Goal: Feedback & Contribution: Contribute content

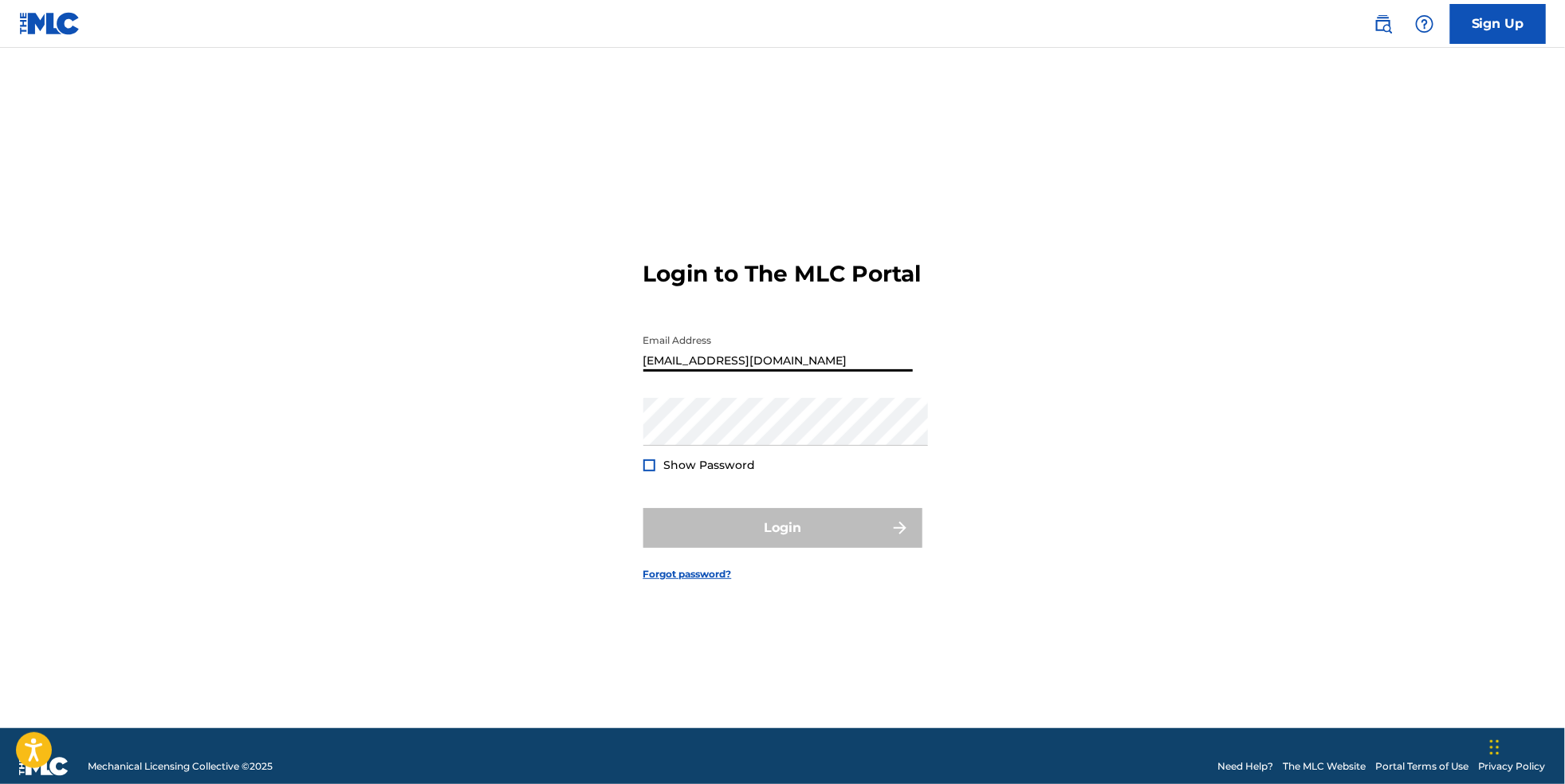
type input "[EMAIL_ADDRESS][DOMAIN_NAME]"
click at [782, 535] on button "Login" at bounding box center [782, 527] width 280 height 40
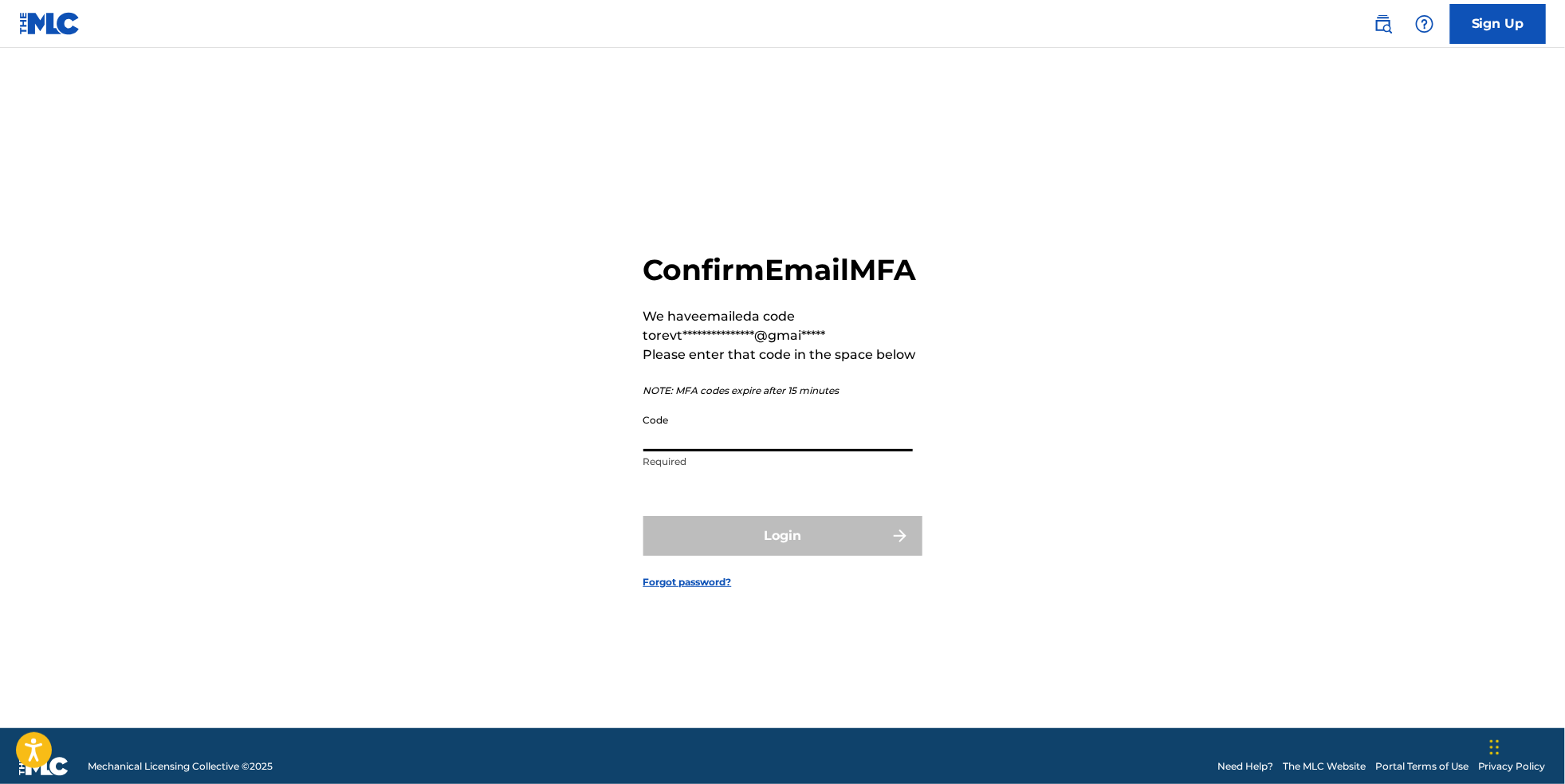
paste input "579731"
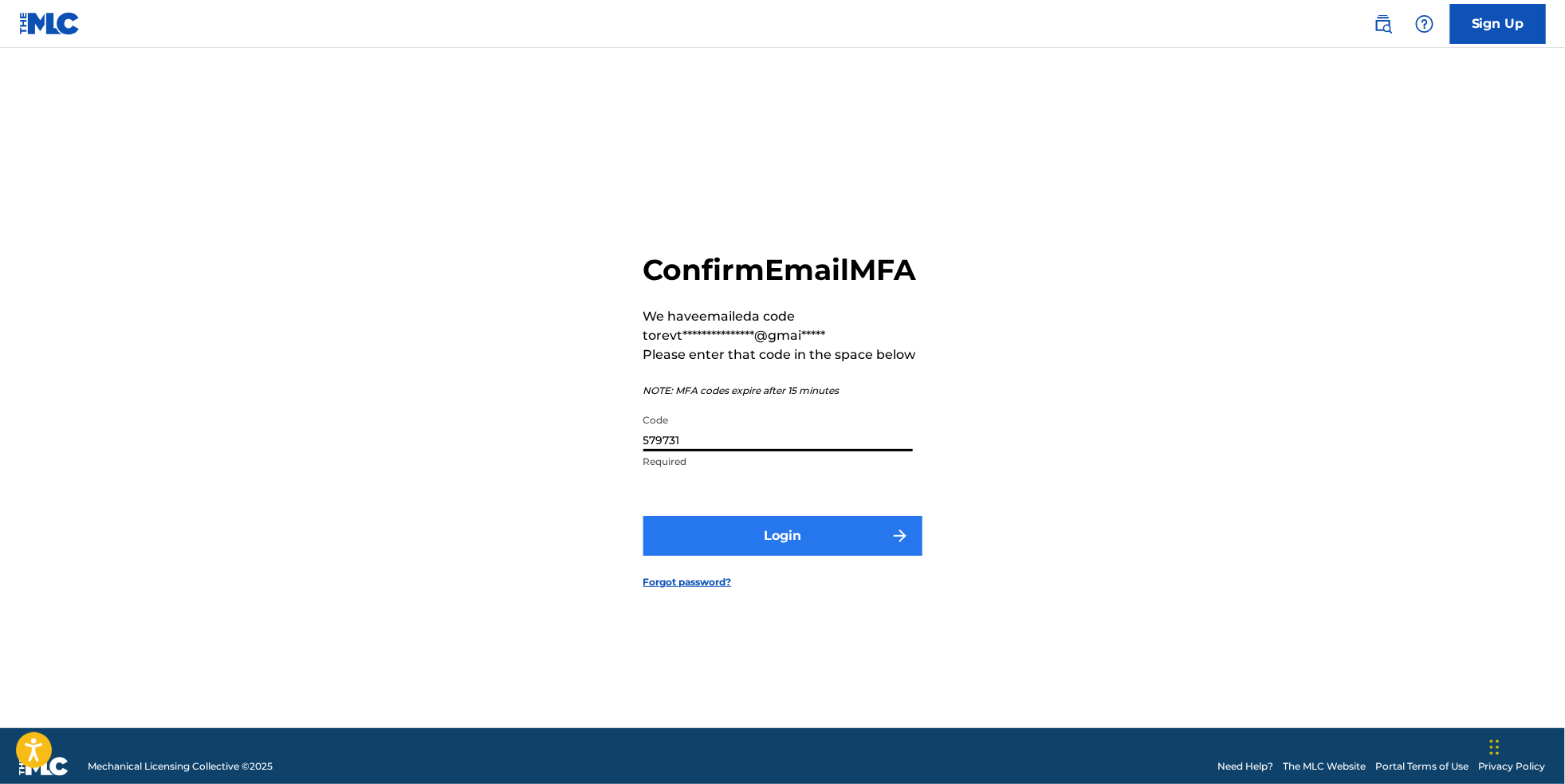
type input "579731"
click at [737, 546] on button "Login" at bounding box center [782, 535] width 280 height 40
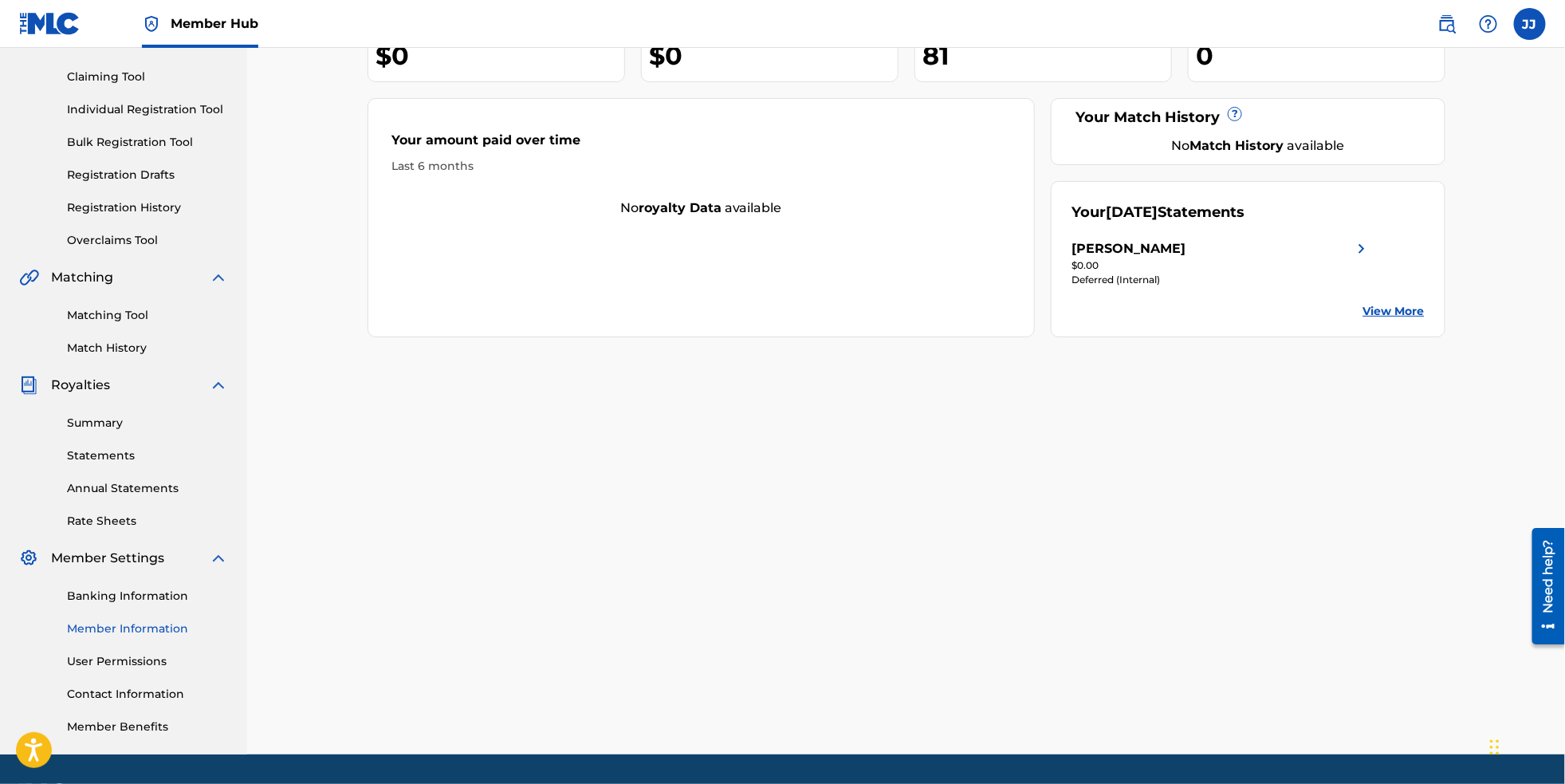
scroll to position [169, 0]
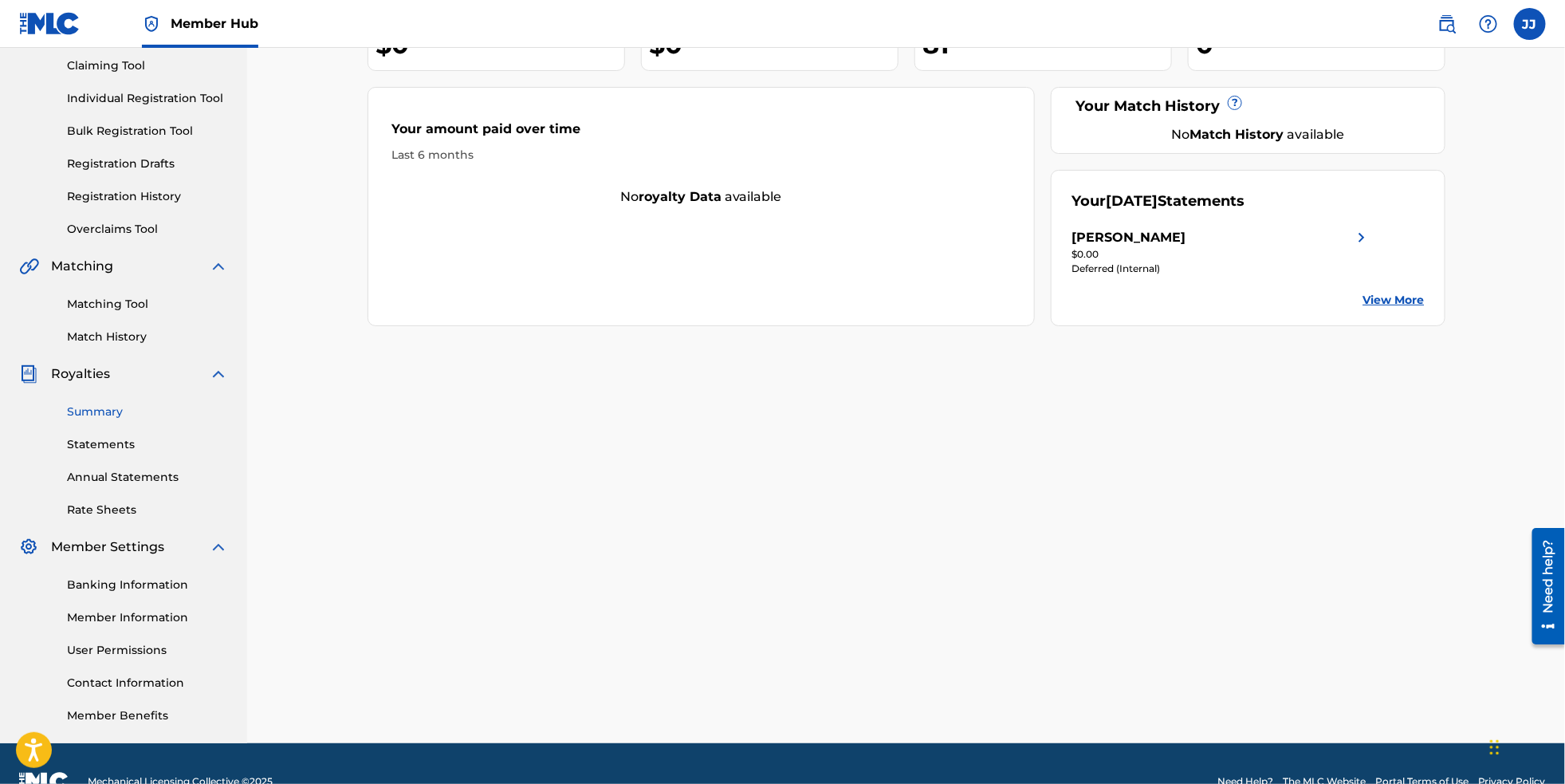
click at [110, 420] on link "Summary" at bounding box center [148, 412] width 161 height 17
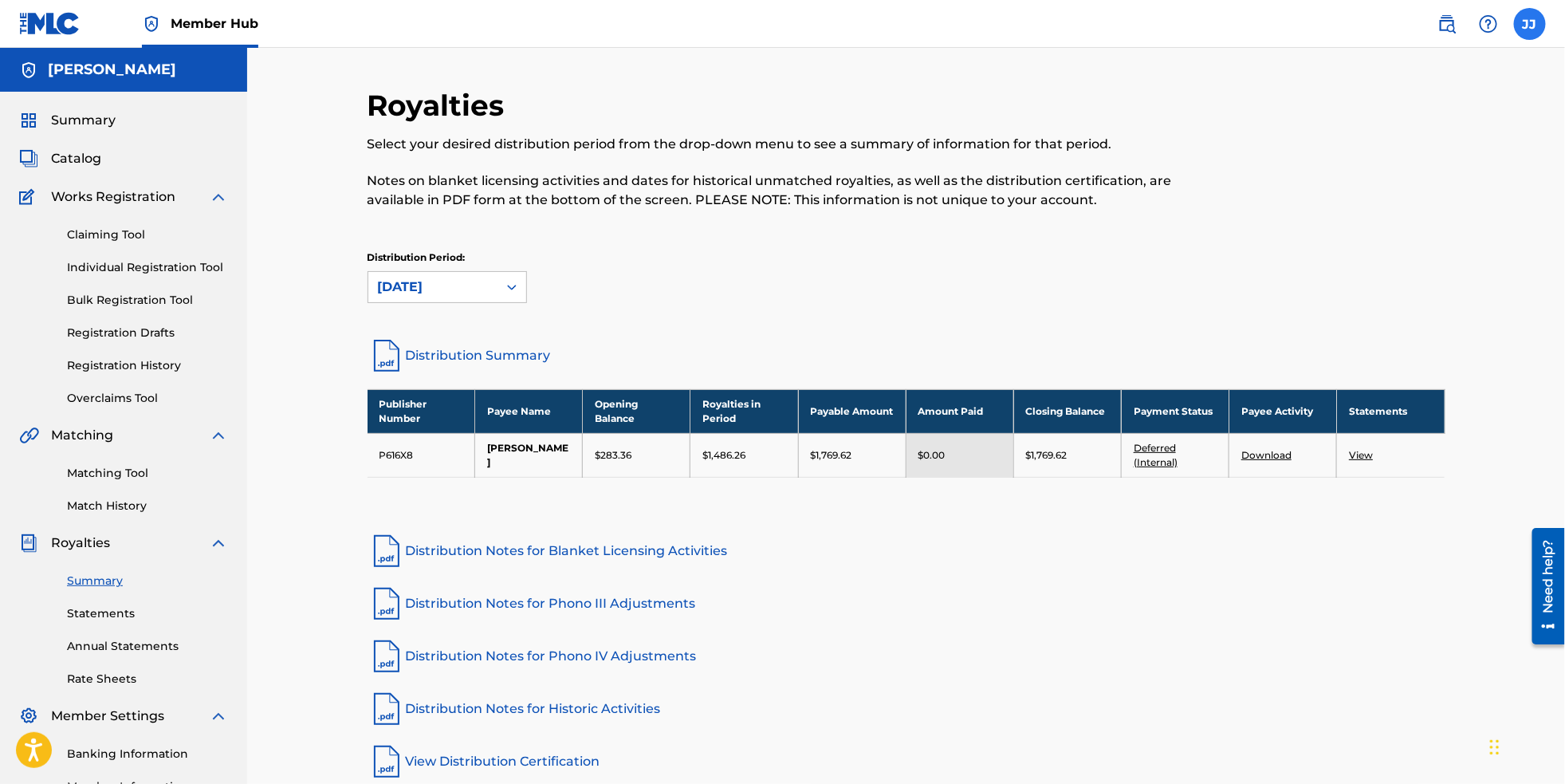
click at [1532, 17] on label at bounding box center [1530, 24] width 32 height 32
click at [1530, 24] on input "[PERSON_NAME] [PERSON_NAME] [EMAIL_ADDRESS][DOMAIN_NAME] Notification Preferenc…" at bounding box center [1530, 24] width 0 height 0
click at [1364, 233] on p "Log out" at bounding box center [1376, 225] width 37 height 14
click at [1530, 24] on input "[PERSON_NAME] [PERSON_NAME] [EMAIL_ADDRESS][DOMAIN_NAME] Notification Preferenc…" at bounding box center [1530, 24] width 0 height 0
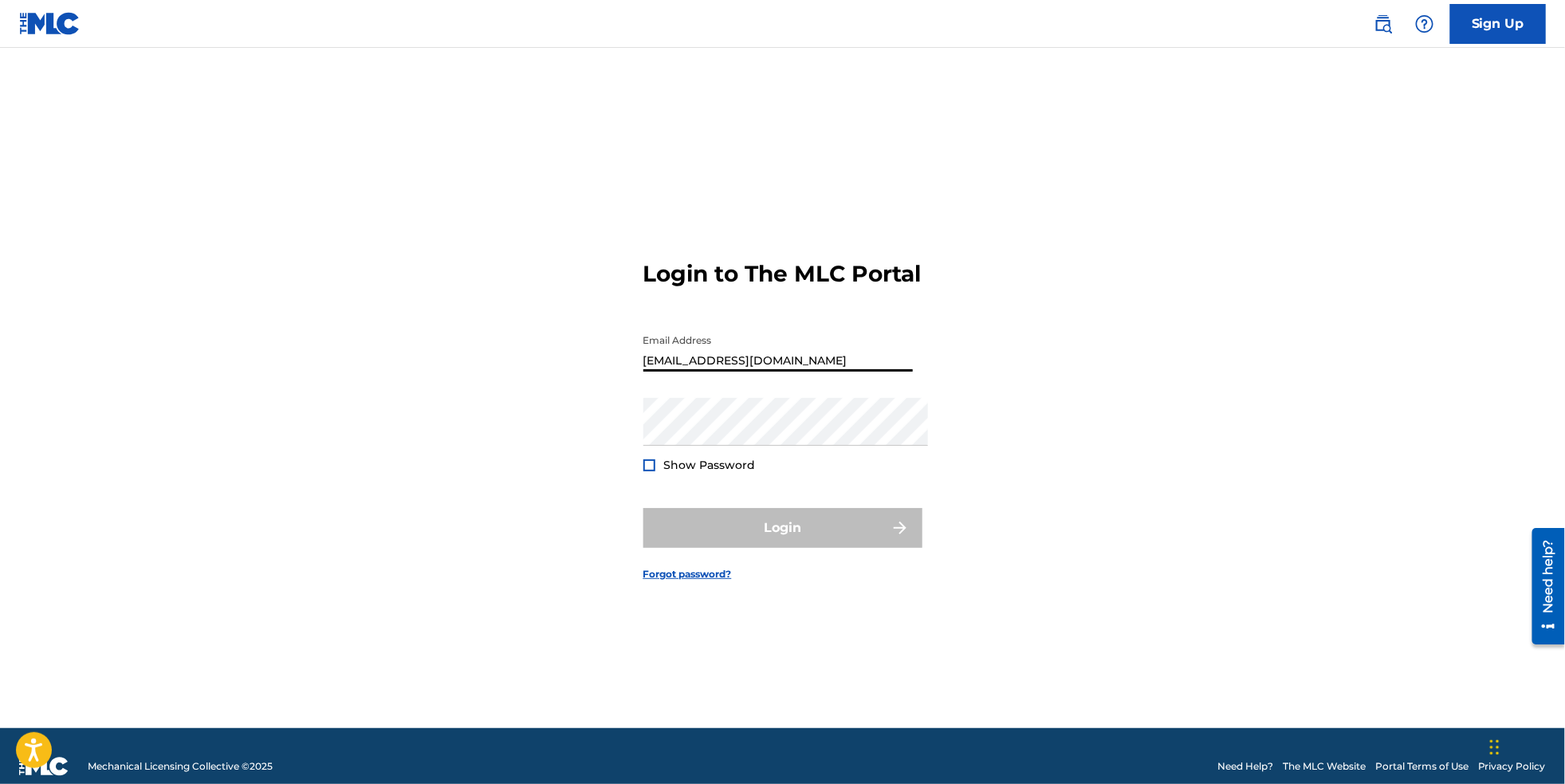
type input "[EMAIL_ADDRESS][DOMAIN_NAME]"
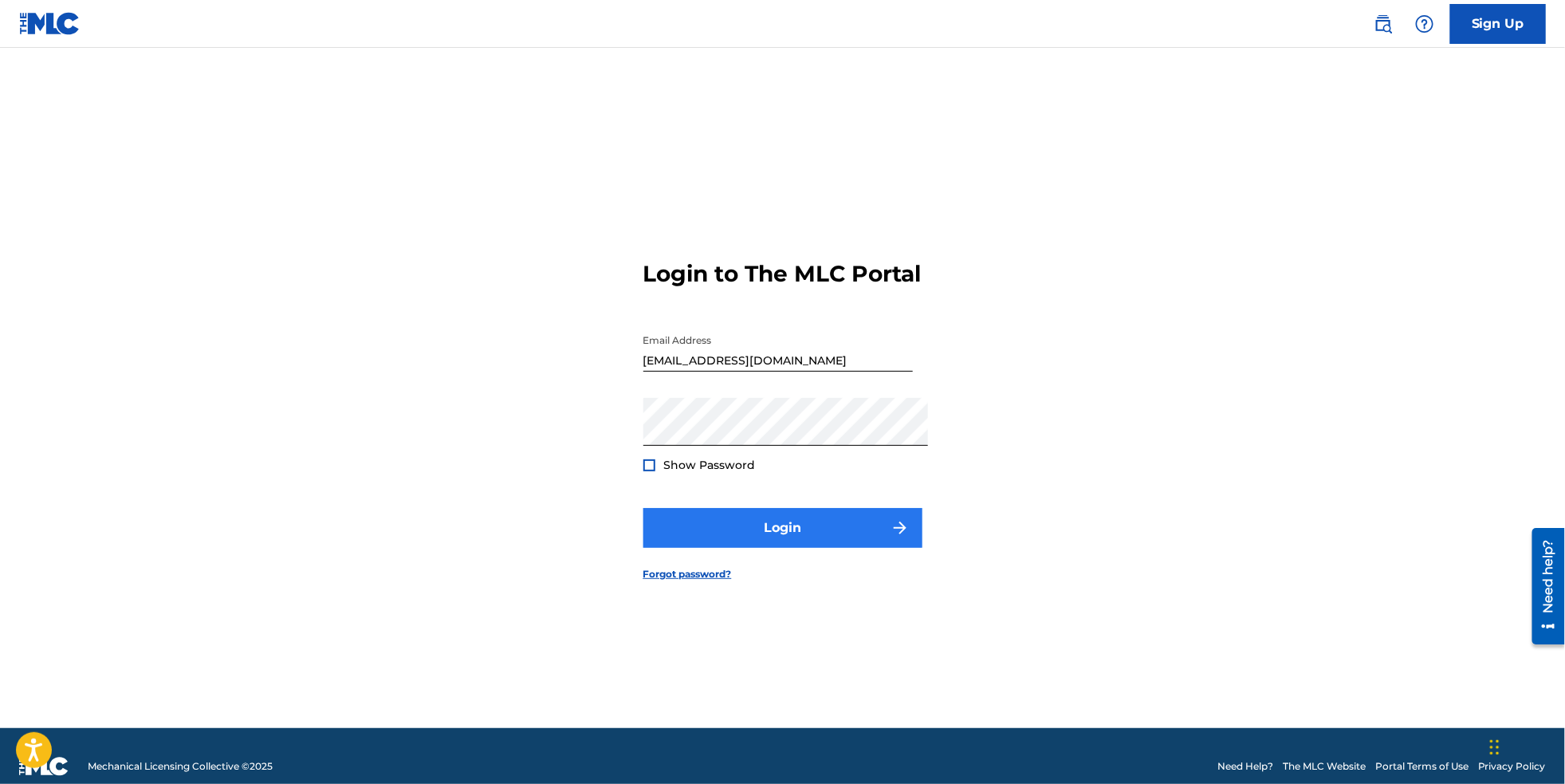
click at [877, 526] on button "Login" at bounding box center [782, 527] width 280 height 40
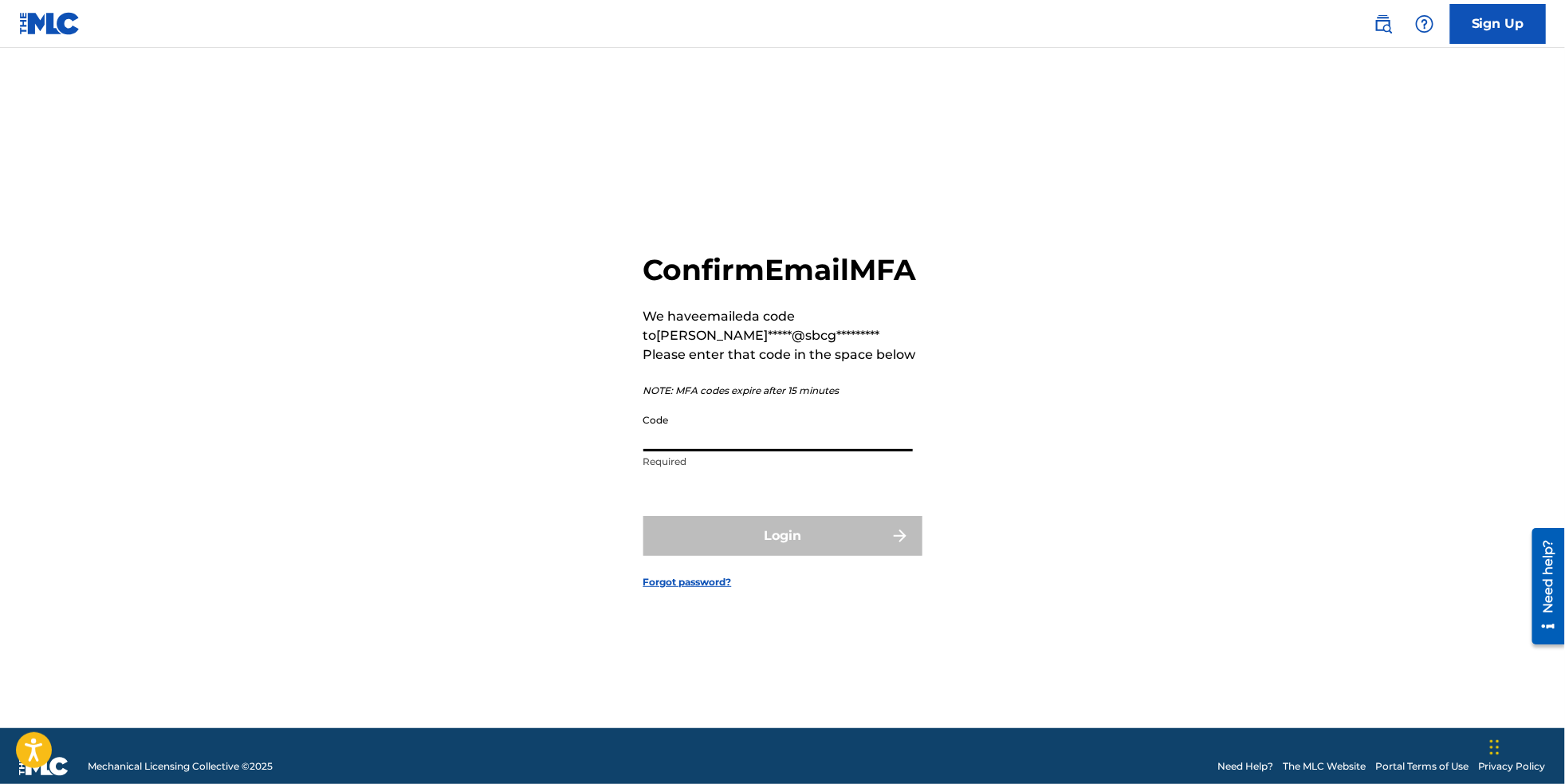
click at [819, 443] on input "Code" at bounding box center [777, 429] width 269 height 46
type input "133707"
click at [782, 540] on button "Login" at bounding box center [782, 535] width 280 height 40
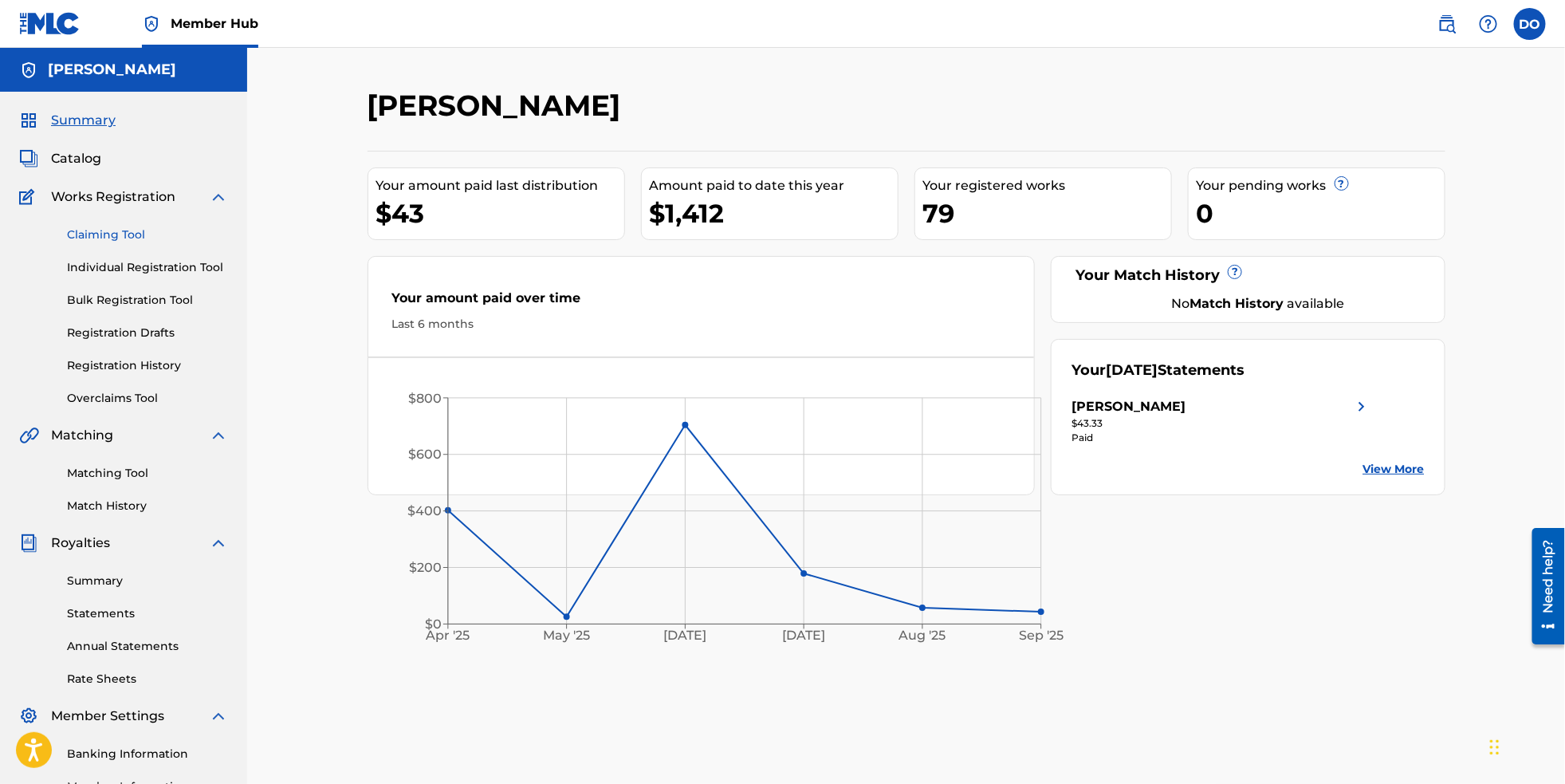
click at [130, 243] on link "Claiming Tool" at bounding box center [148, 235] width 161 height 17
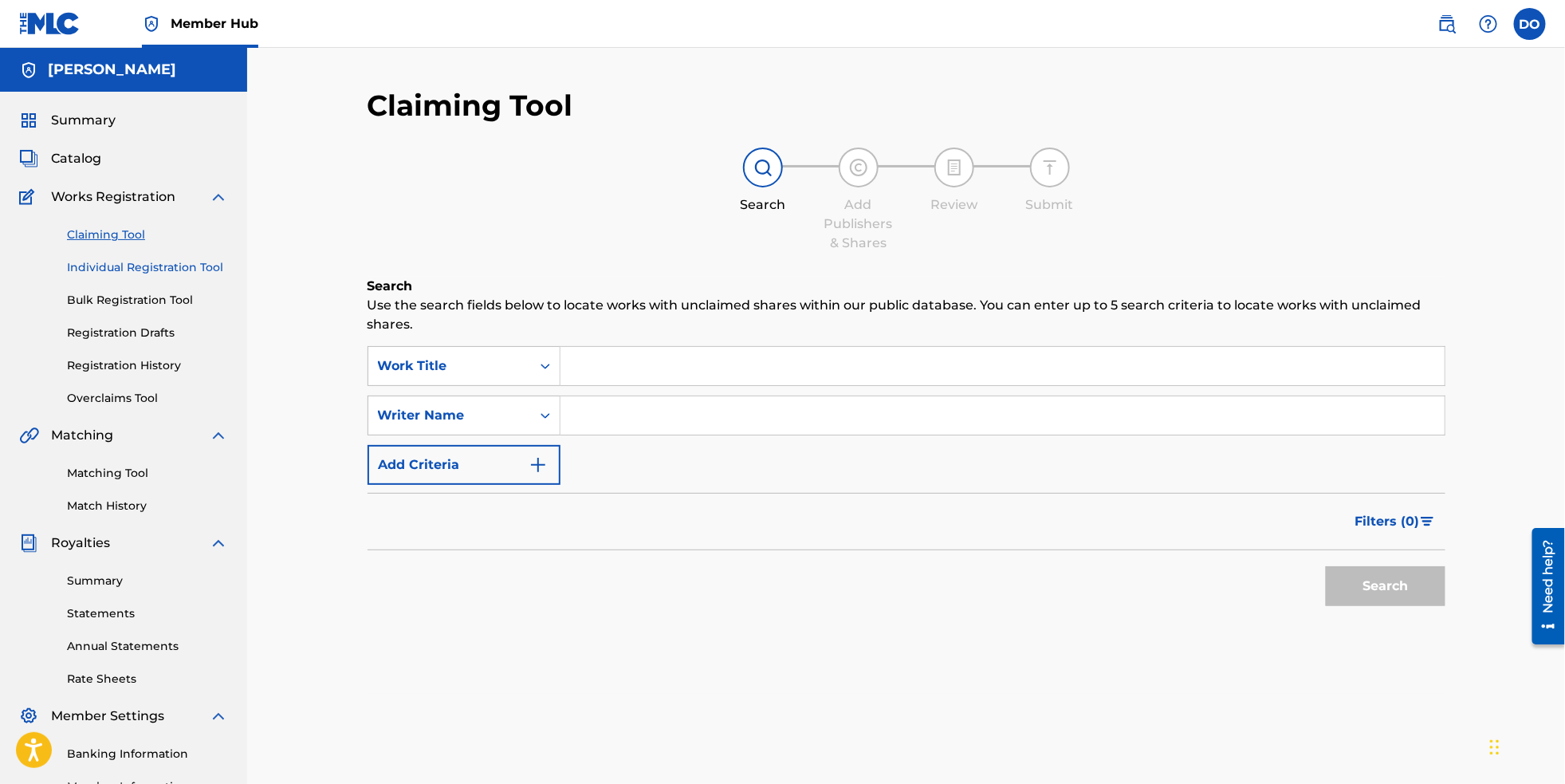
click at [178, 276] on link "Individual Registration Tool" at bounding box center [148, 268] width 161 height 17
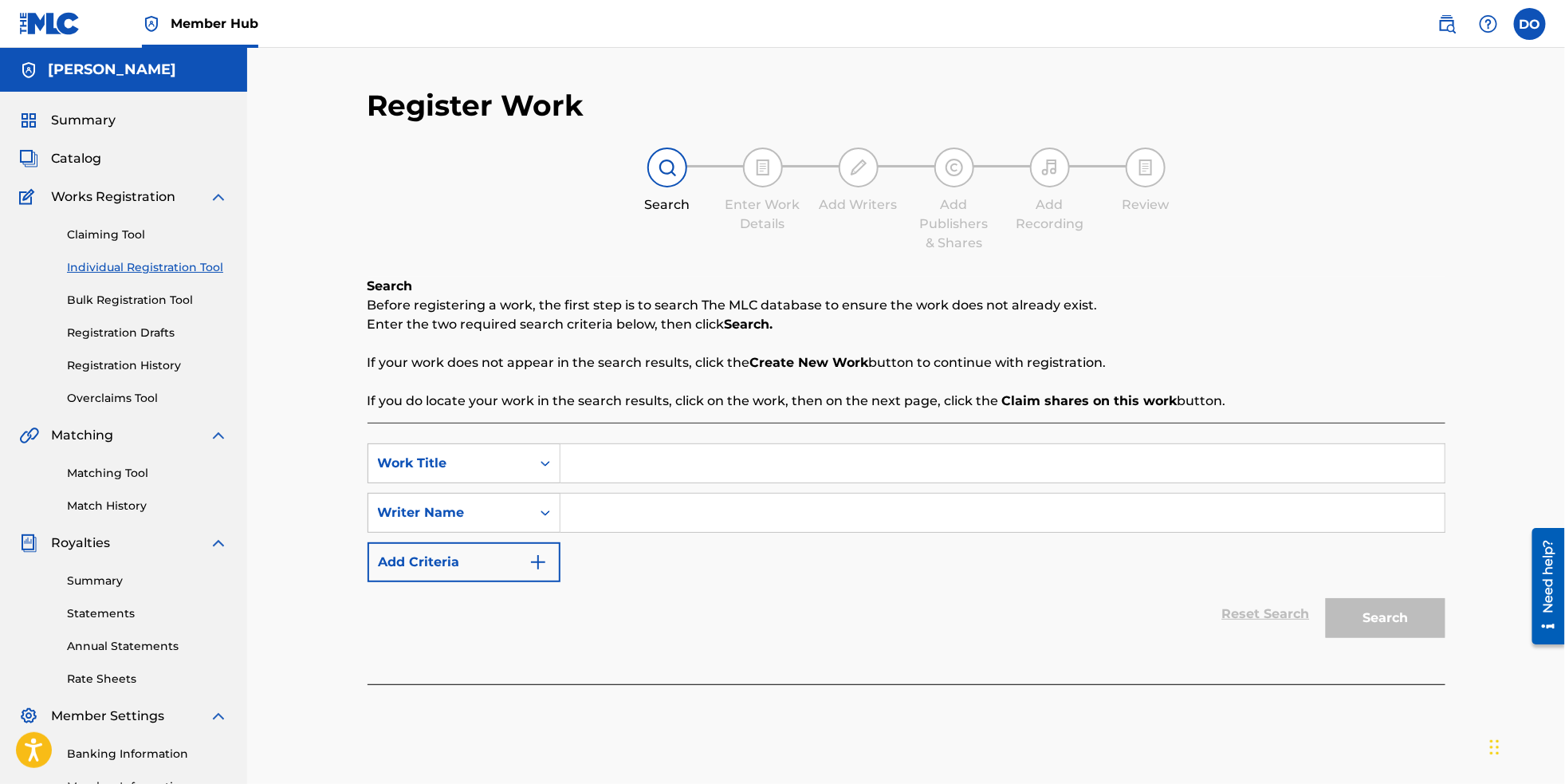
click at [641, 472] on input "Search Form" at bounding box center [1003, 463] width 884 height 38
type input "Echoes"
click at [662, 522] on input "Search Form" at bounding box center [1003, 512] width 884 height 38
type input "[PERSON_NAME]"
click at [1405, 638] on button "Search" at bounding box center [1386, 618] width 120 height 40
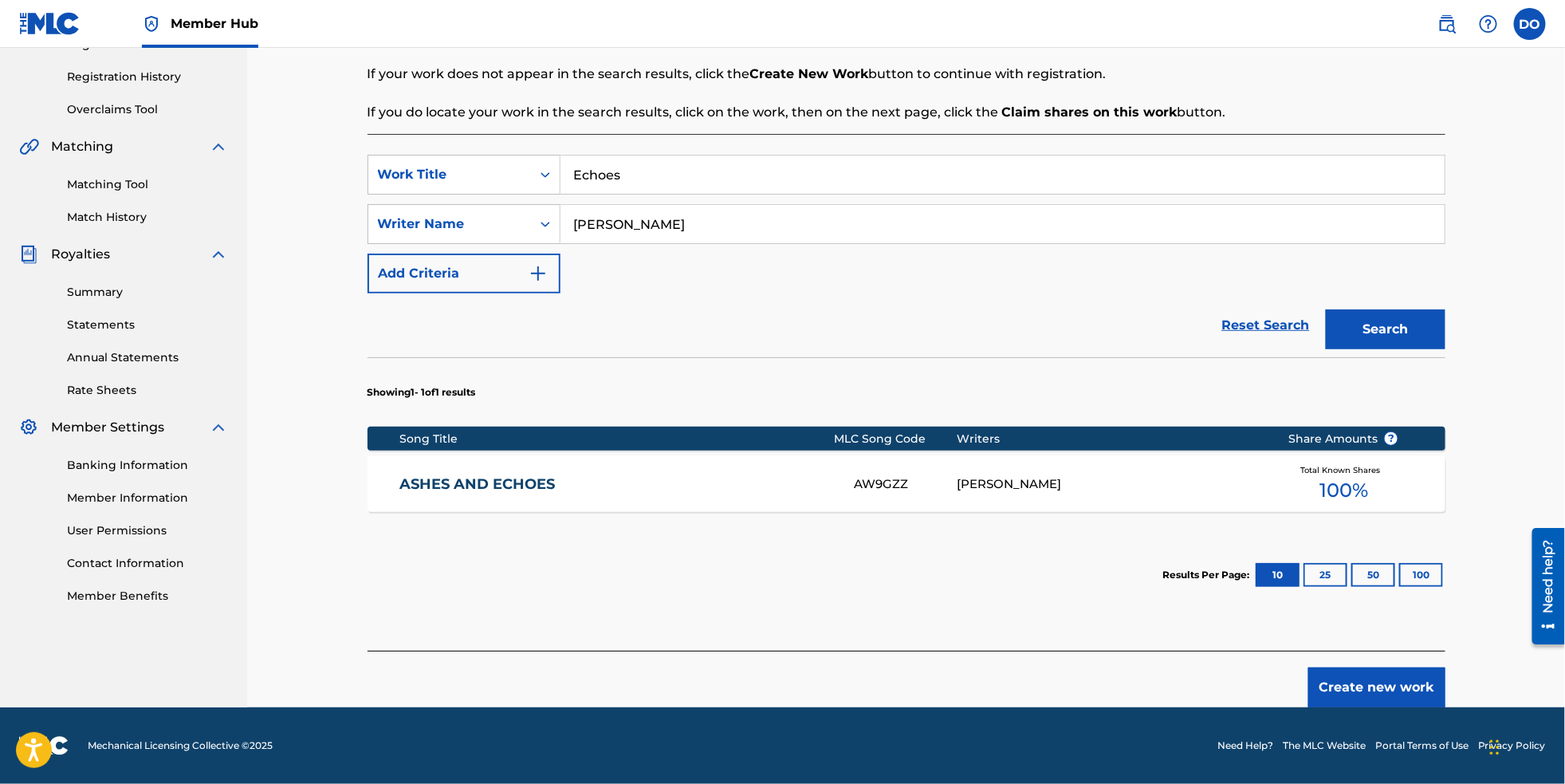
scroll to position [309, 0]
click at [1421, 695] on button "Create new work" at bounding box center [1376, 687] width 137 height 40
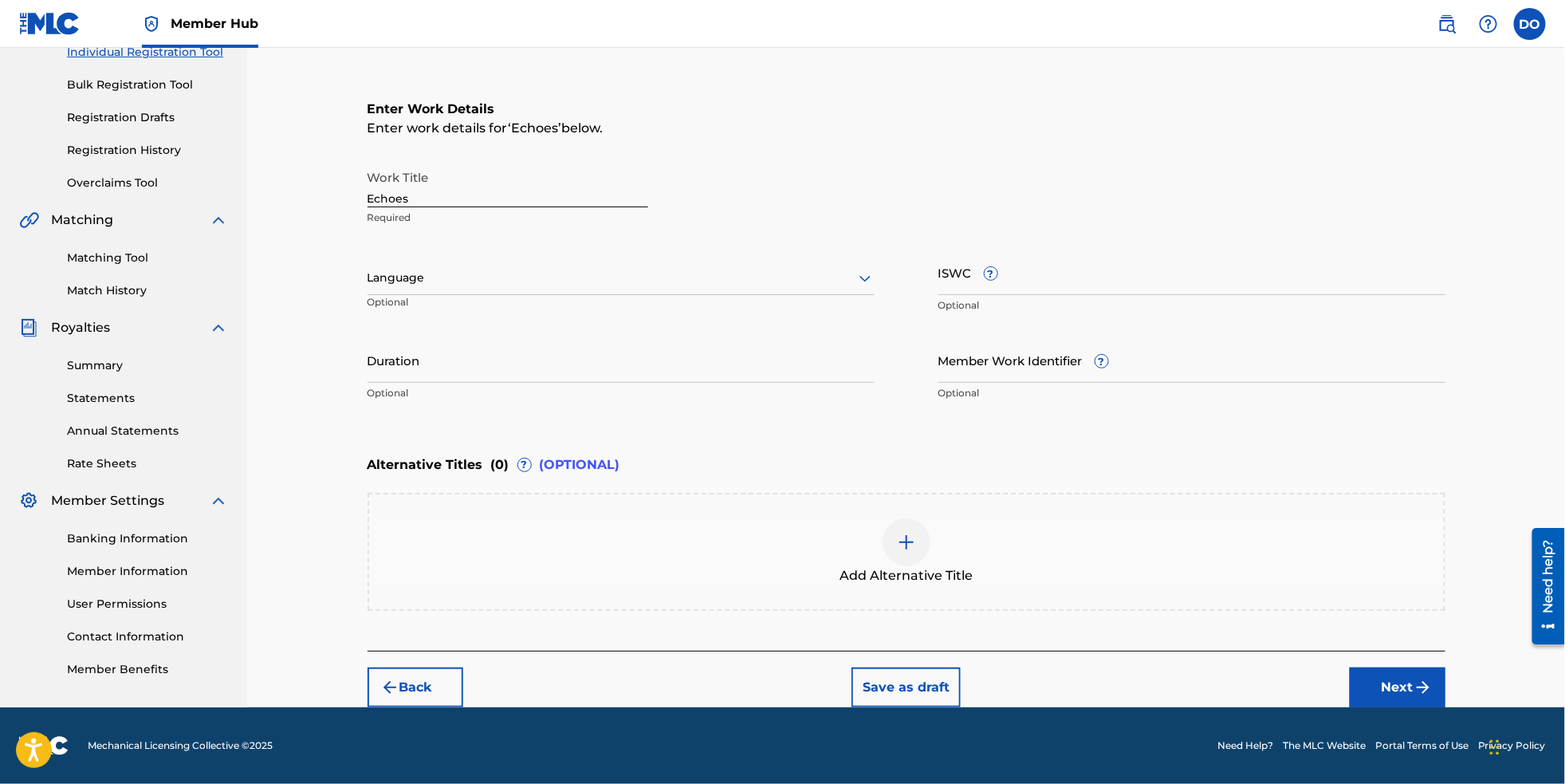
scroll to position [257, 0]
click at [653, 268] on div at bounding box center [621, 277] width 507 height 20
click at [630, 295] on div "English" at bounding box center [621, 313] width 506 height 36
click at [1427, 683] on button "Next" at bounding box center [1398, 687] width 96 height 40
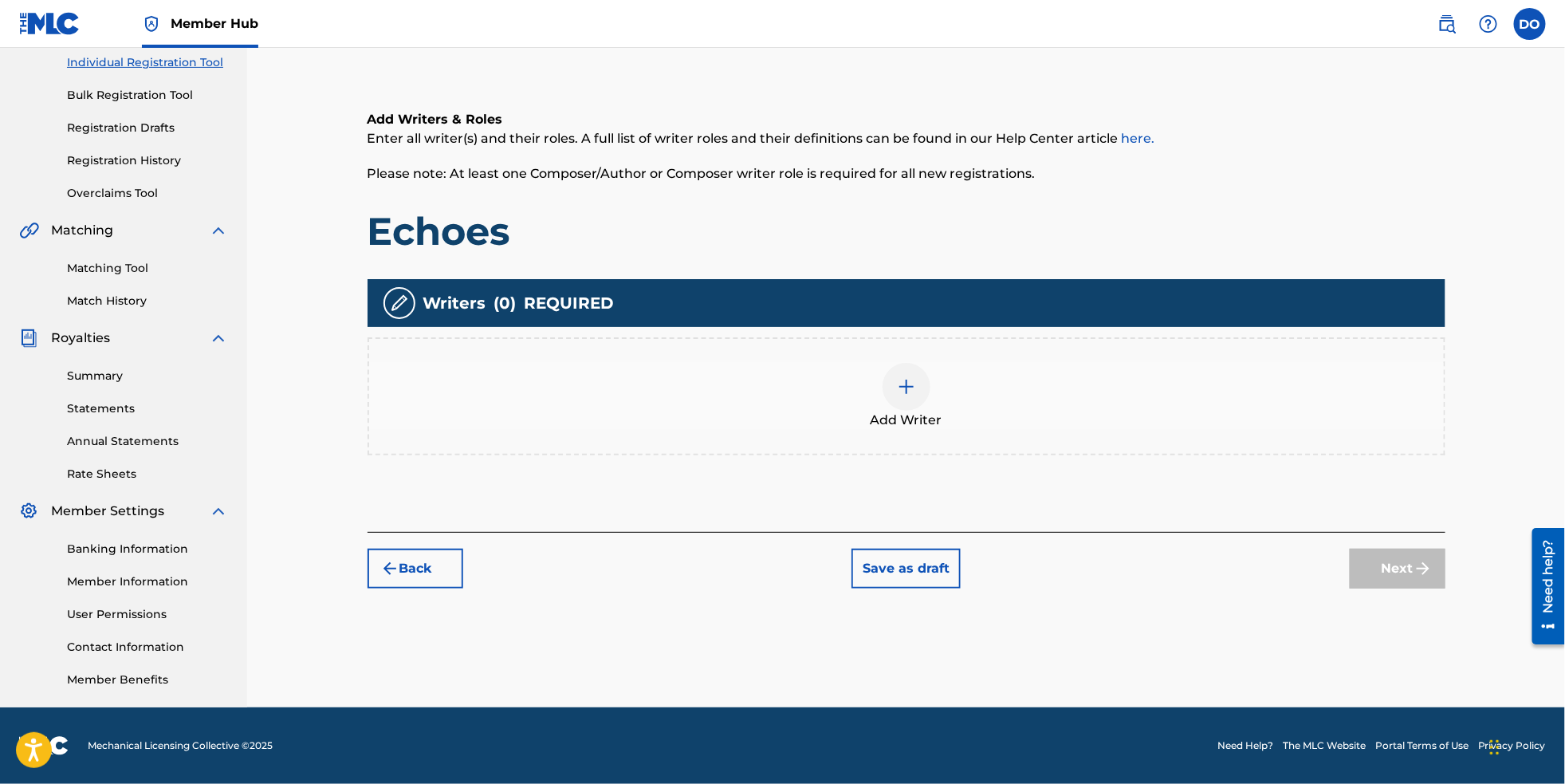
scroll to position [232, 0]
click at [912, 381] on img at bounding box center [907, 386] width 20 height 20
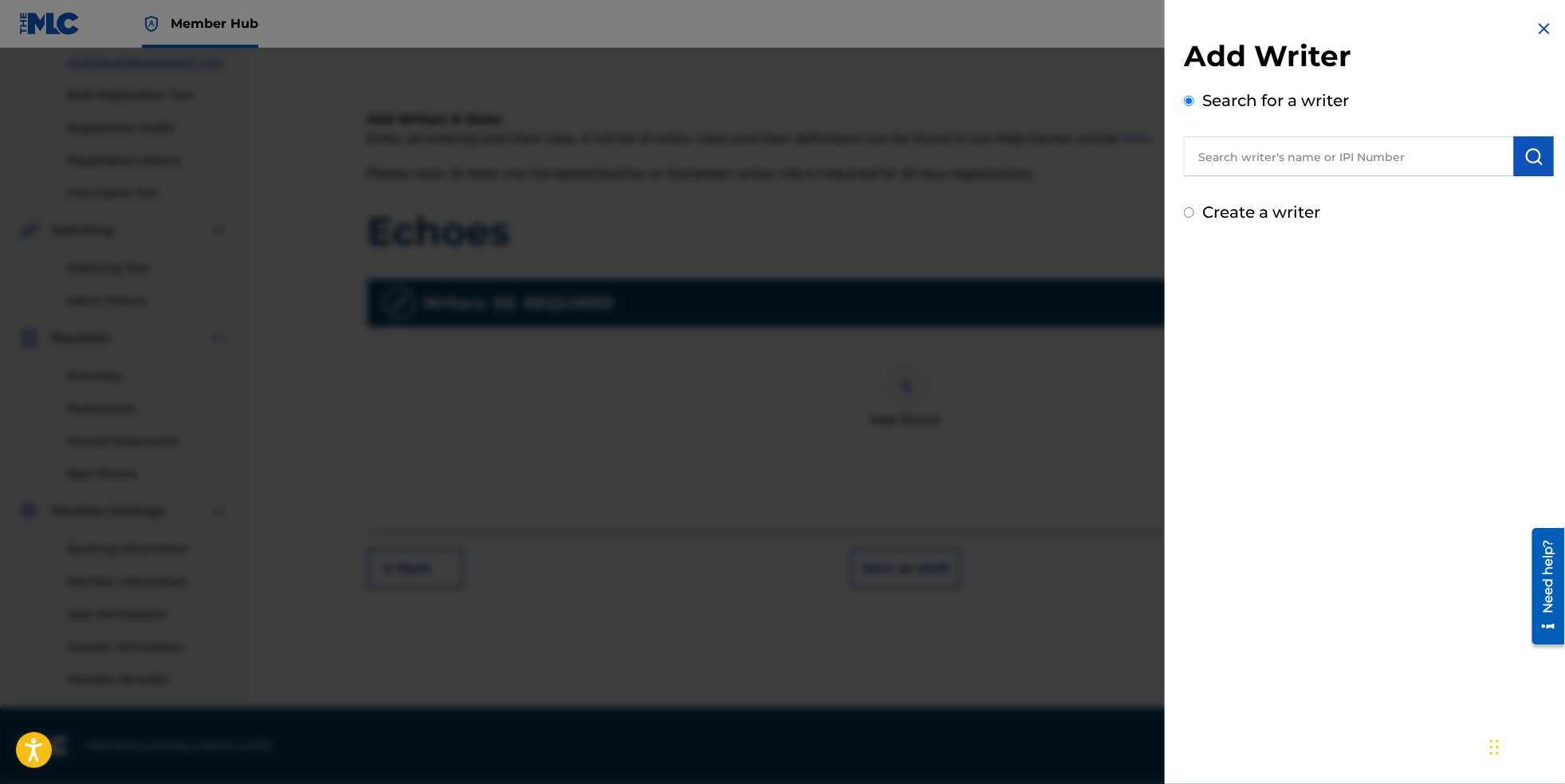
click at [1235, 171] on input "text" at bounding box center [1349, 156] width 331 height 40
click at [1315, 200] on strong "[PERSON_NAME]" at bounding box center [1372, 193] width 114 height 15
type input "[PERSON_NAME]"
click at [1535, 166] on img "submit" at bounding box center [1534, 156] width 20 height 20
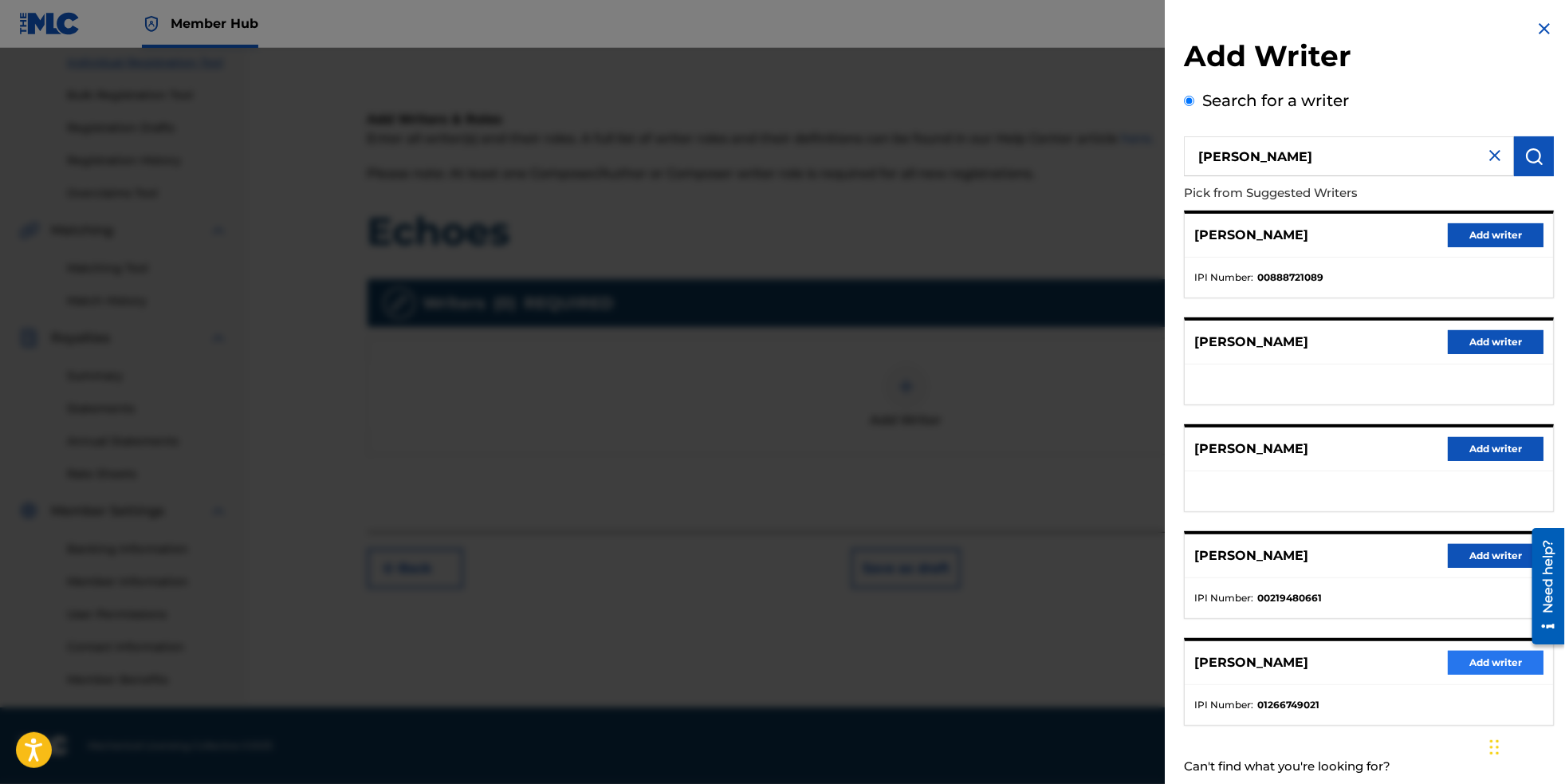
click at [1482, 674] on button "Add writer" at bounding box center [1496, 663] width 96 height 24
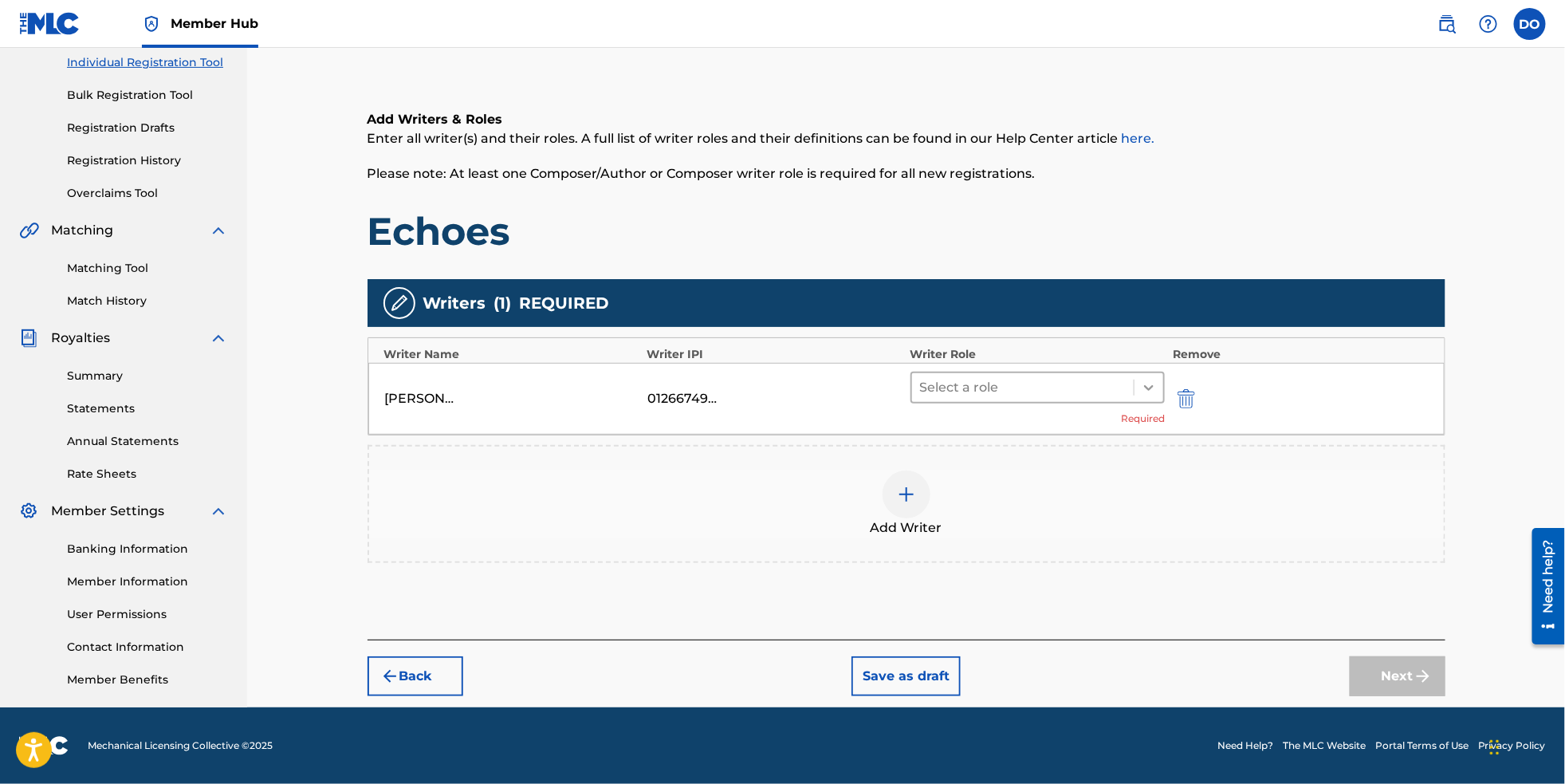
click at [1157, 380] on icon at bounding box center [1149, 387] width 16 height 16
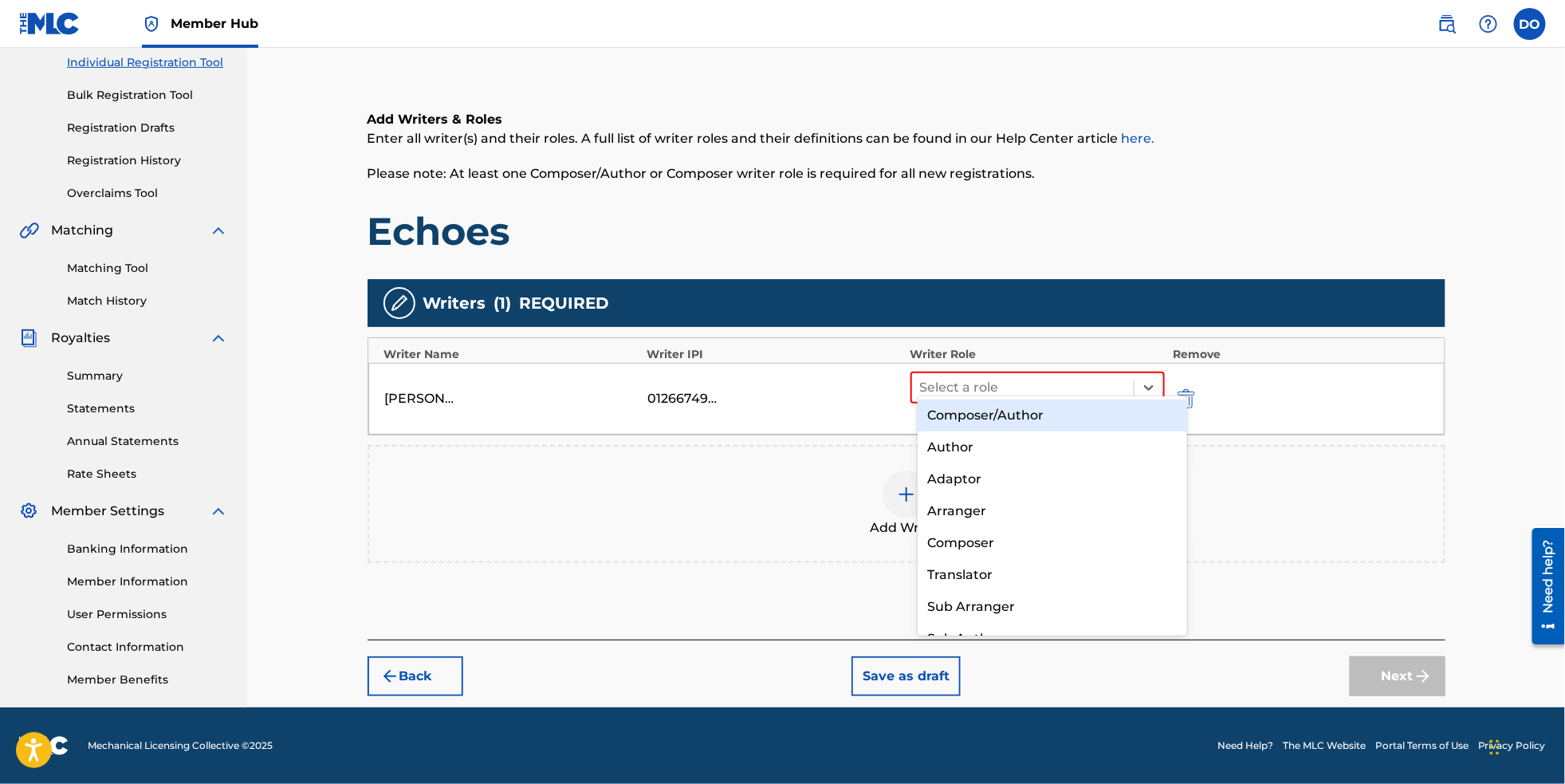
click at [1123, 423] on div "Composer/Author" at bounding box center [1053, 415] width 270 height 32
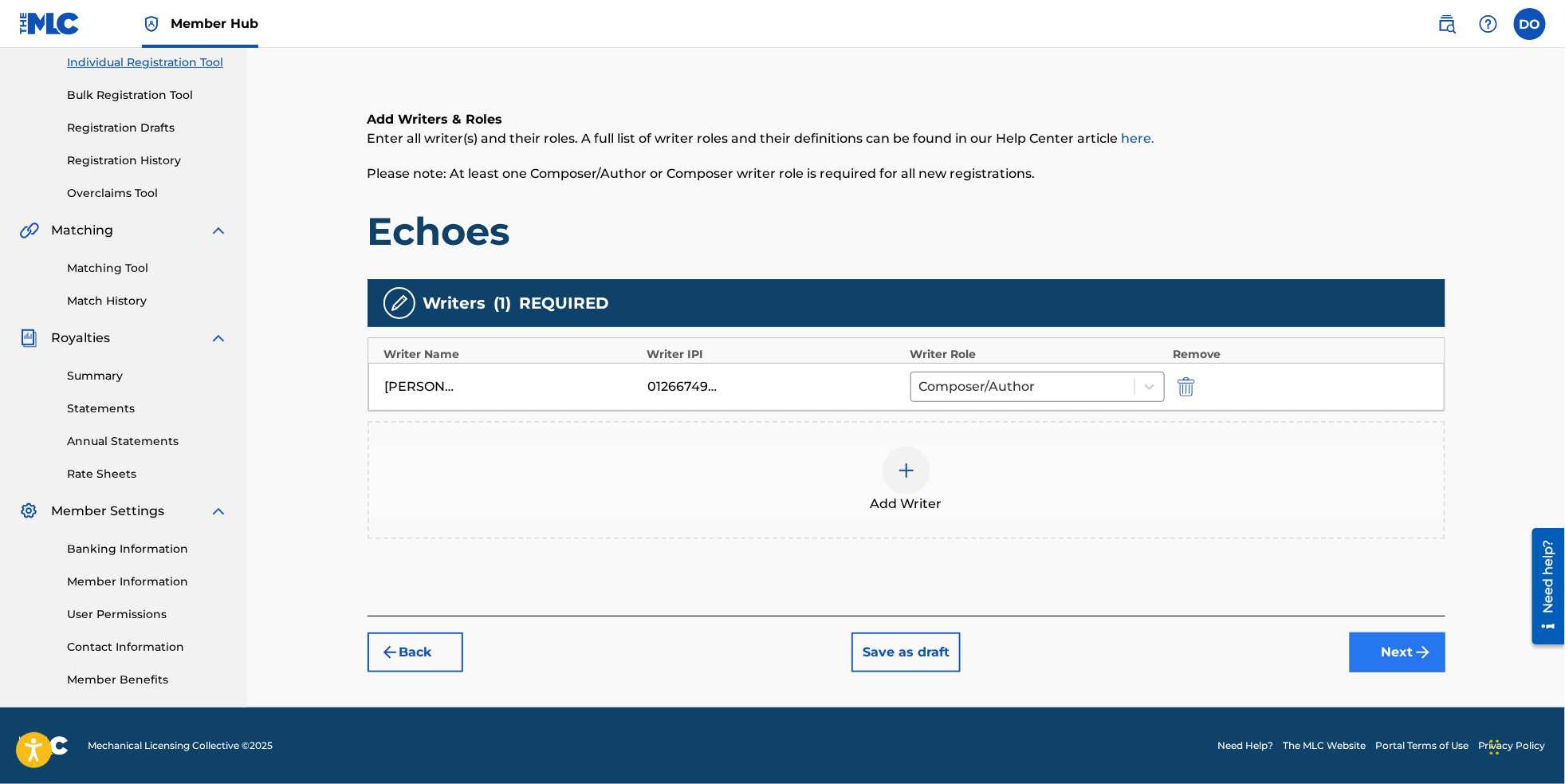
click at [1433, 661] on img "submit" at bounding box center [1423, 652] width 20 height 20
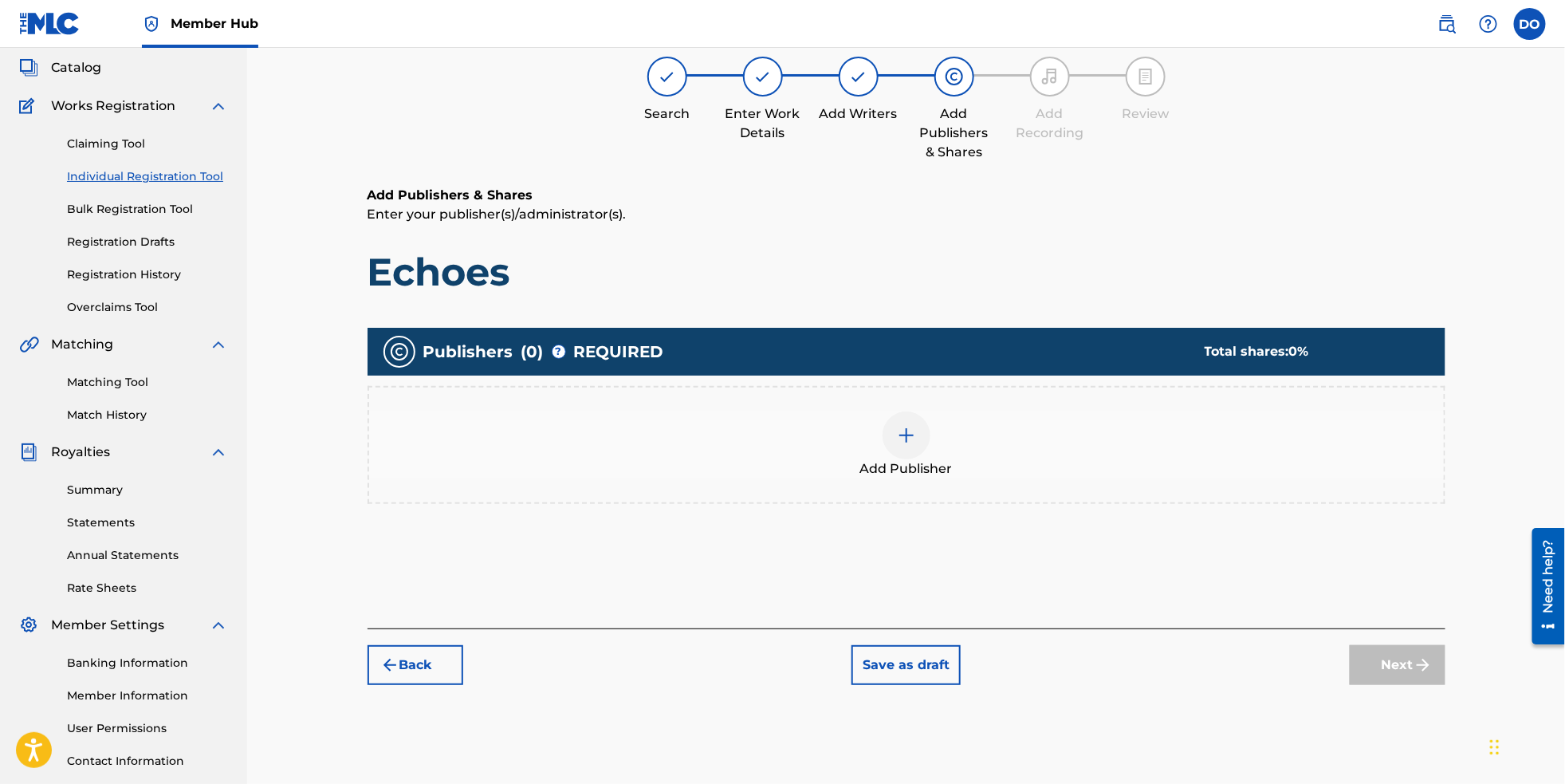
scroll to position [71, 0]
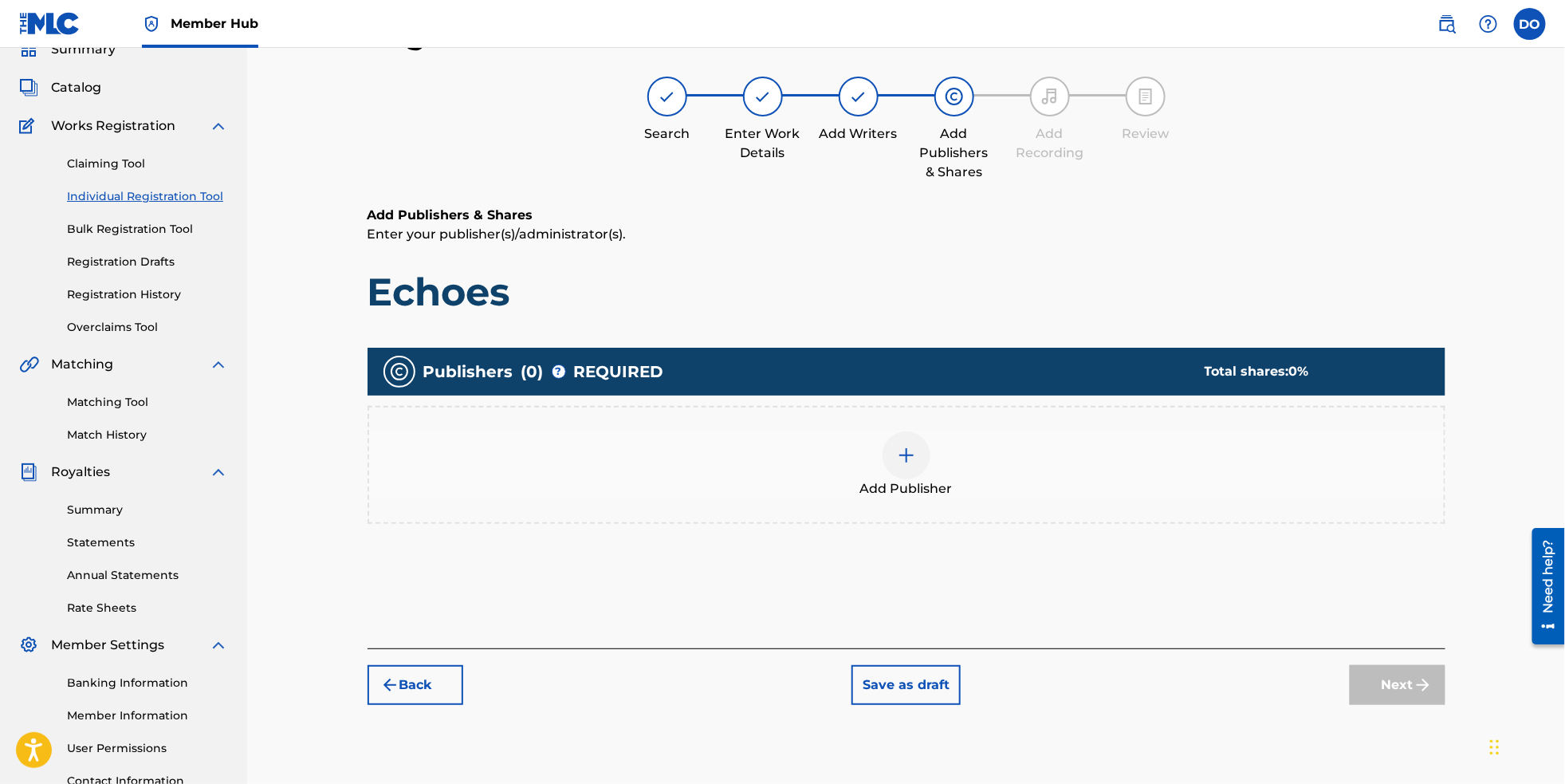
click at [908, 465] on img at bounding box center [907, 455] width 20 height 20
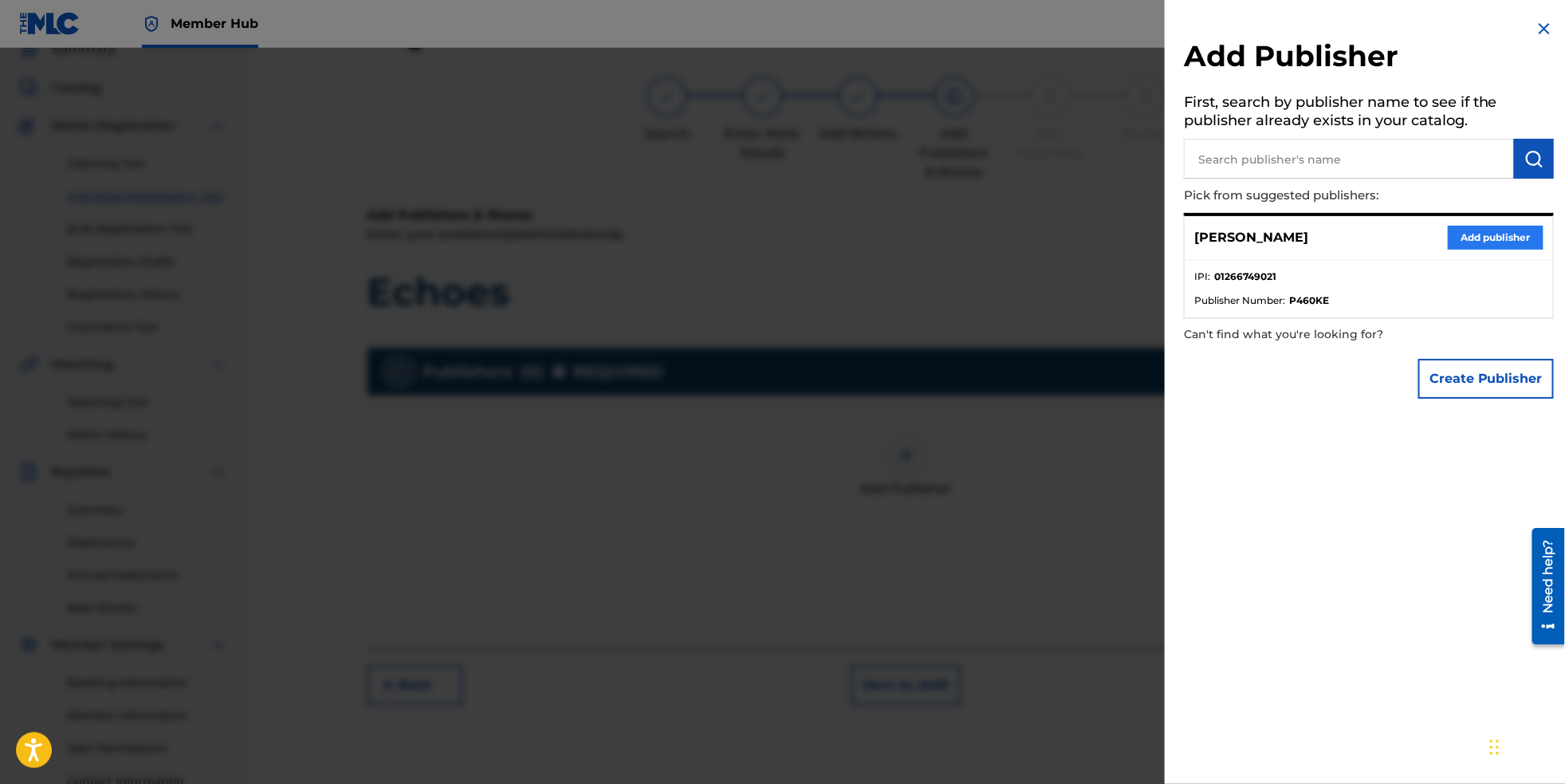
click at [1466, 248] on button "Add publisher" at bounding box center [1496, 238] width 96 height 24
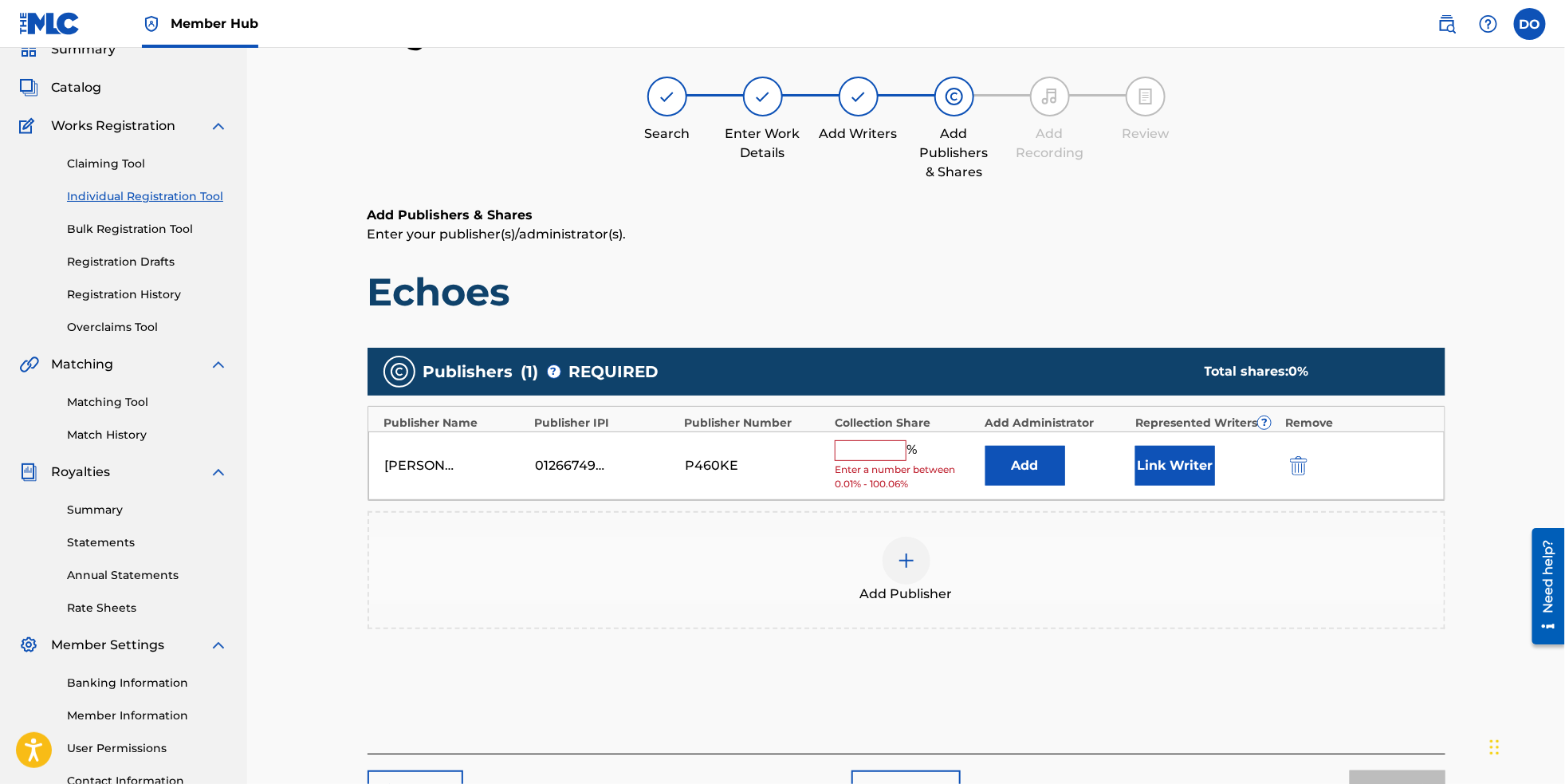
click at [900, 461] on input "text" at bounding box center [871, 450] width 71 height 20
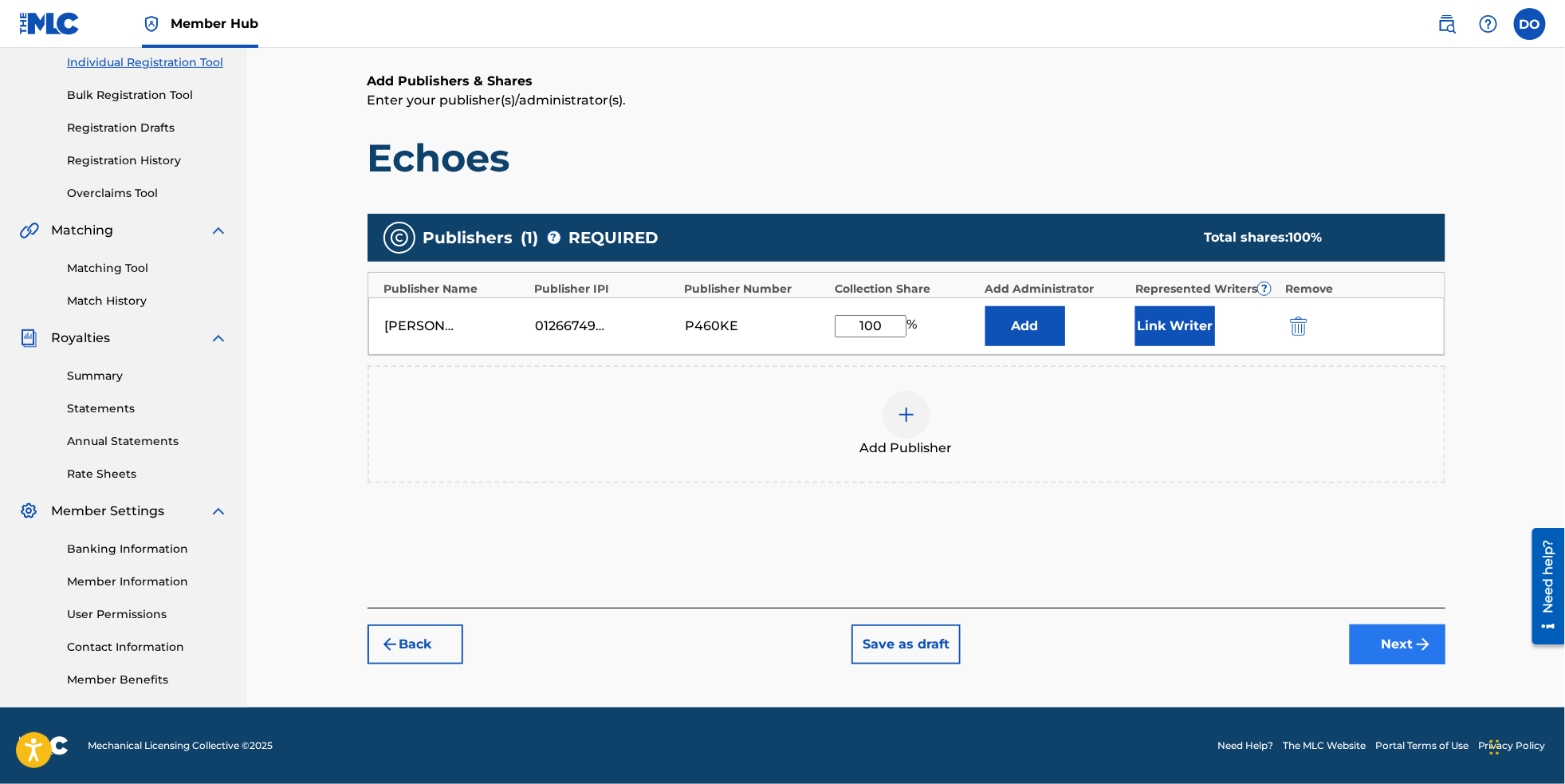
type input "100"
click at [1433, 635] on button "Next" at bounding box center [1398, 644] width 96 height 40
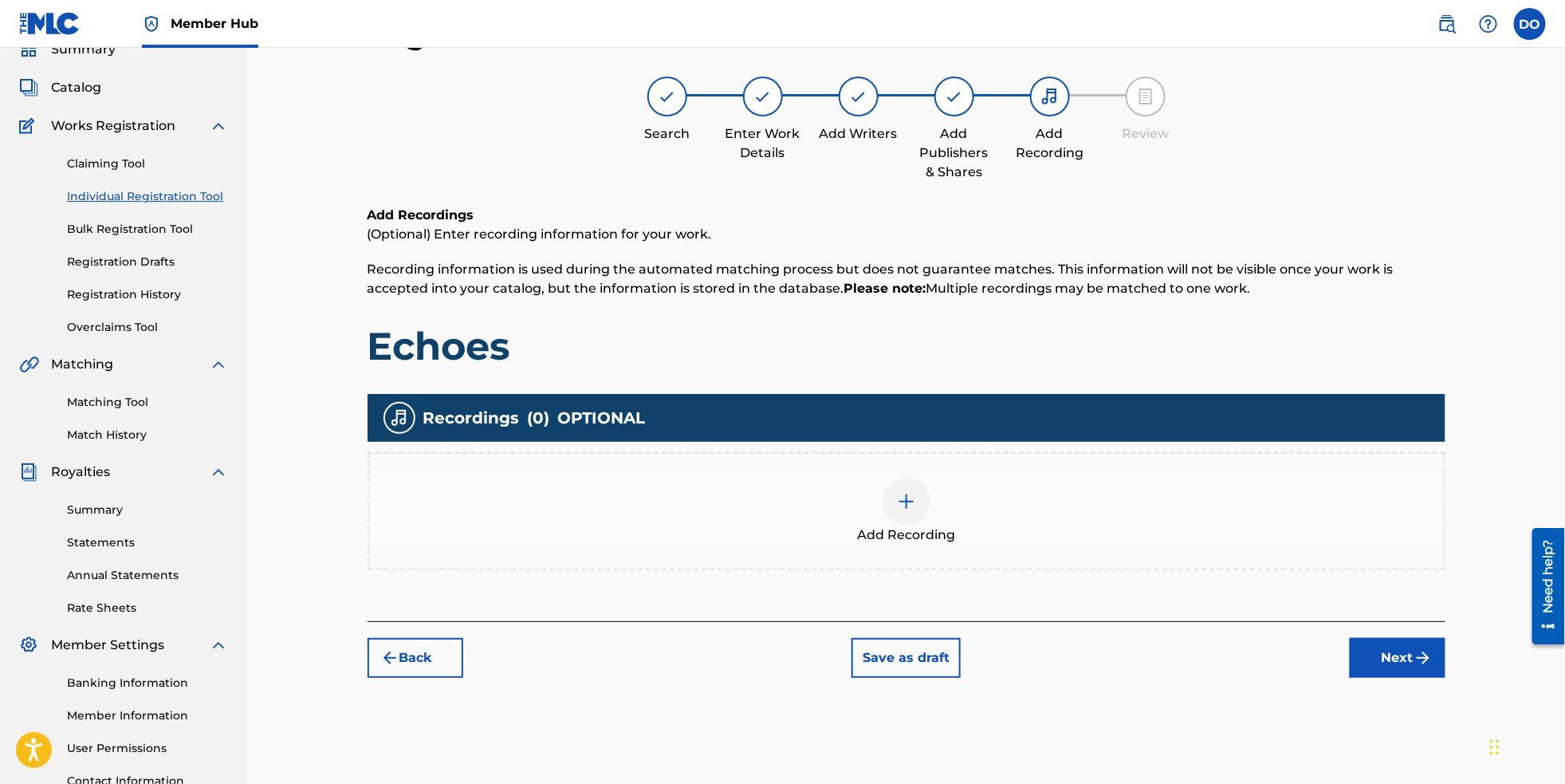
click at [926, 506] on div at bounding box center [907, 501] width 48 height 48
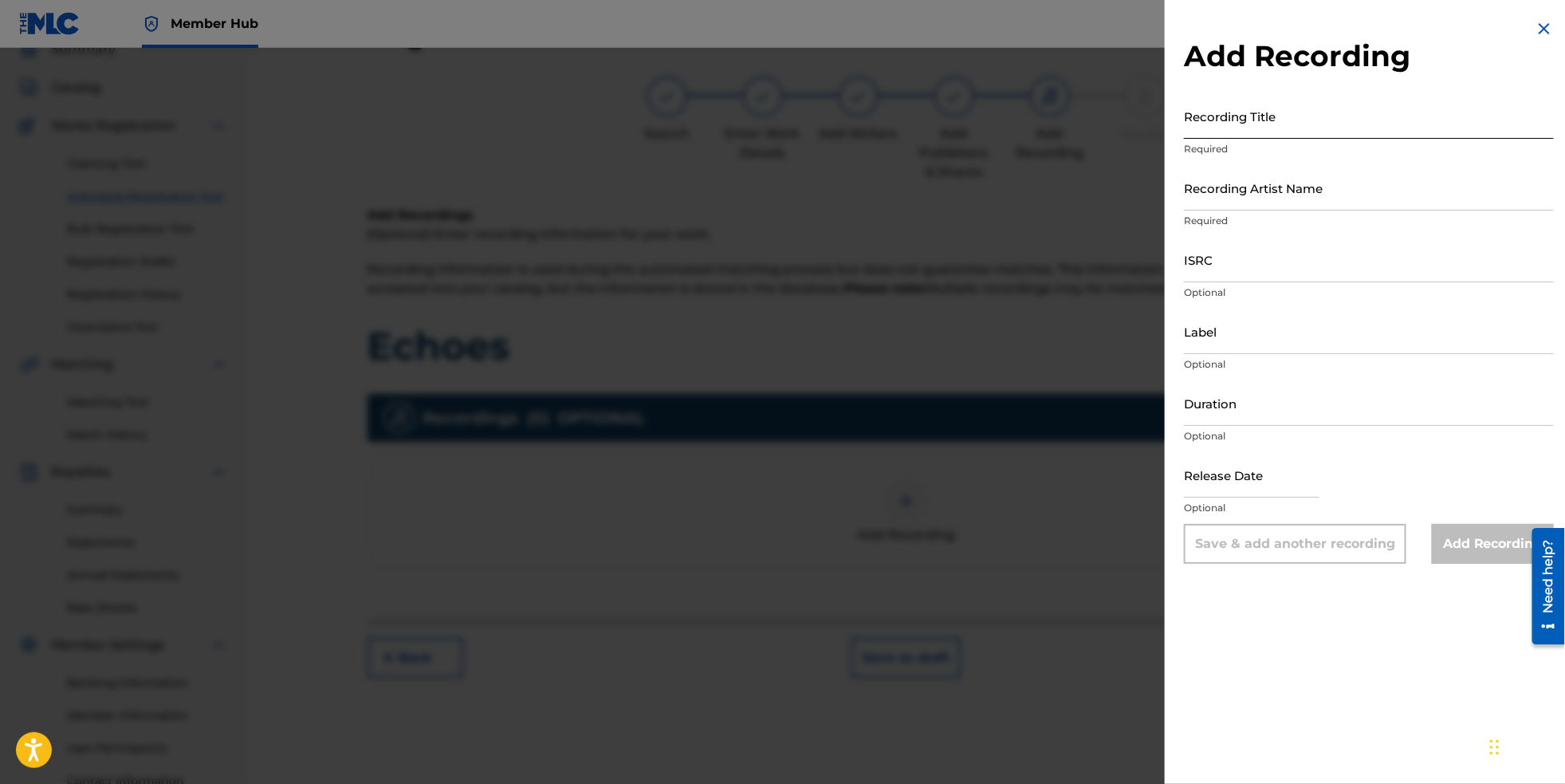
click at [1346, 138] on input "Recording Title" at bounding box center [1370, 116] width 370 height 46
type input "Echoes"
click at [1323, 211] on input "Recording Artist Name" at bounding box center [1370, 188] width 370 height 46
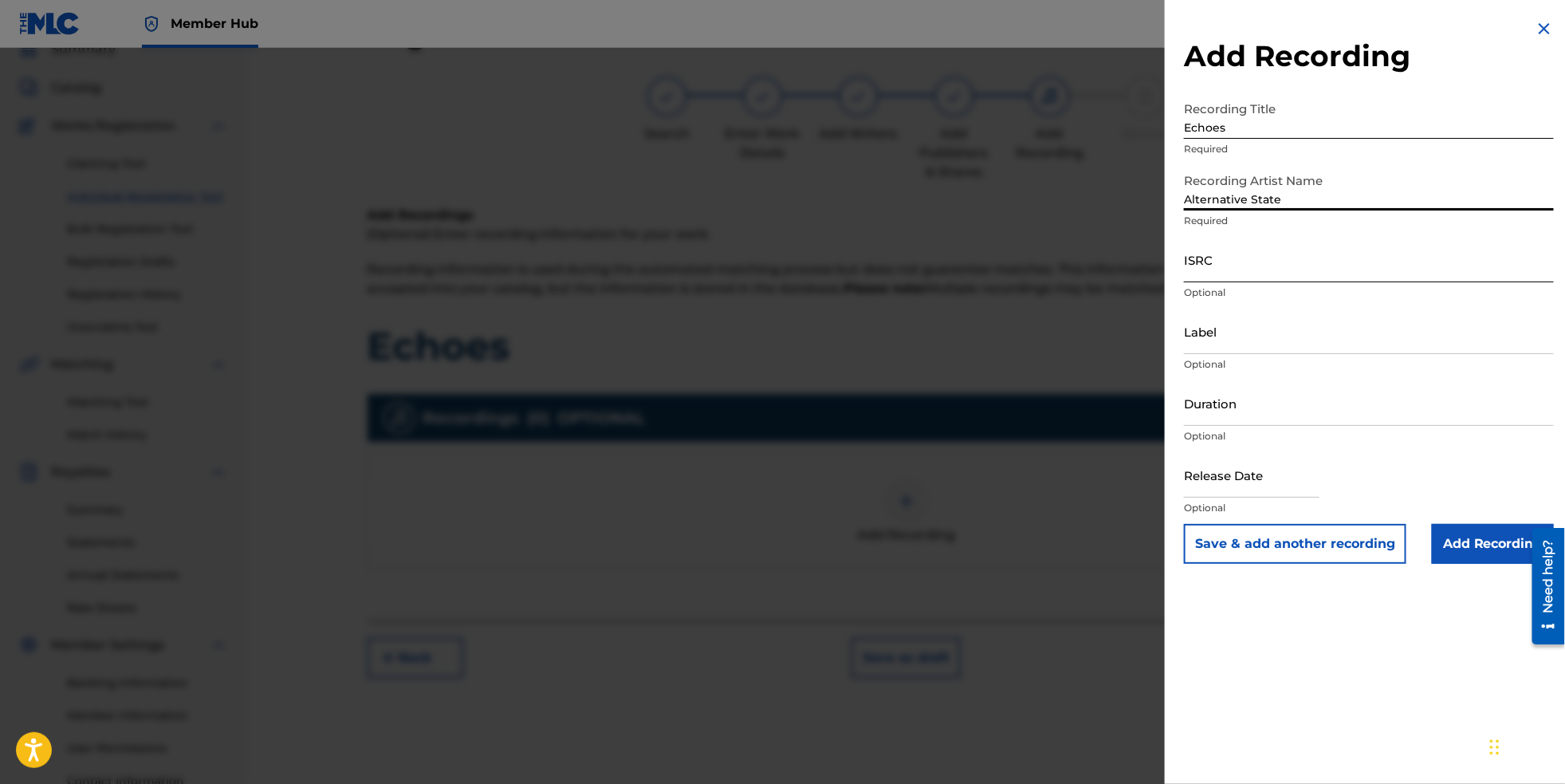
type input "Alternative State"
click at [1237, 282] on input "ISRC" at bounding box center [1370, 260] width 370 height 46
paste input "NL8RL2560516"
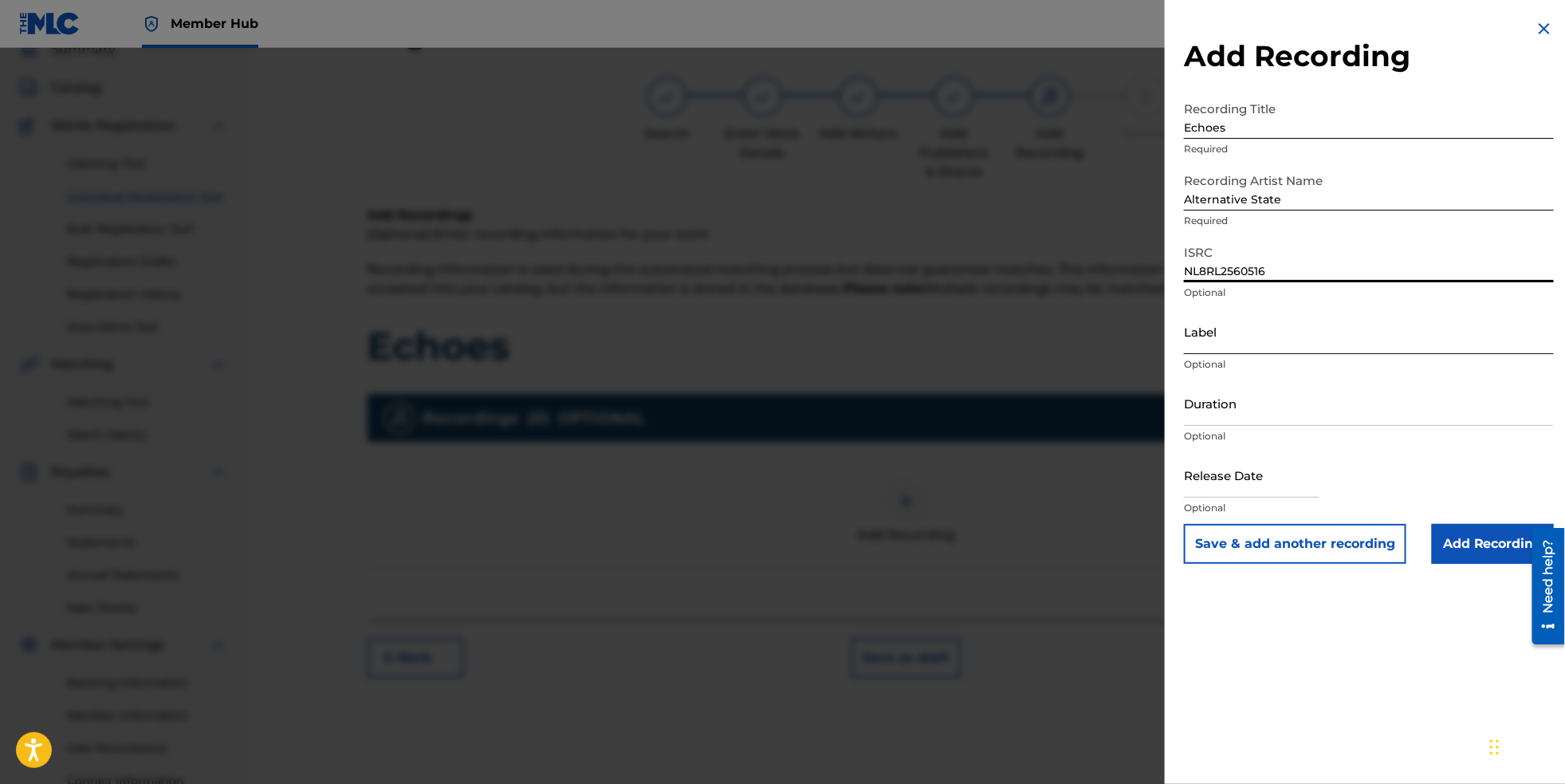
type input "NL8RL2560516"
click at [1259, 354] on input "Label" at bounding box center [1370, 331] width 370 height 46
type input "RevSphere Records"
click at [1282, 498] on input "text" at bounding box center [1252, 475] width 136 height 46
select select "8"
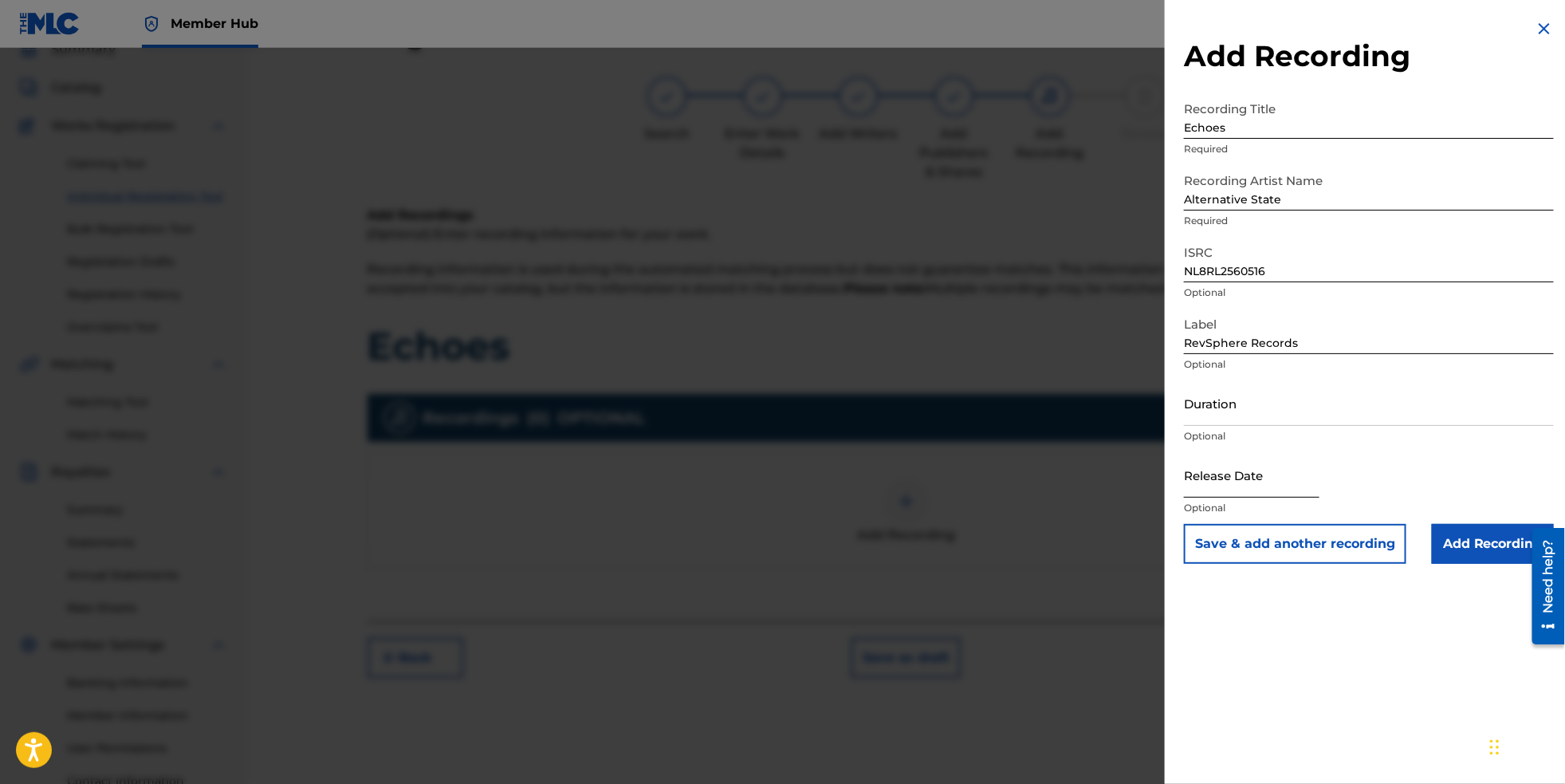
select select "2025"
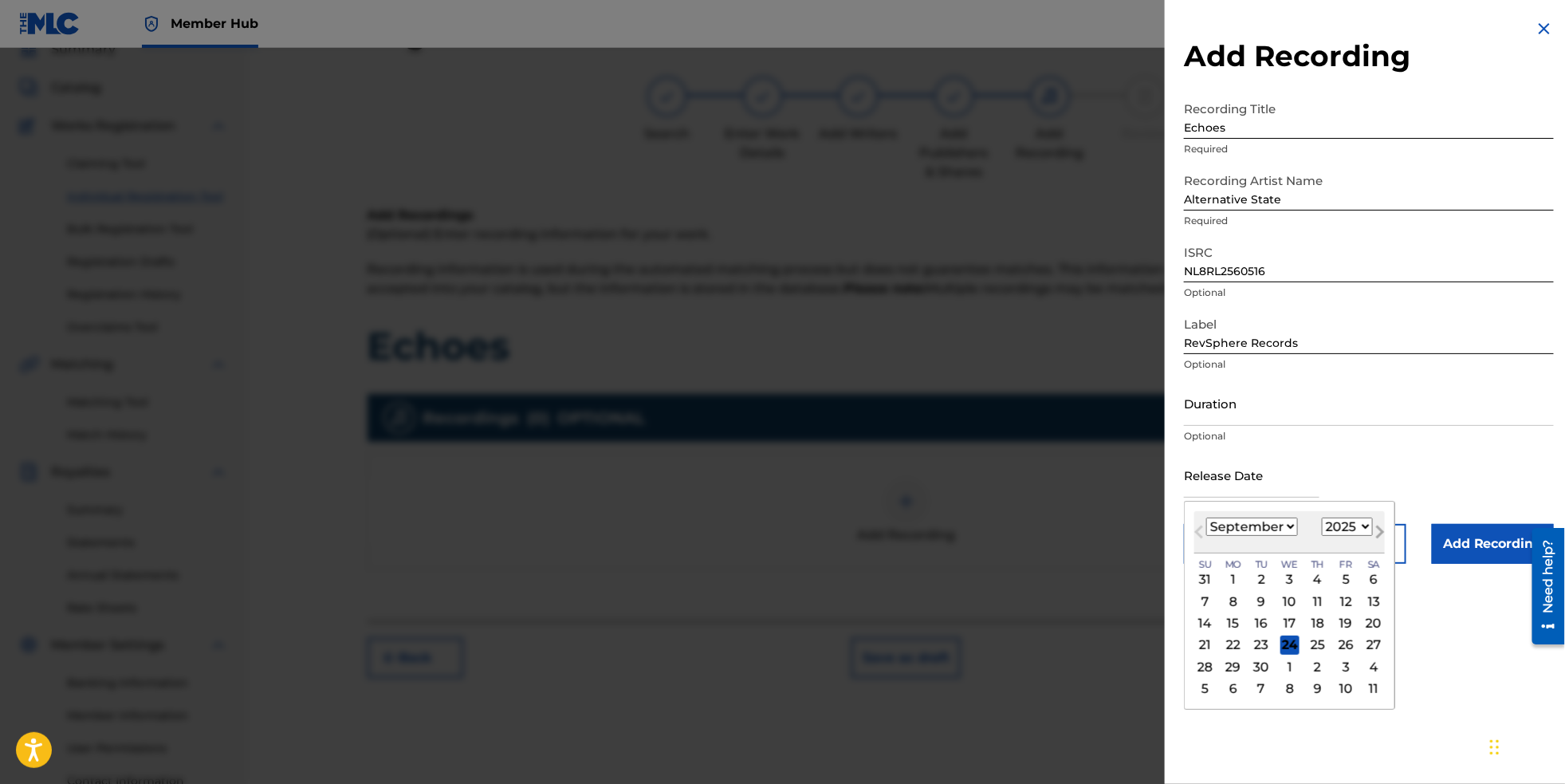
click at [1379, 546] on span "Next Month" at bounding box center [1379, 534] width 0 height 24
select select "9"
click at [1336, 633] on div "17" at bounding box center [1346, 623] width 20 height 20
type input "[DATE]"
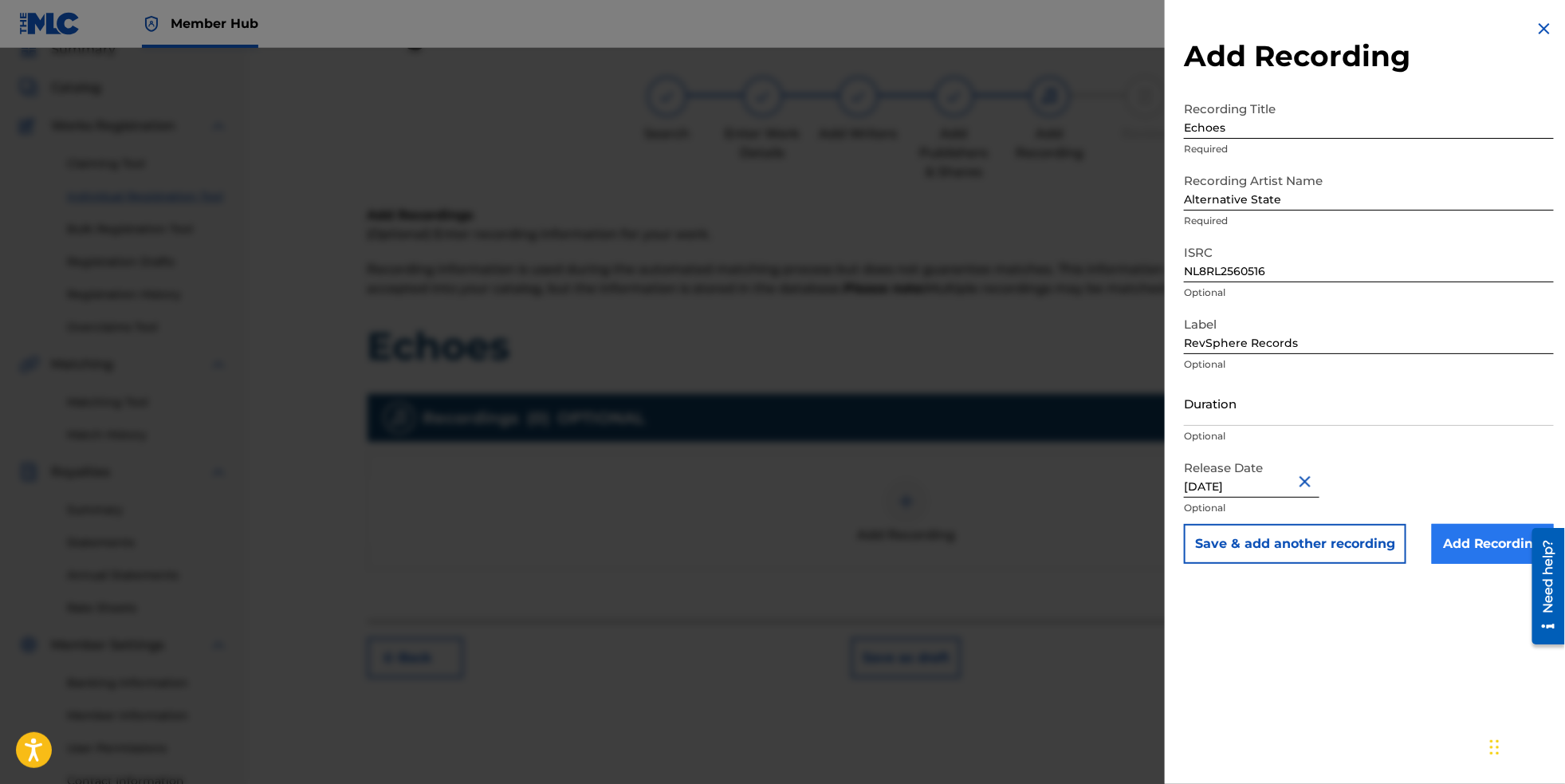
click at [1468, 564] on input "Add Recording" at bounding box center [1494, 544] width 122 height 40
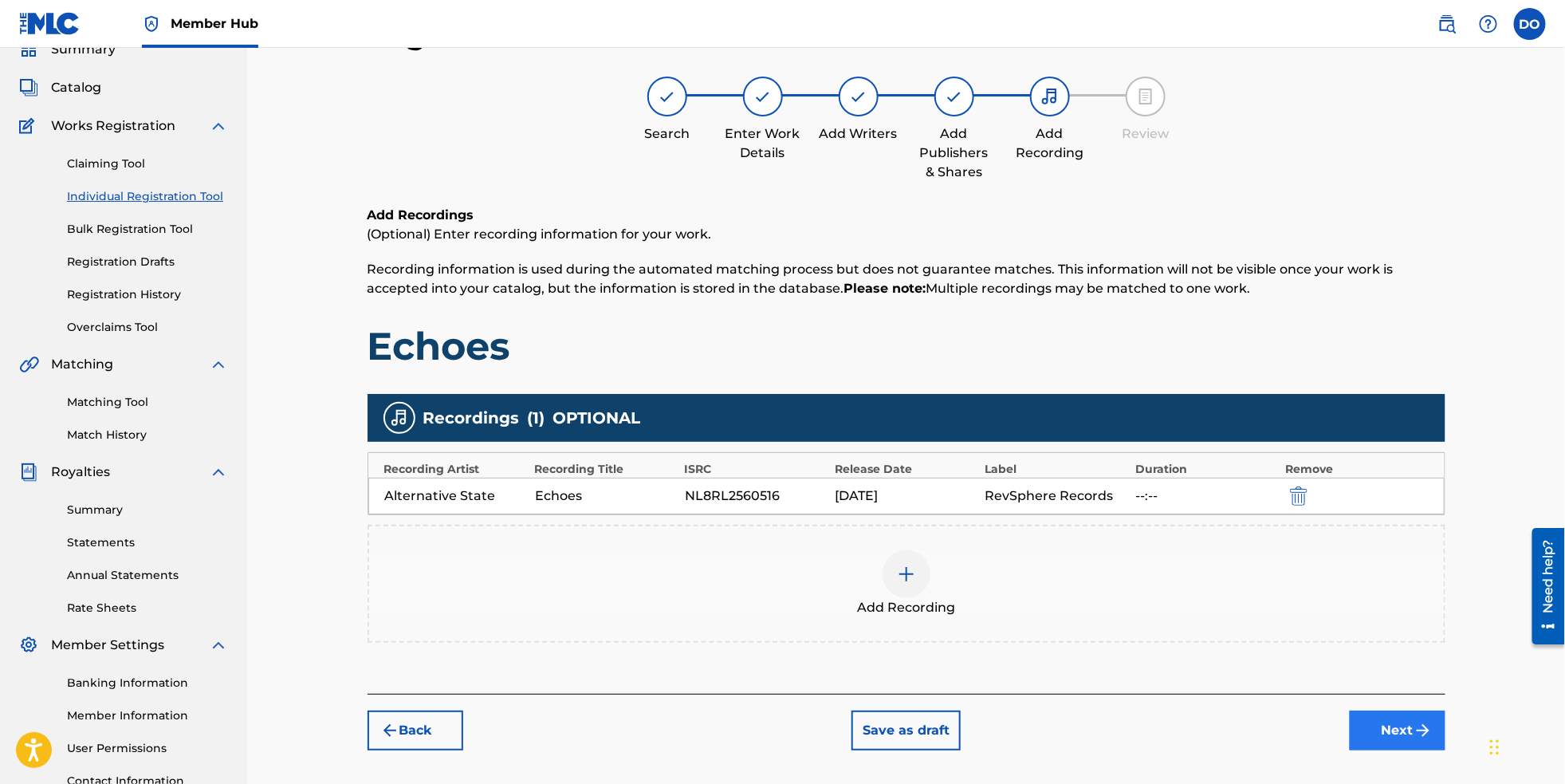
click at [1442, 750] on button "Next" at bounding box center [1398, 730] width 96 height 40
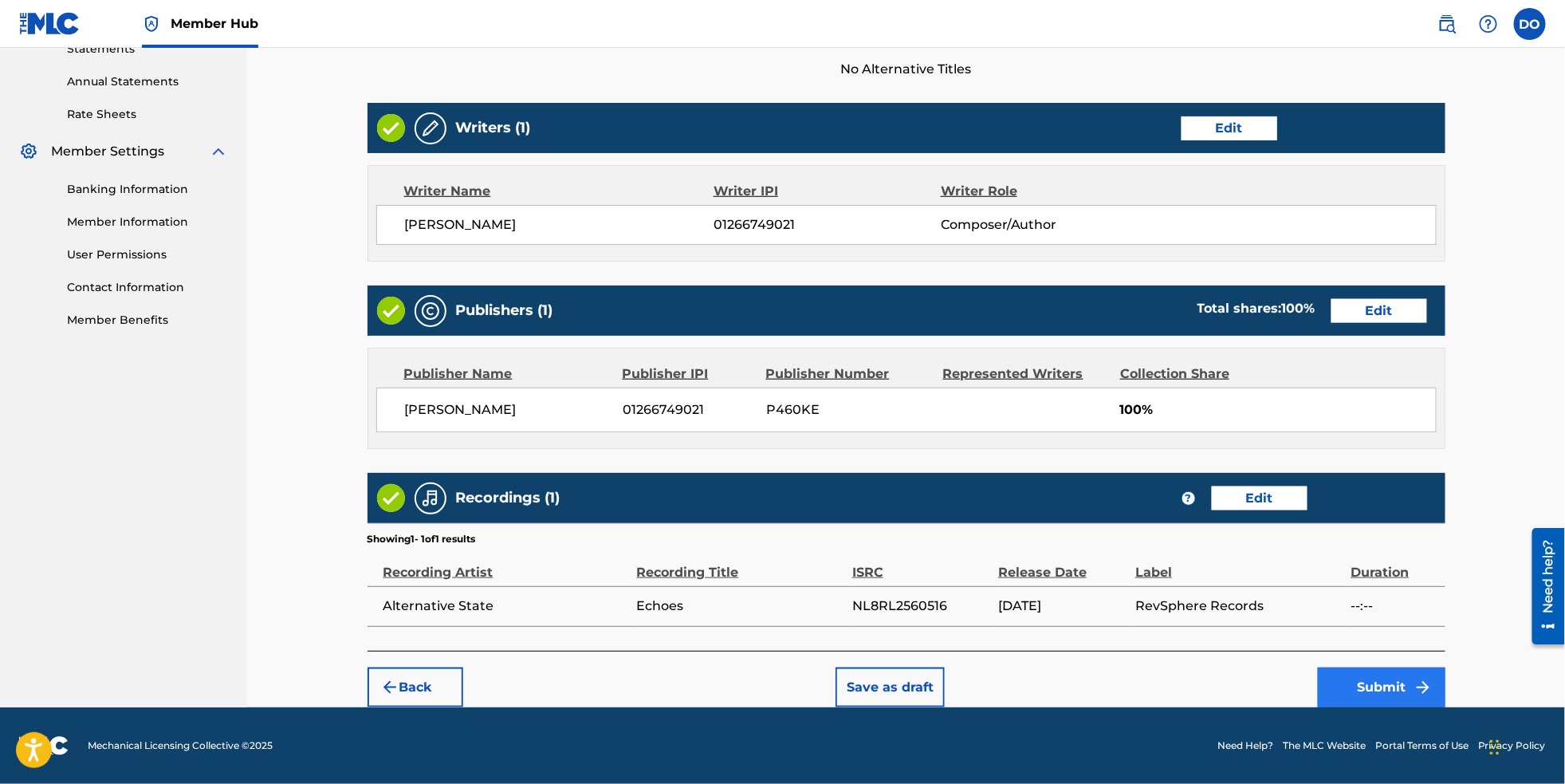
scroll to position [593, 0]
click at [1401, 679] on button "Submit" at bounding box center [1382, 687] width 127 height 40
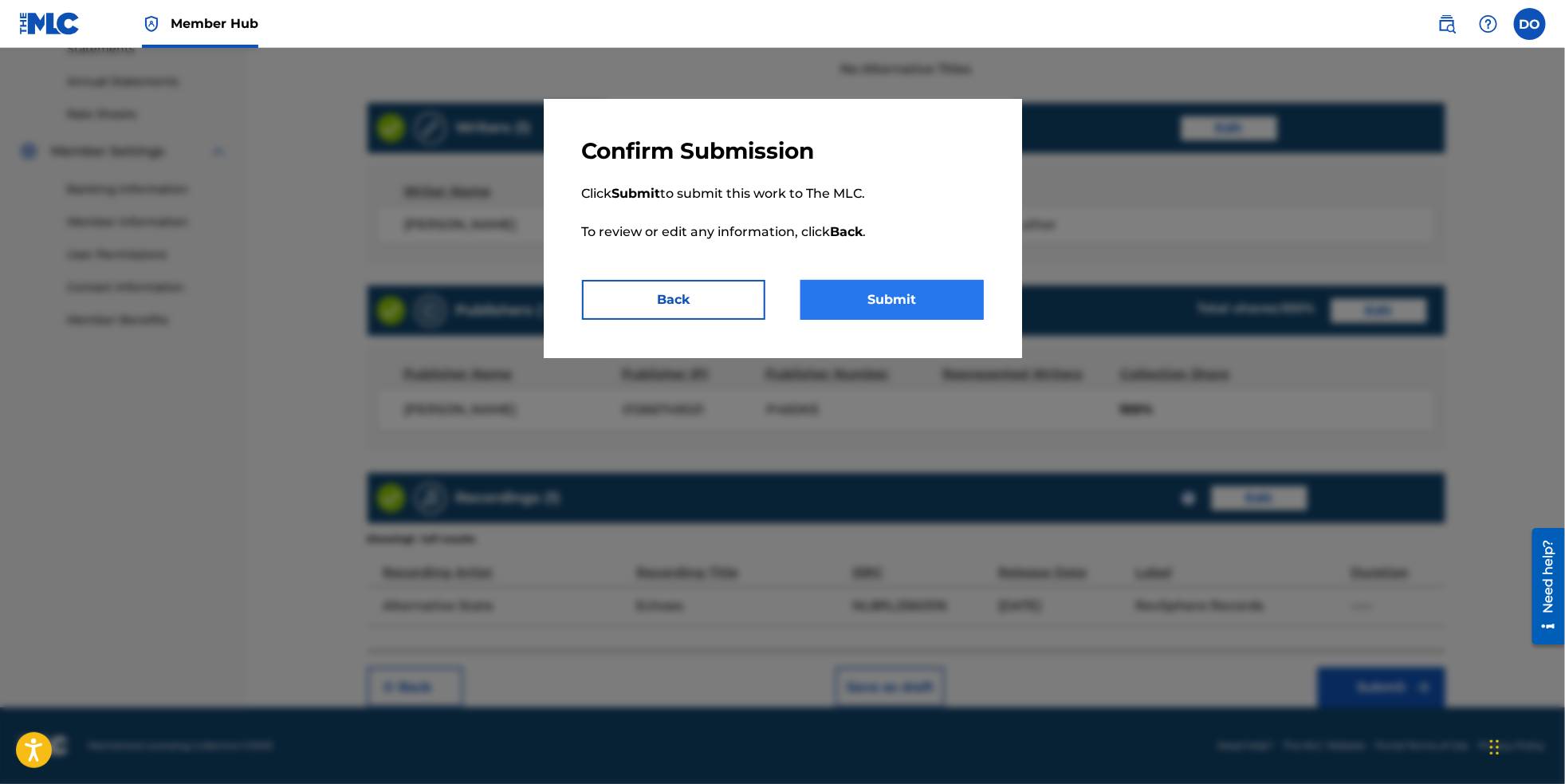
click at [884, 319] on button "Submit" at bounding box center [892, 299] width 184 height 40
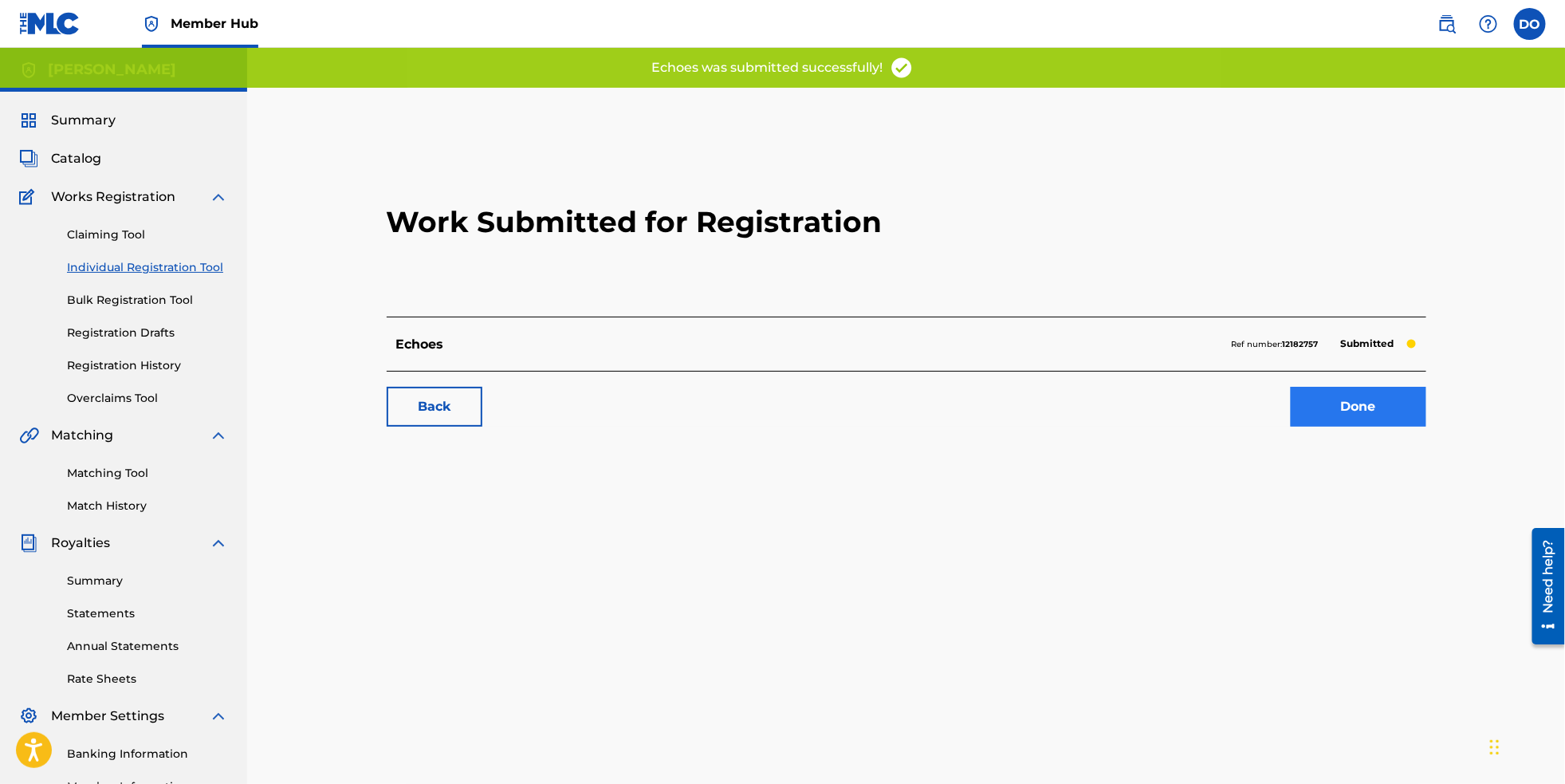
click at [1363, 426] on link "Done" at bounding box center [1359, 406] width 136 height 40
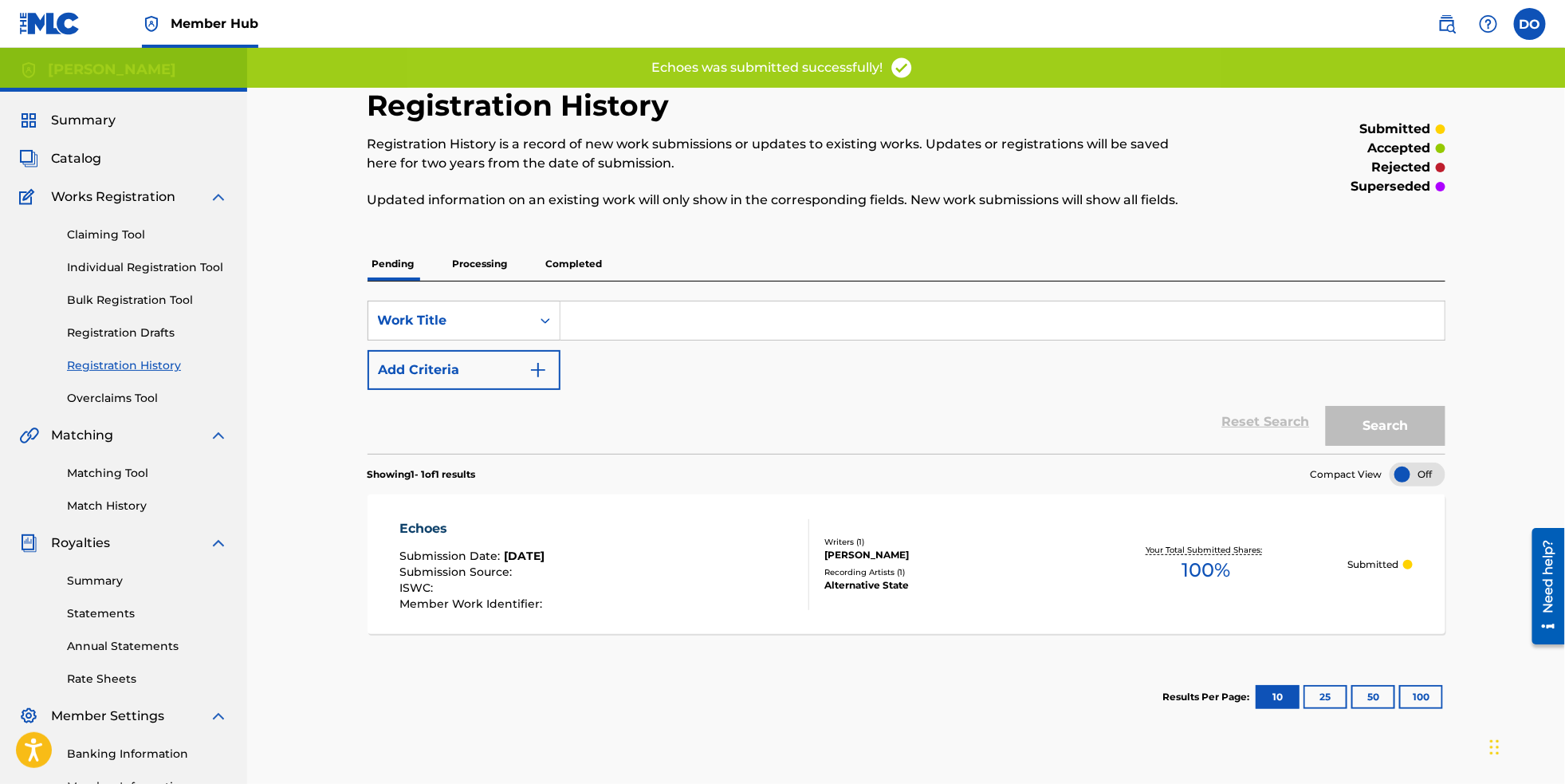
click at [742, 325] on input "Search Form" at bounding box center [1003, 320] width 884 height 38
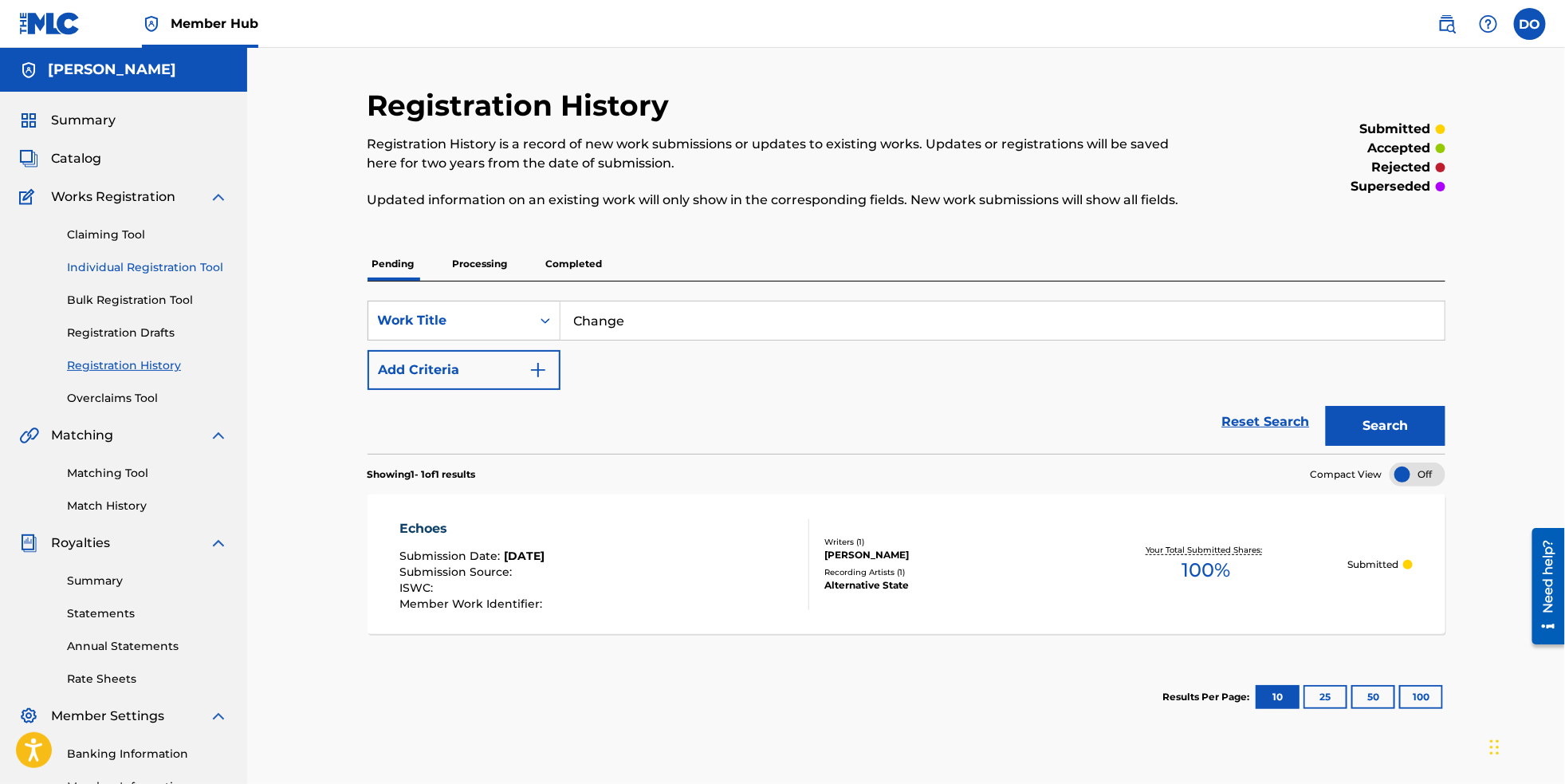
type input "Change"
click at [134, 276] on link "Individual Registration Tool" at bounding box center [148, 268] width 161 height 17
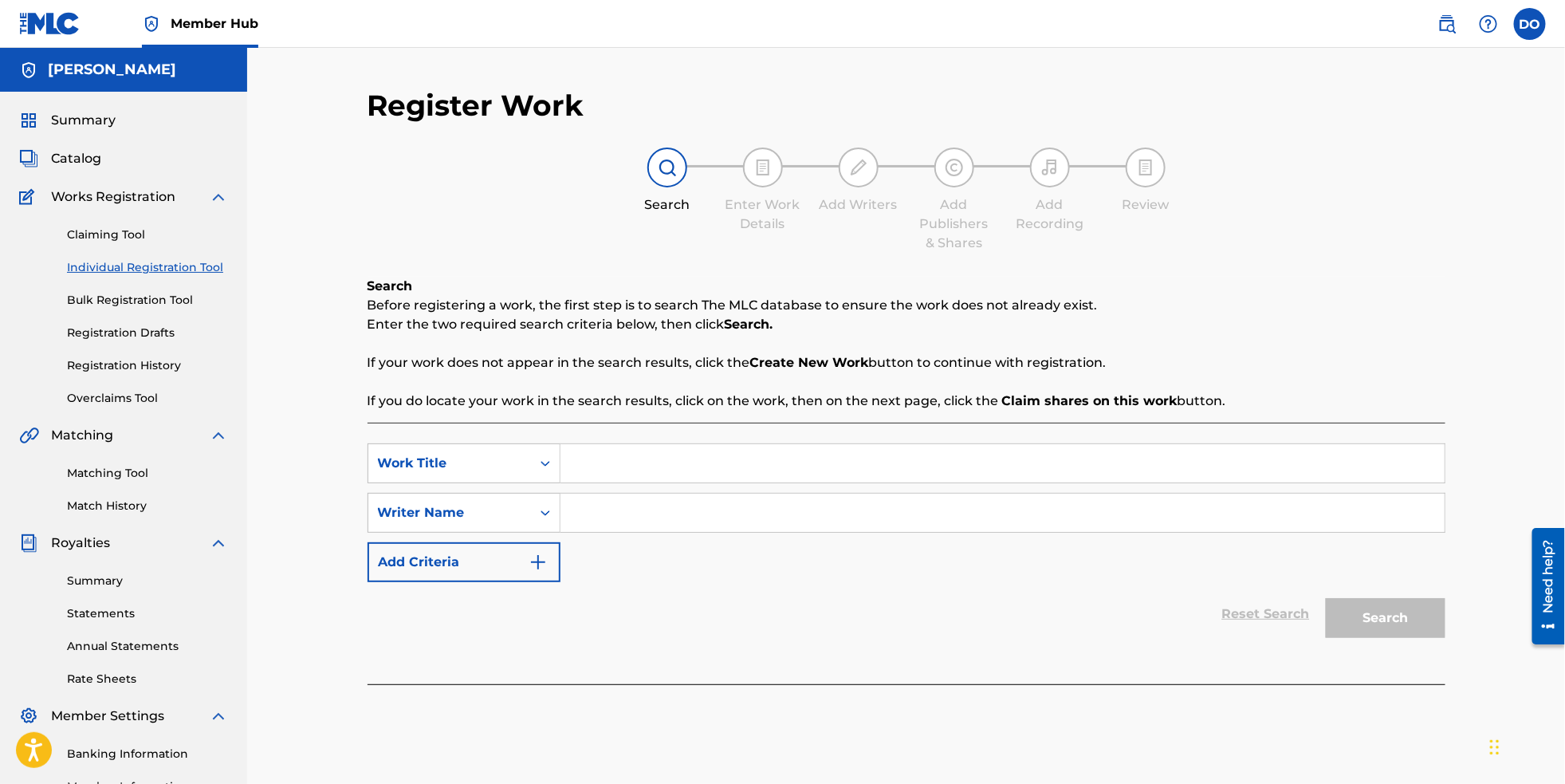
click at [656, 480] on input "Search Form" at bounding box center [1003, 463] width 884 height 38
type input "Change"
click at [647, 522] on input "Search Form" at bounding box center [1003, 512] width 884 height 38
type input "[PERSON_NAME]"
click at [1367, 623] on button "Search" at bounding box center [1386, 618] width 120 height 40
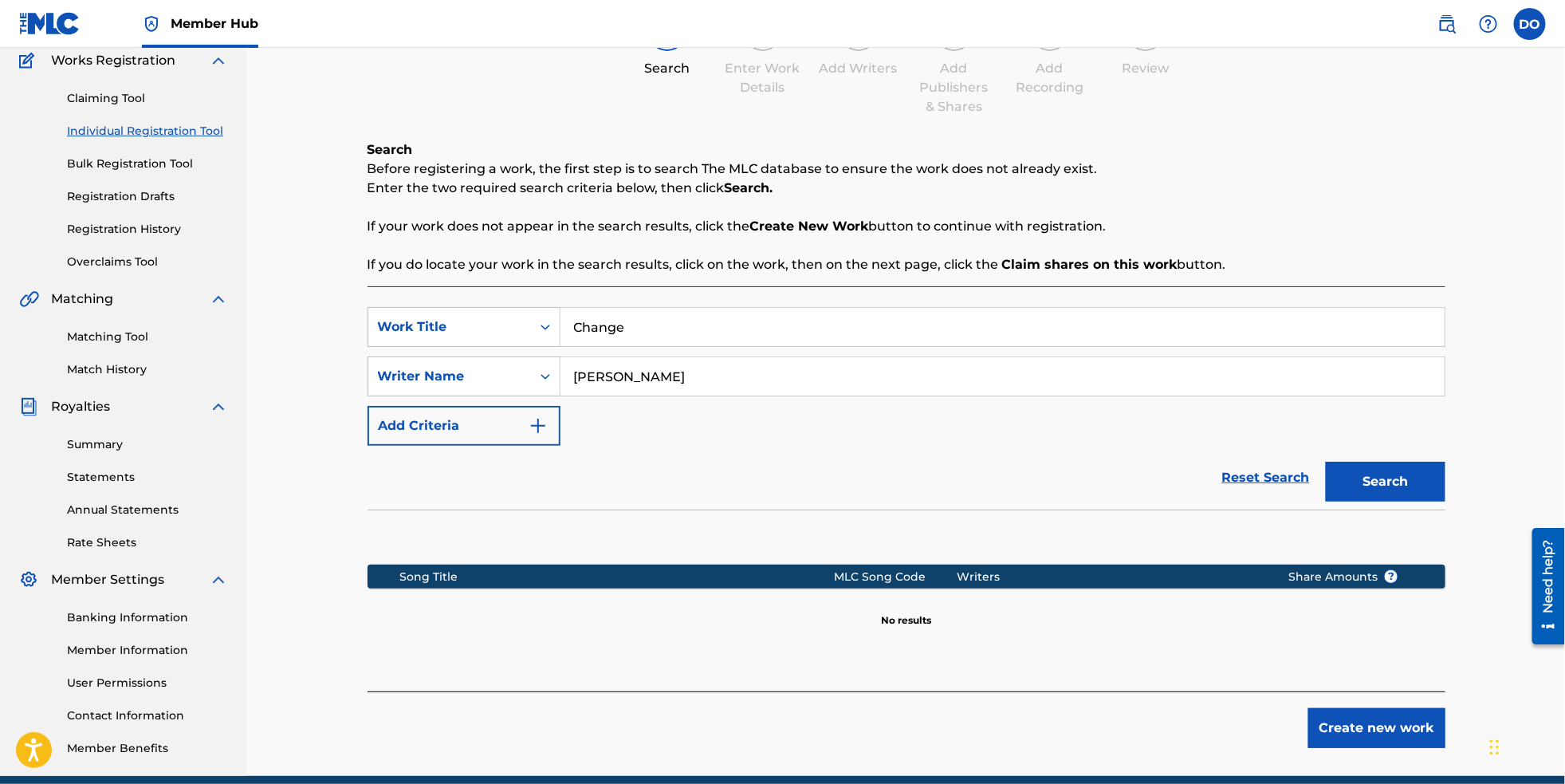
scroll to position [142, 0]
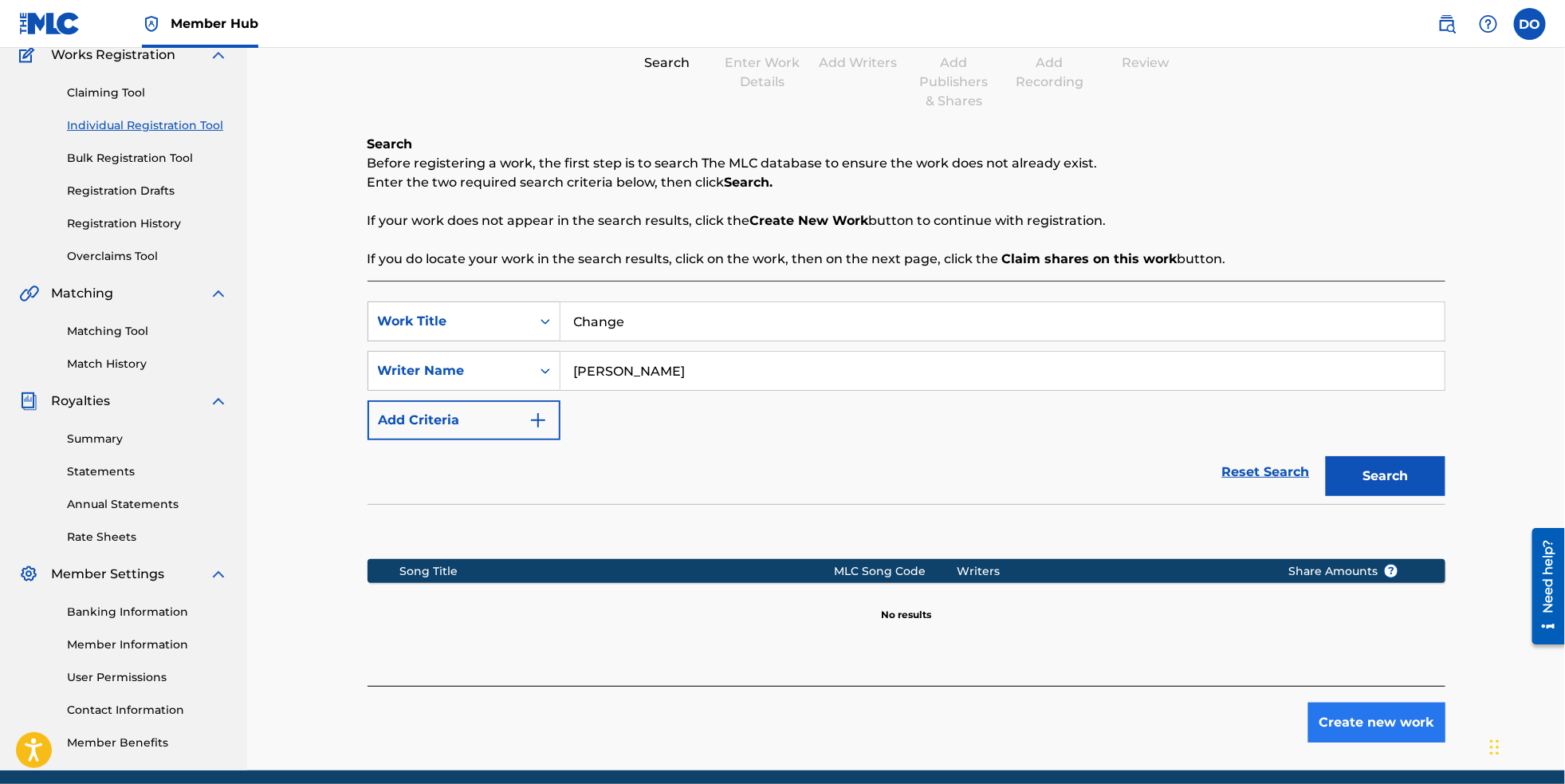
click at [1413, 742] on button "Create new work" at bounding box center [1376, 722] width 137 height 40
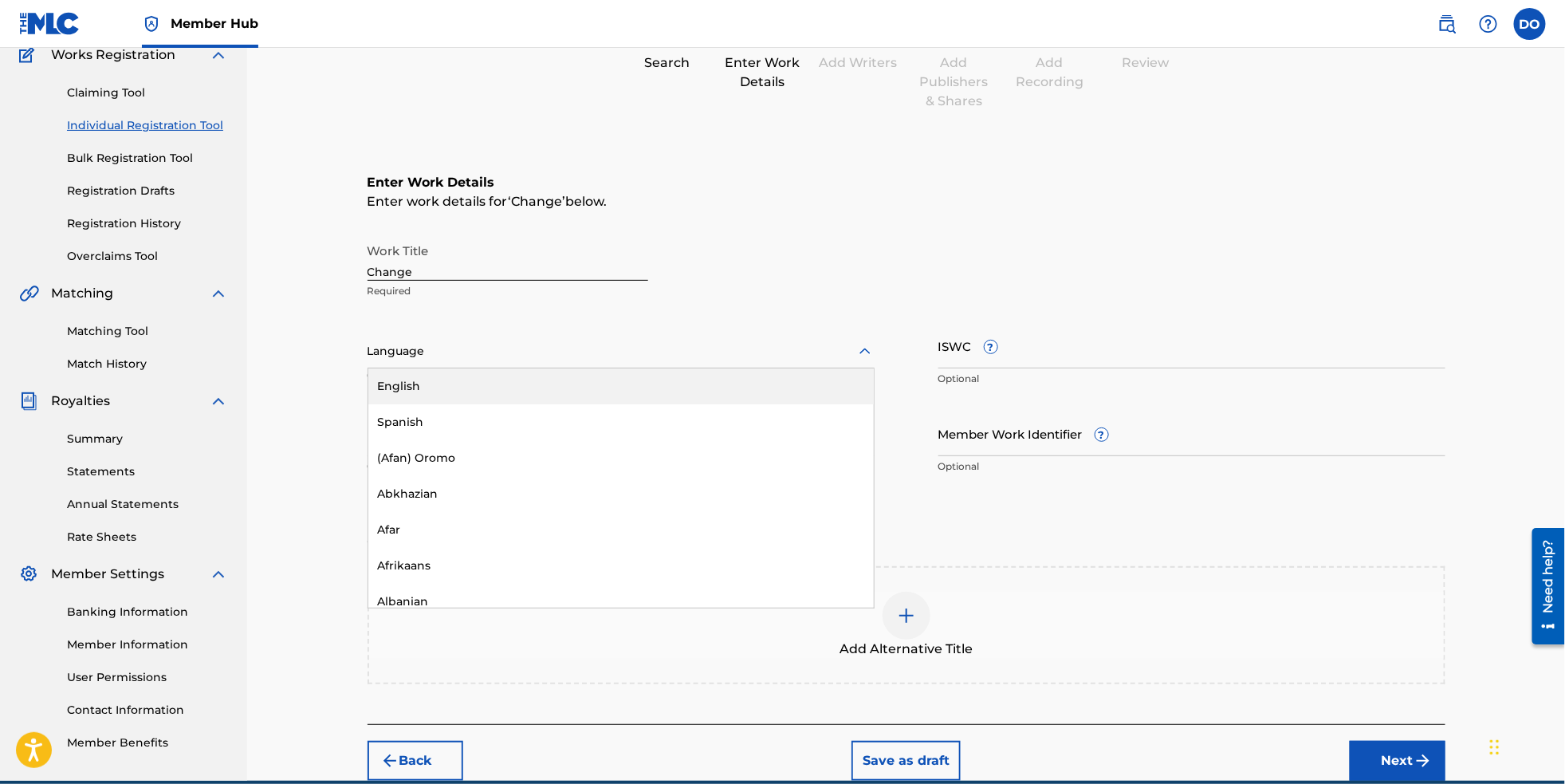
click at [528, 361] on div at bounding box center [621, 351] width 507 height 20
click at [524, 402] on div "English" at bounding box center [621, 386] width 506 height 36
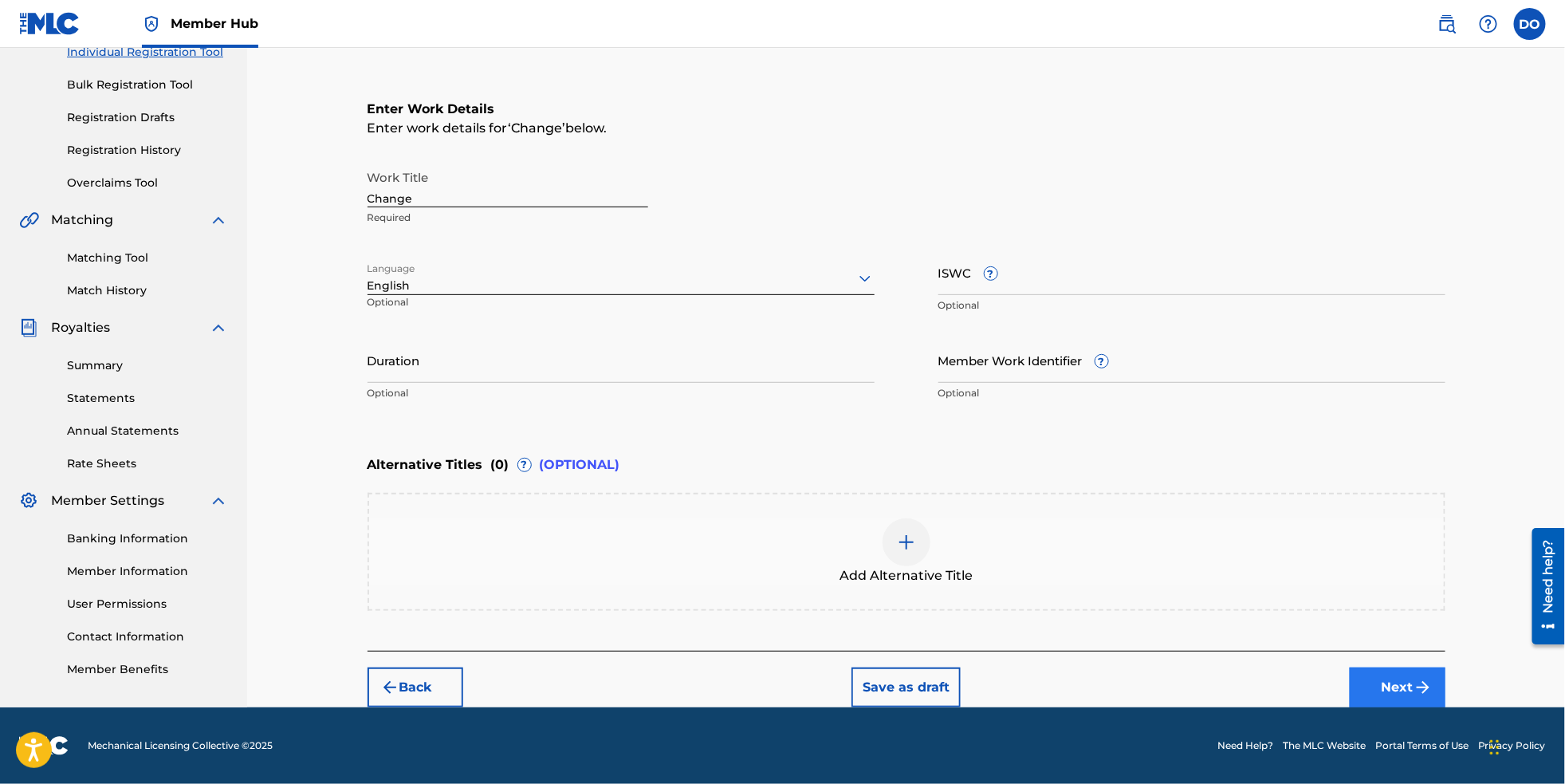
click at [1438, 708] on button "Next" at bounding box center [1398, 687] width 96 height 40
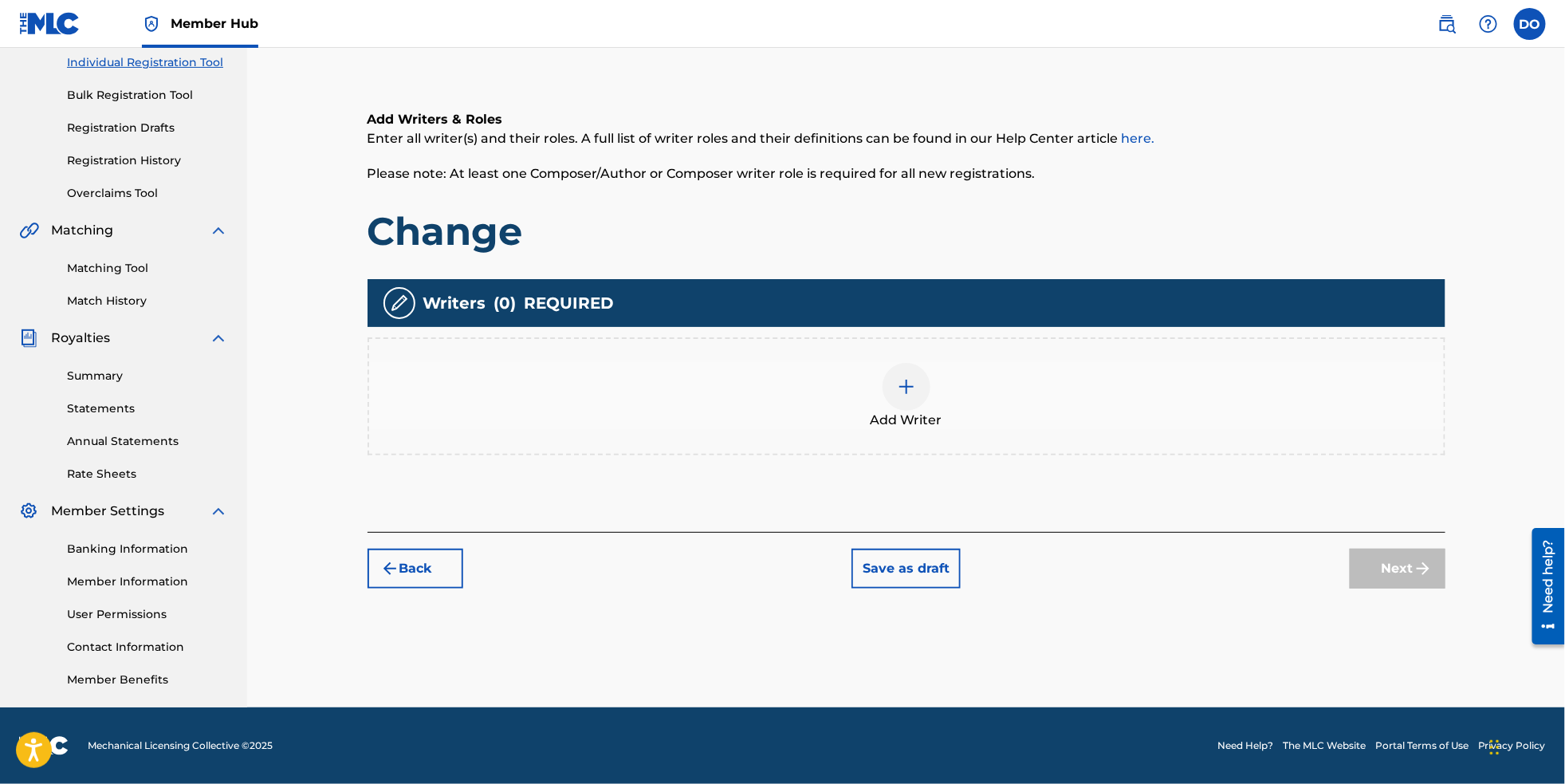
scroll to position [71, 0]
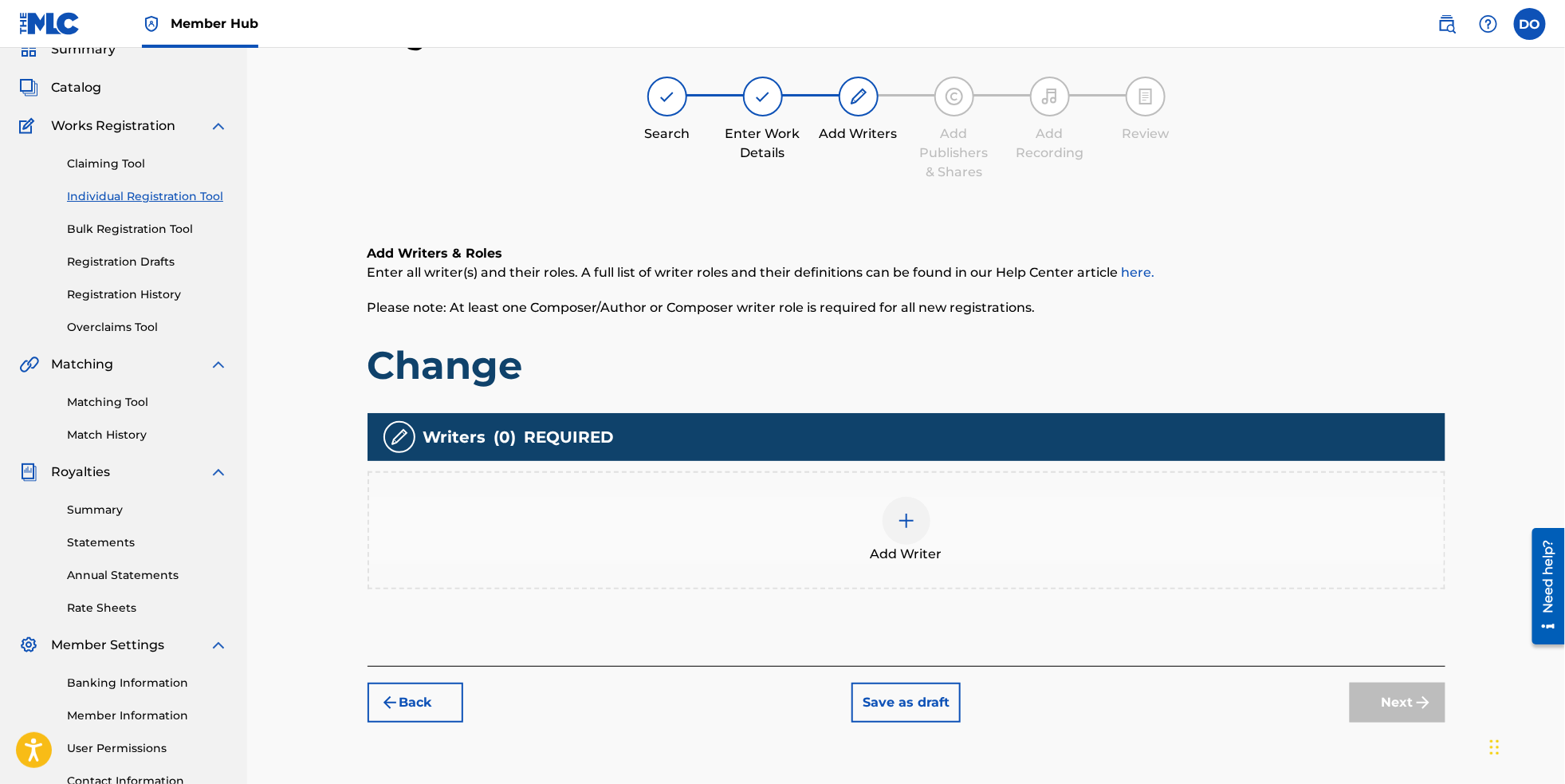
click at [916, 530] on img at bounding box center [907, 521] width 20 height 20
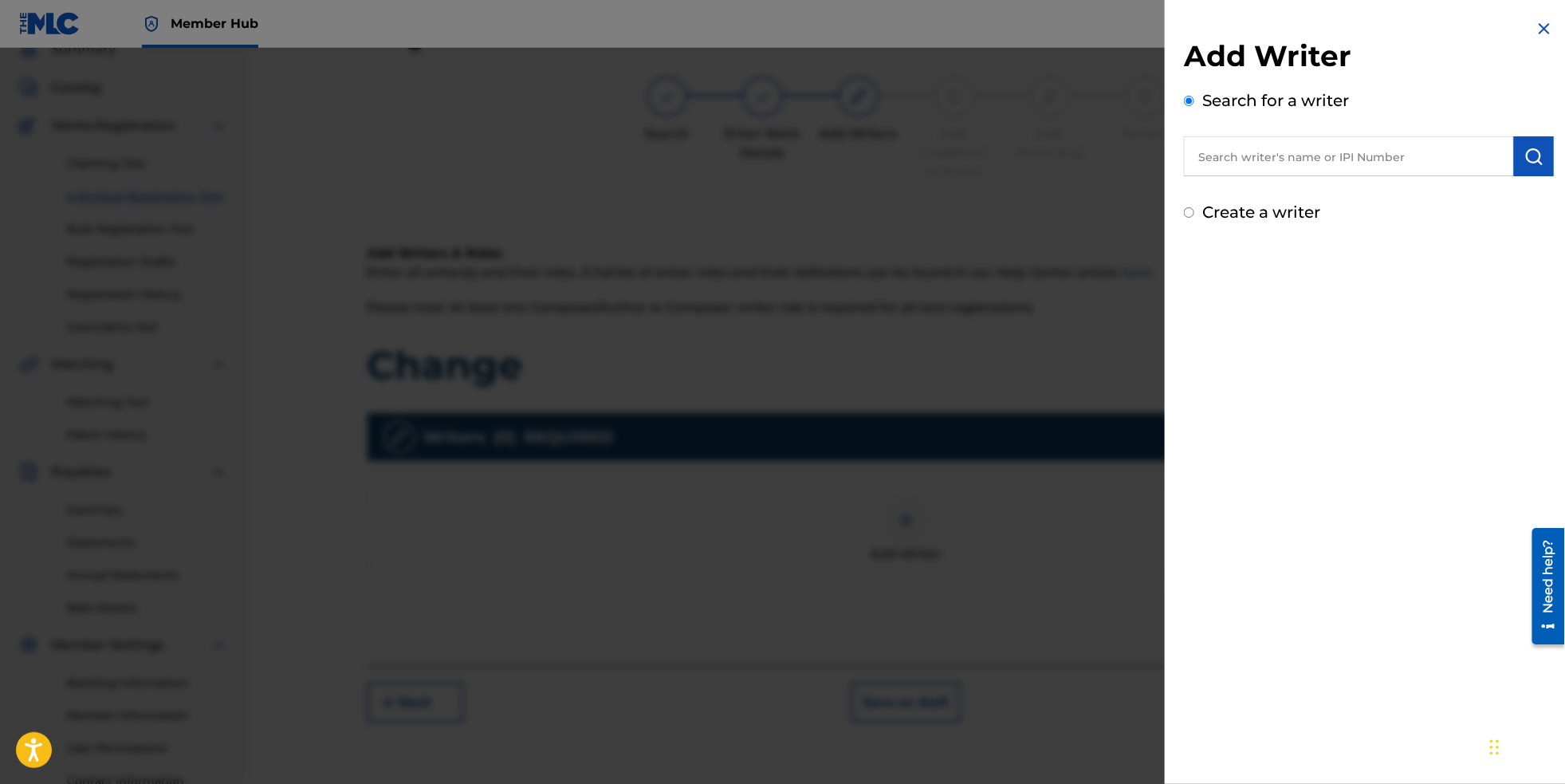
click at [1248, 172] on input "text" at bounding box center [1349, 156] width 331 height 40
type input "[PERSON_NAME]"
click at [1364, 338] on div "Add Writer Search for a writer [PERSON_NAME] [PERSON_NAME] Create a writer" at bounding box center [1369, 392] width 409 height 784
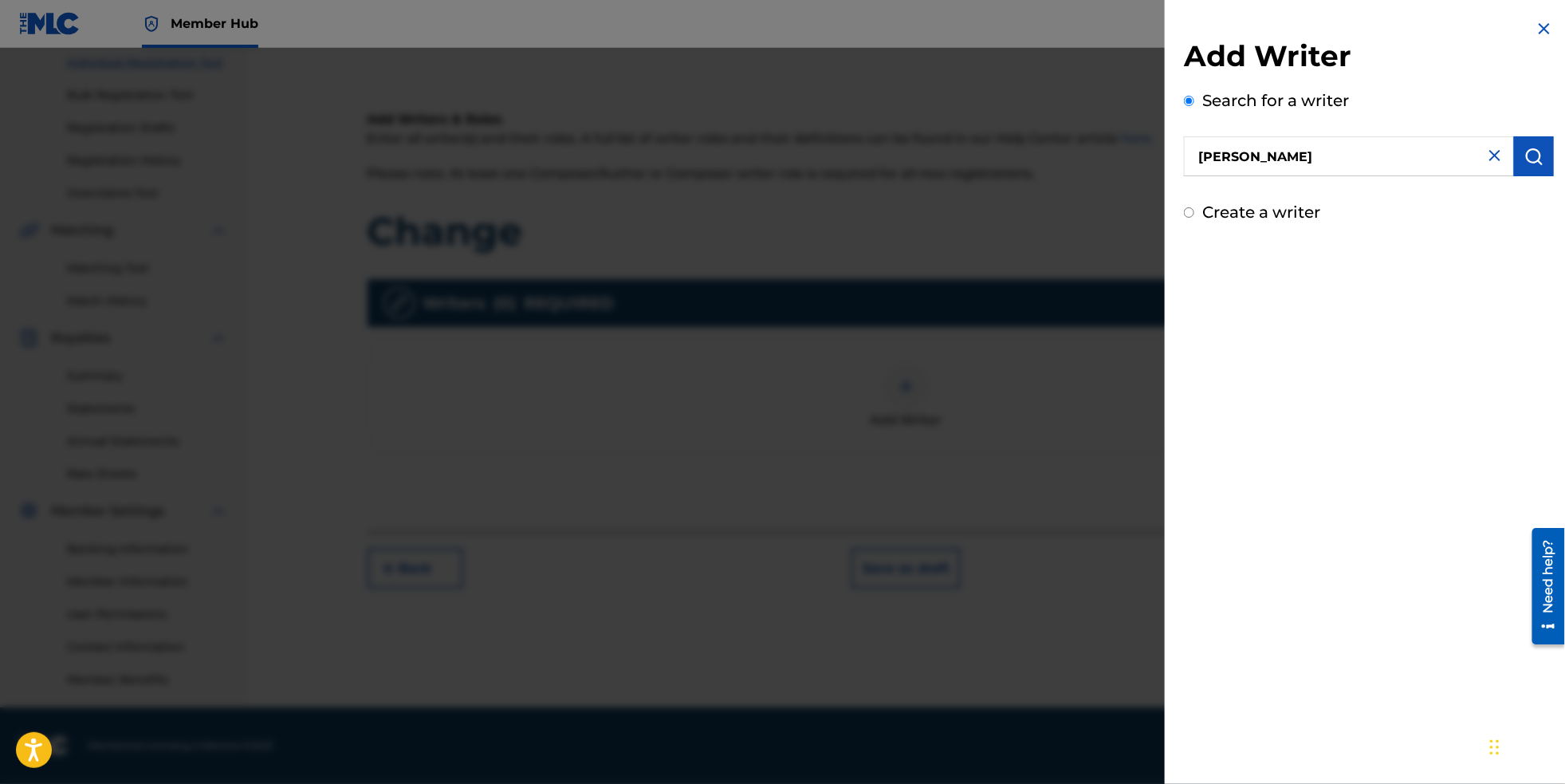
scroll to position [232, 0]
click at [1540, 166] on button "submit" at bounding box center [1534, 156] width 40 height 40
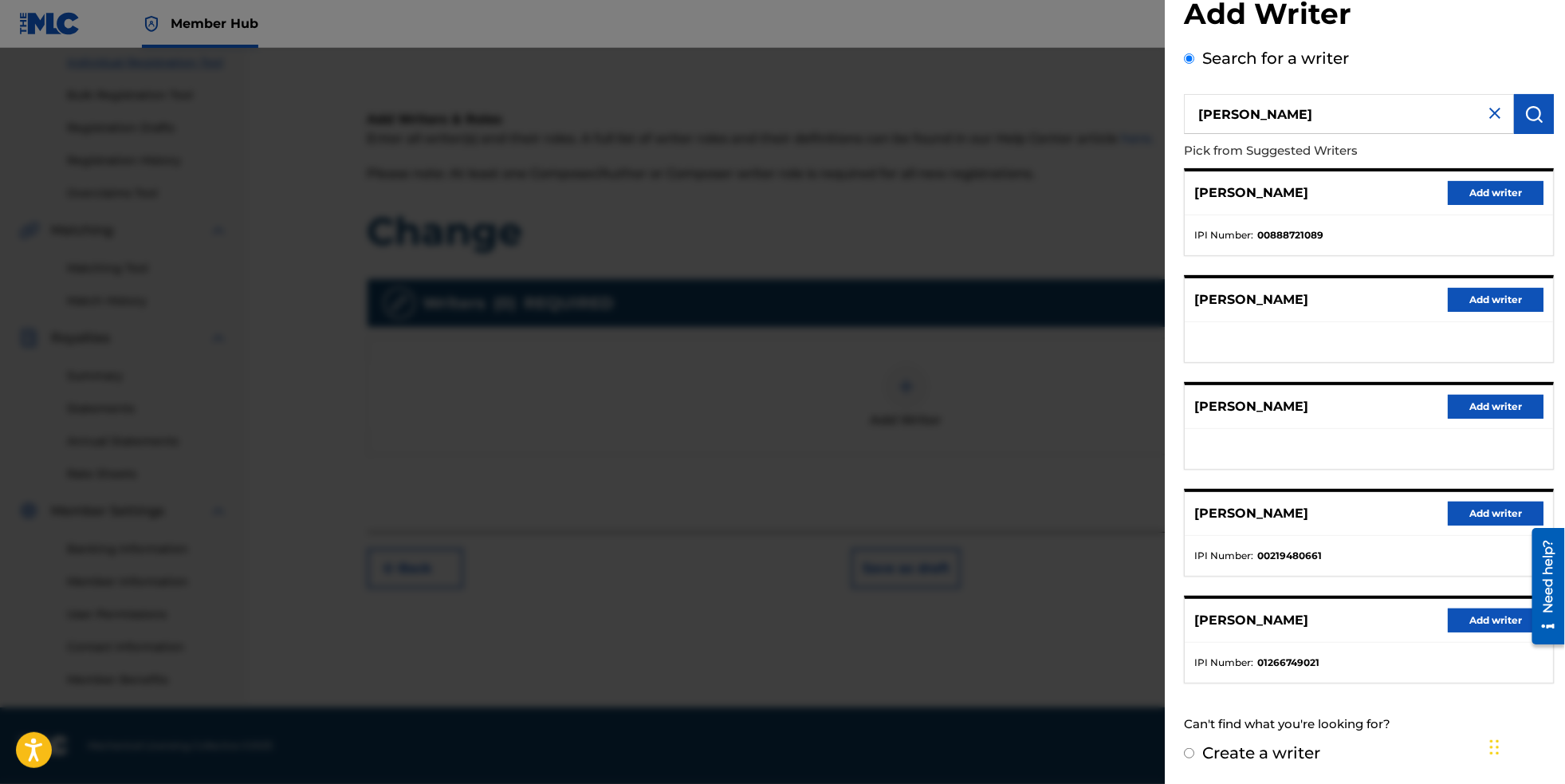
scroll to position [80, 0]
click at [1495, 608] on button "Add writer" at bounding box center [1496, 620] width 96 height 24
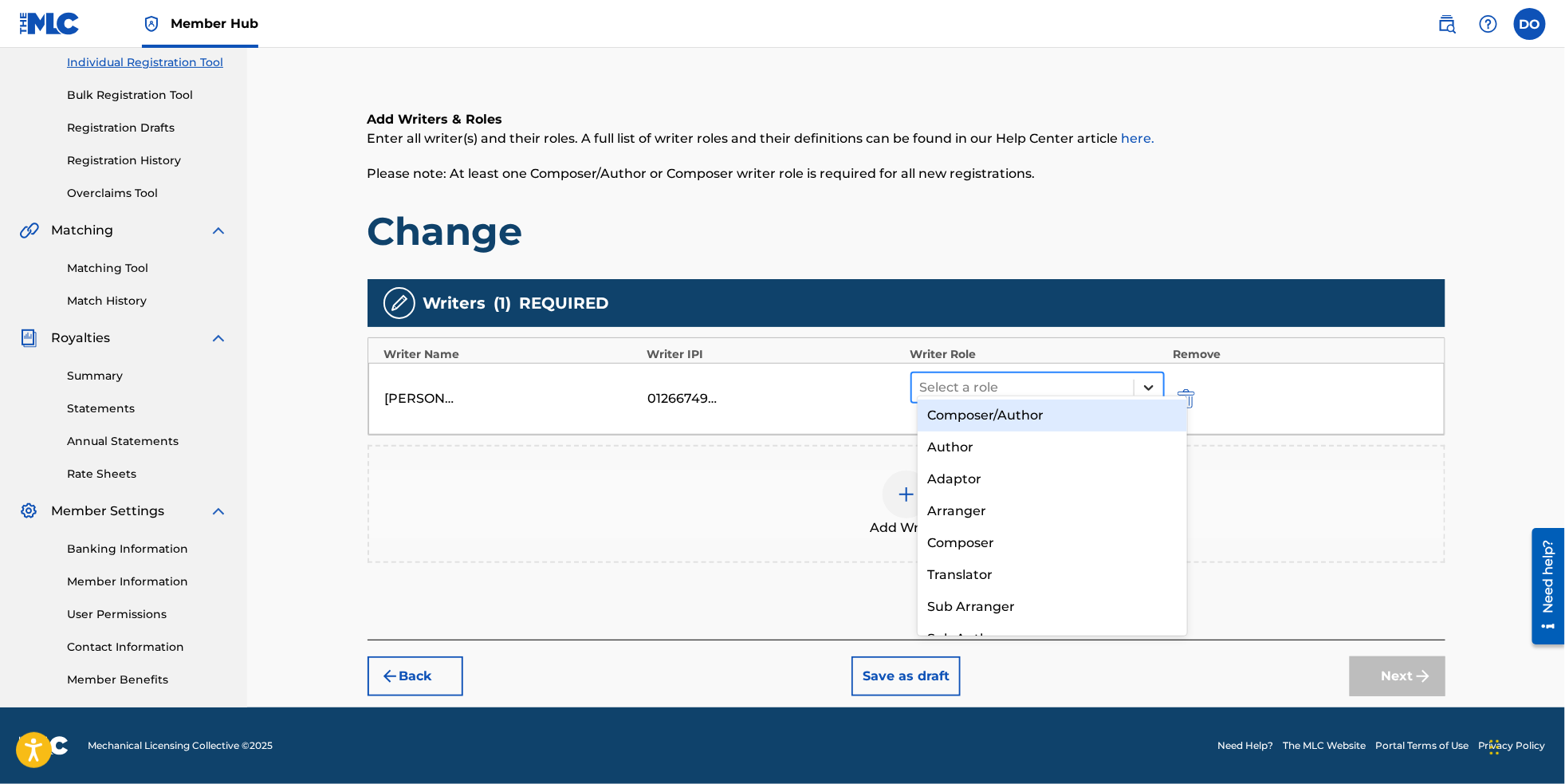
click at [1157, 380] on icon at bounding box center [1149, 387] width 16 height 16
click at [1107, 410] on div "Composer/Author" at bounding box center [1053, 415] width 270 height 32
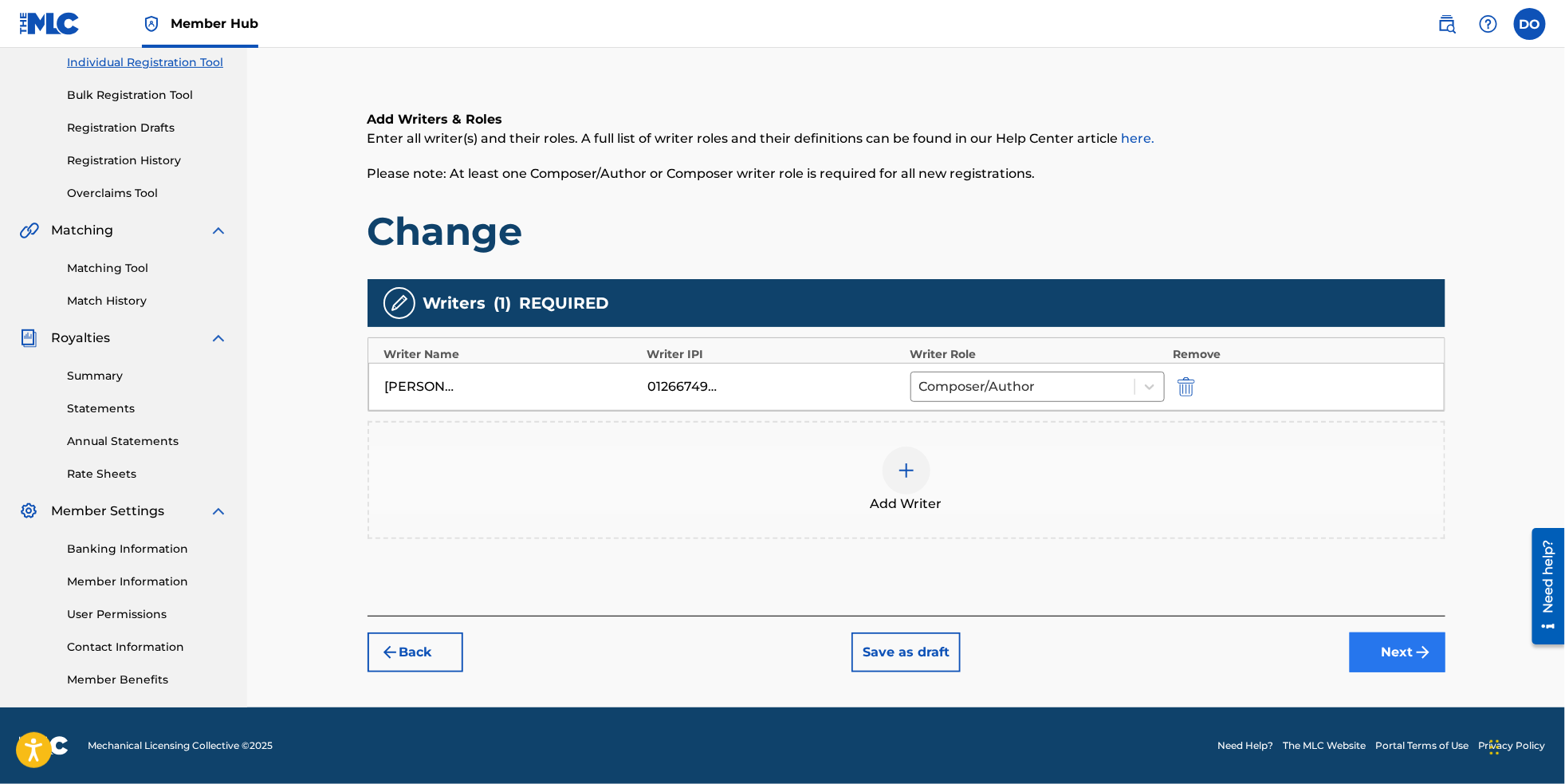
click at [1439, 649] on button "Next" at bounding box center [1398, 651] width 96 height 40
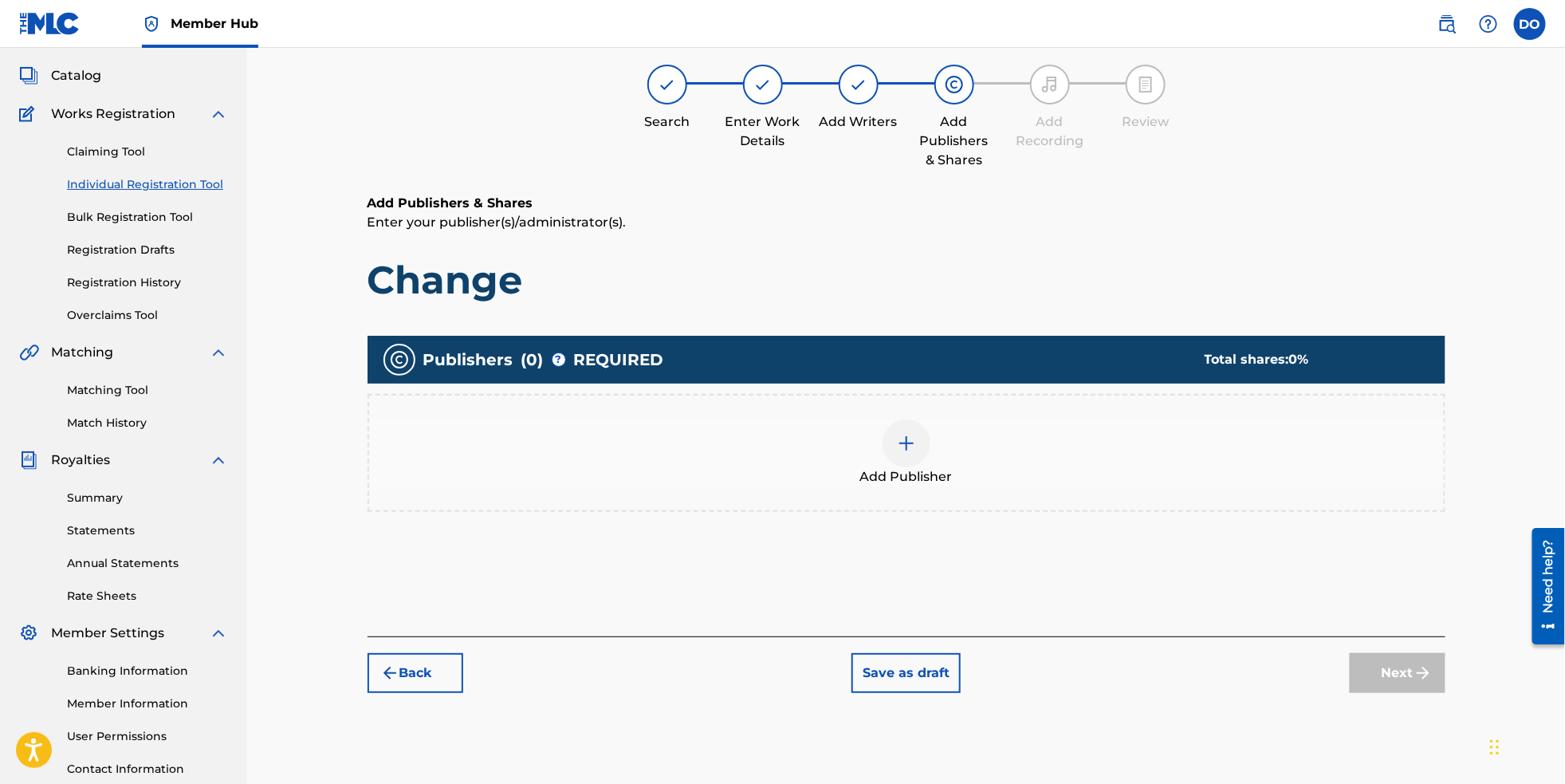
scroll to position [71, 0]
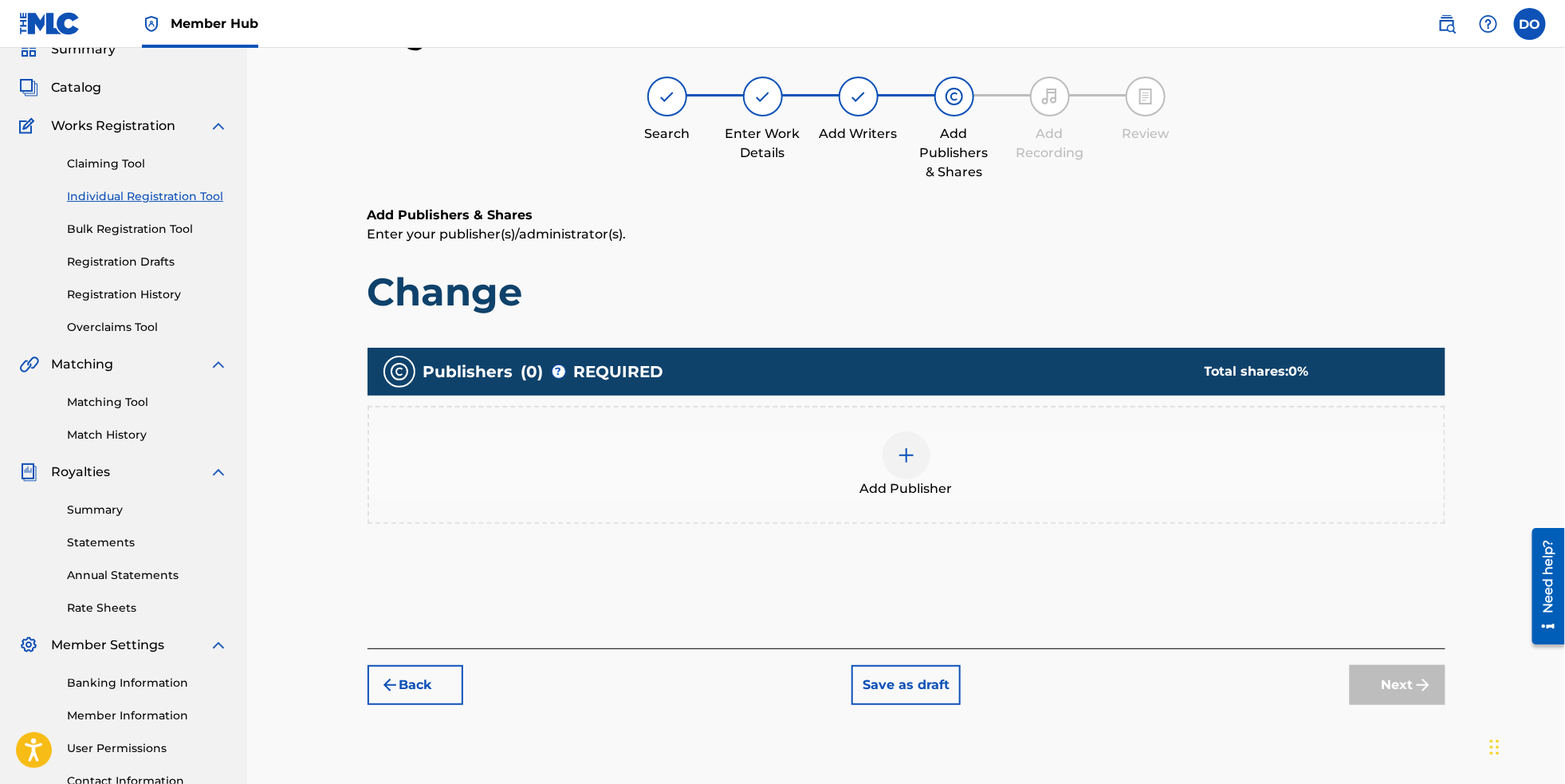
click at [928, 479] on div at bounding box center [907, 455] width 48 height 48
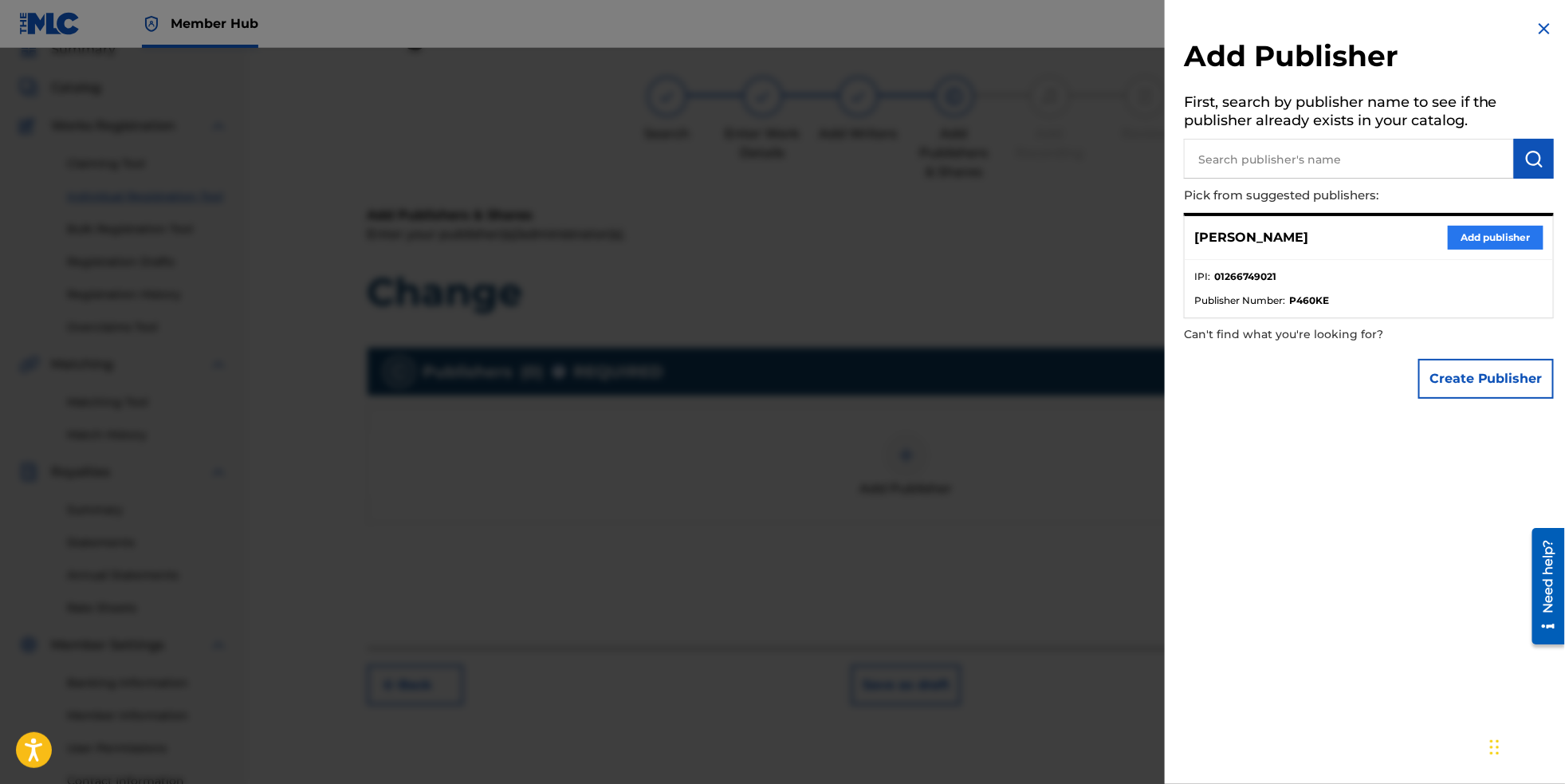
click at [1478, 242] on button "Add publisher" at bounding box center [1496, 238] width 96 height 24
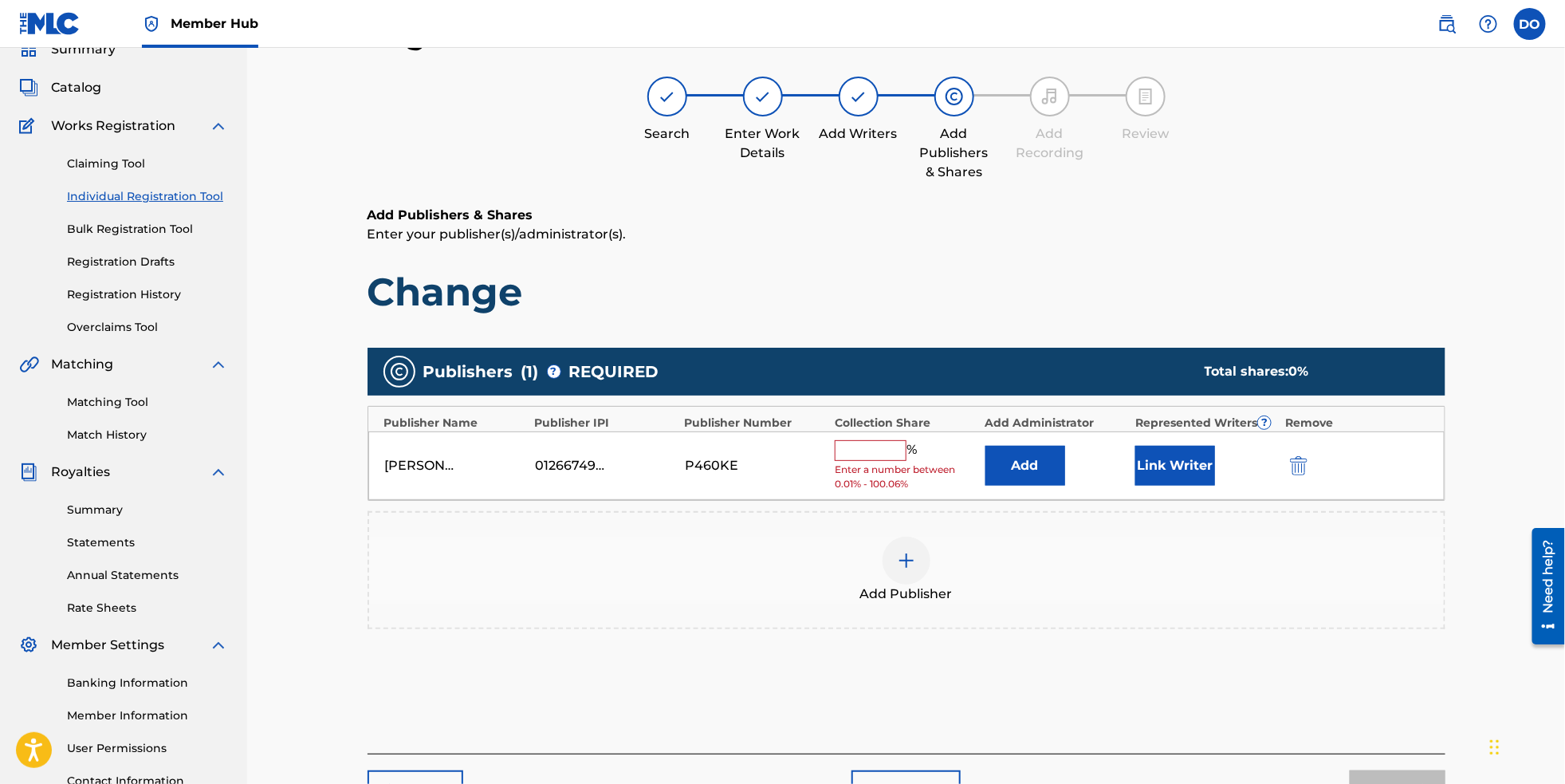
click at [901, 461] on input "text" at bounding box center [871, 450] width 71 height 20
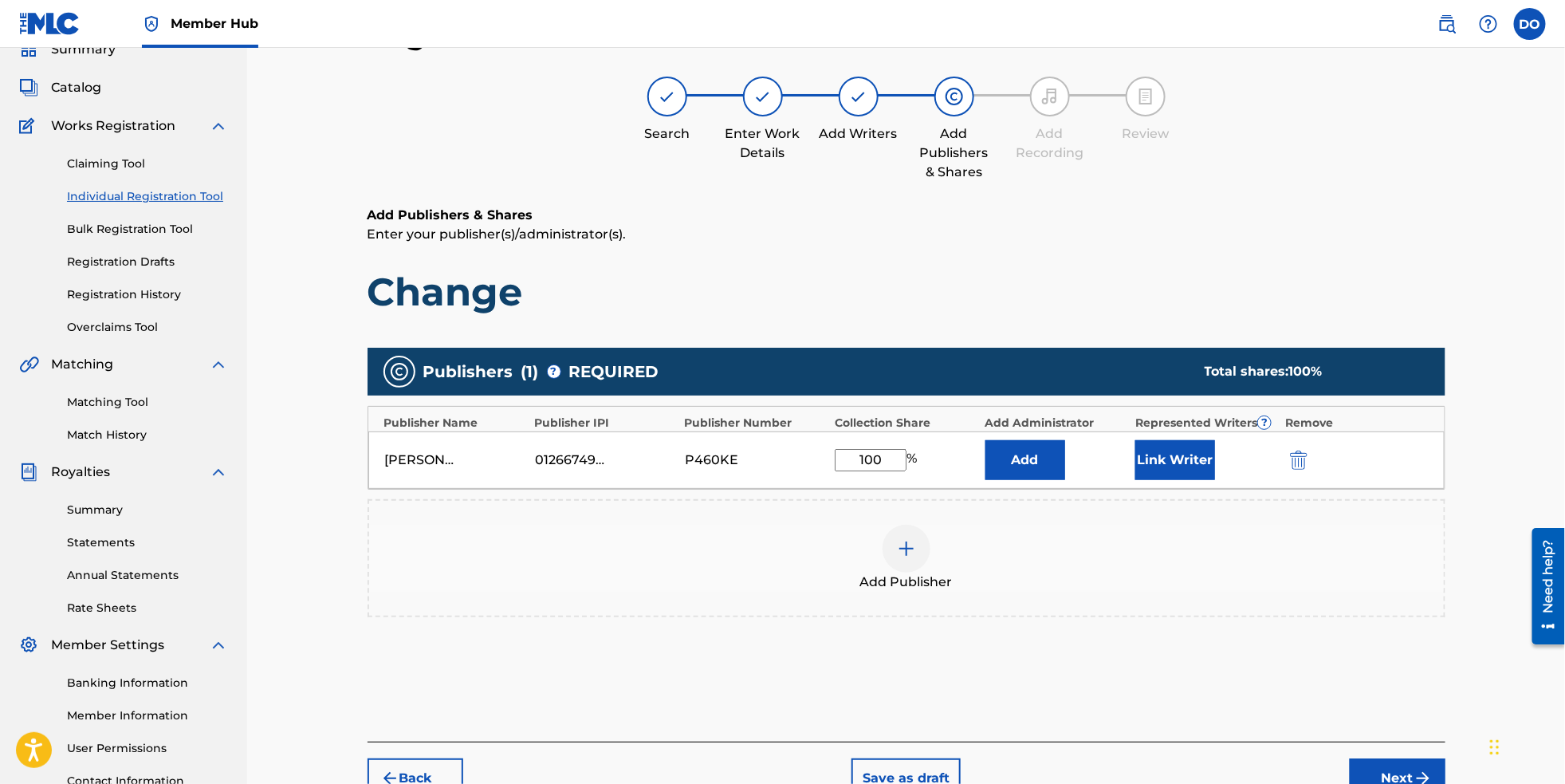
type input "100"
click at [1057, 575] on div "Add Publisher" at bounding box center [907, 558] width 1075 height 67
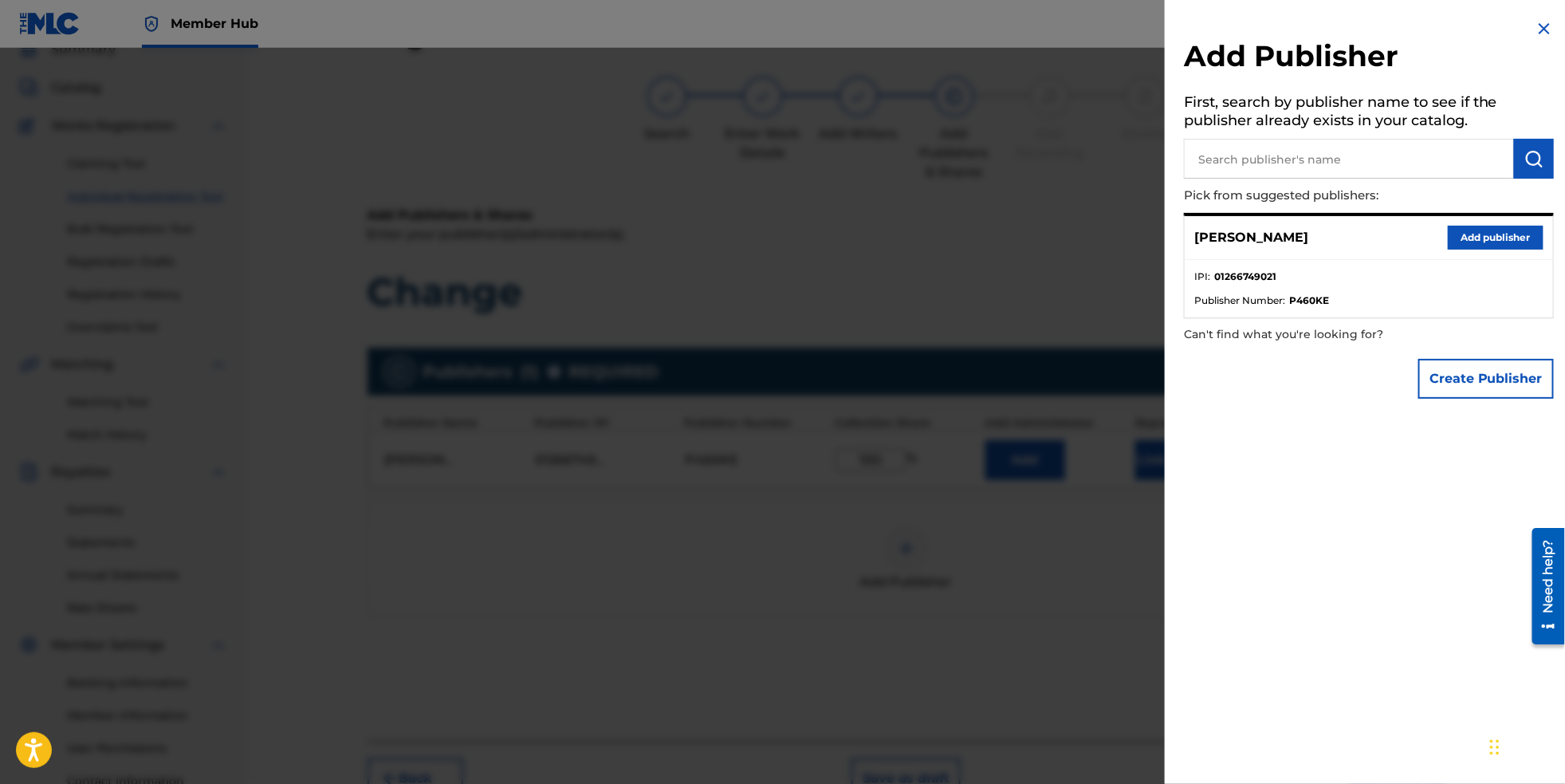
click at [1051, 305] on div at bounding box center [782, 439] width 1565 height 784
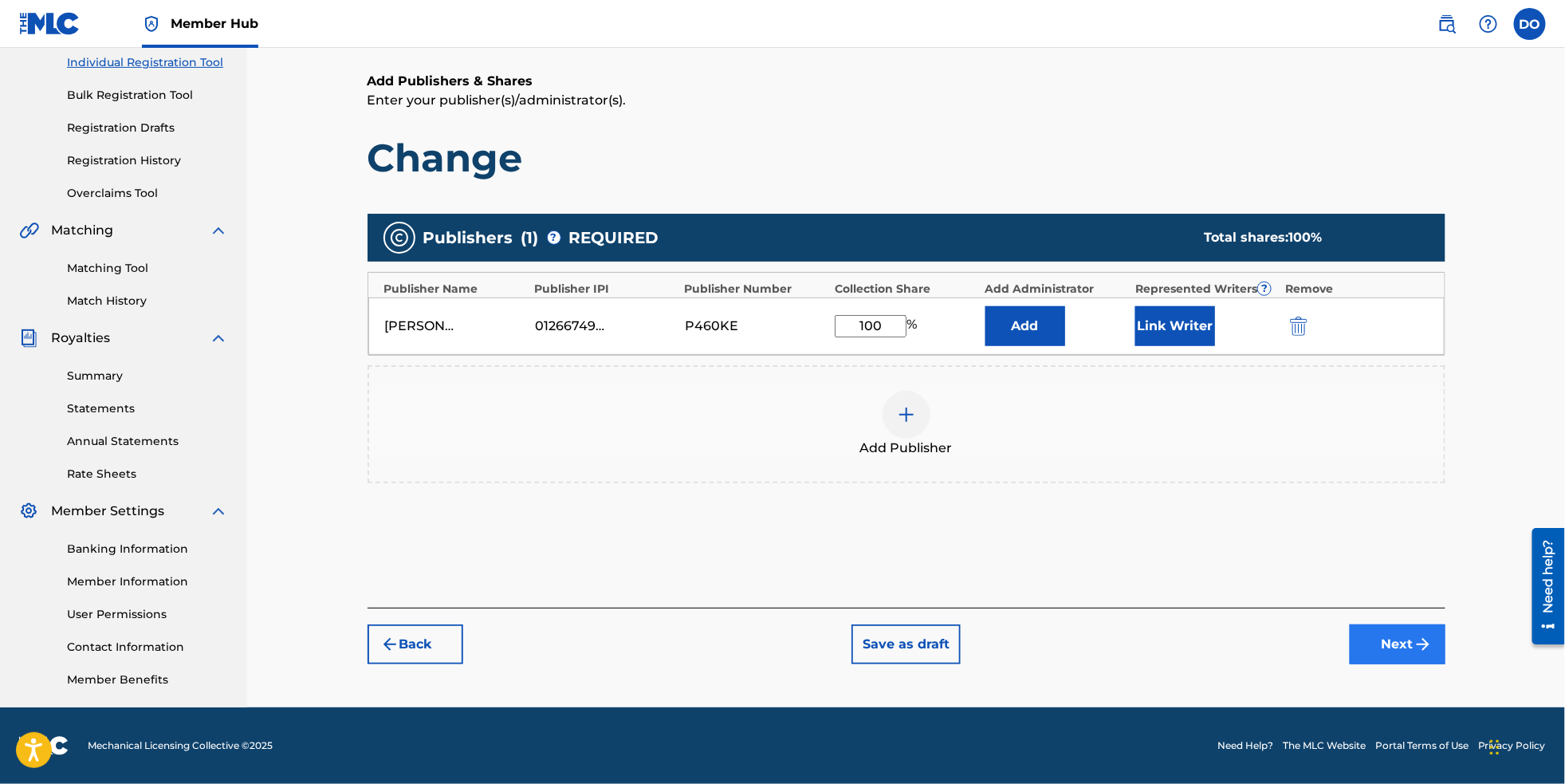
click at [1433, 637] on button "Next" at bounding box center [1398, 644] width 96 height 40
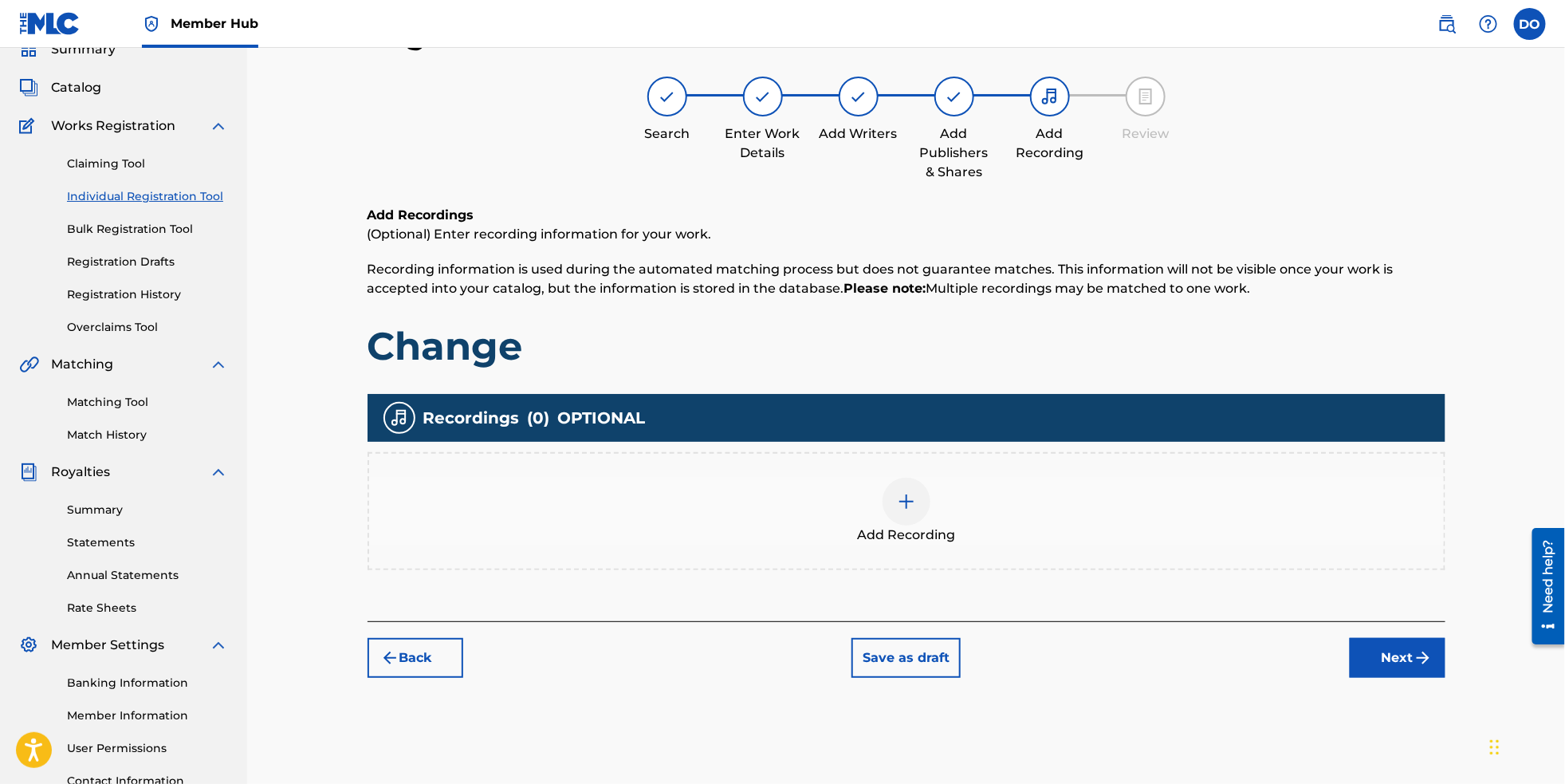
click at [916, 511] on img at bounding box center [907, 501] width 20 height 20
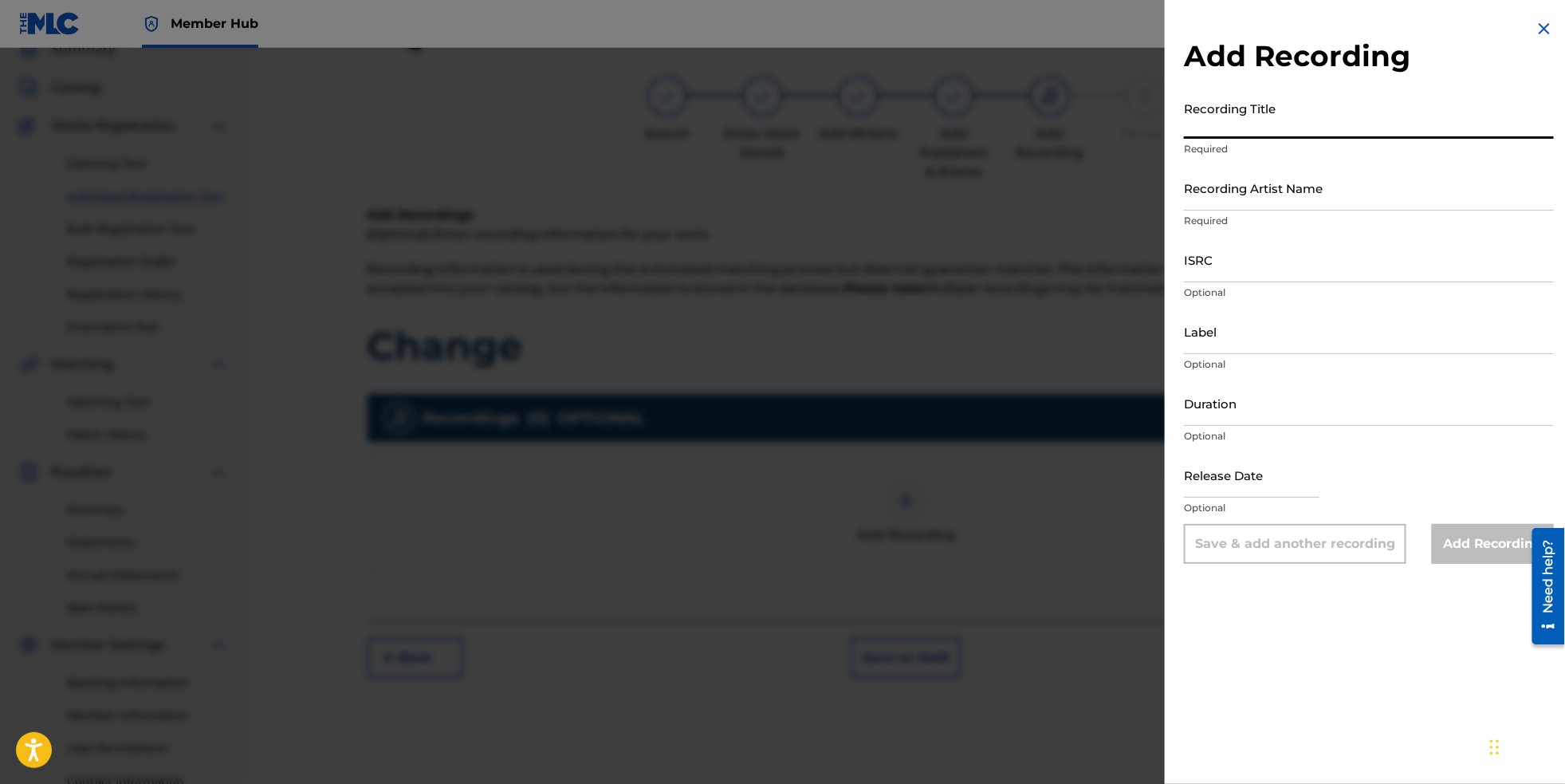
click at [1246, 135] on input "Recording Title" at bounding box center [1370, 116] width 370 height 46
type input "Change"
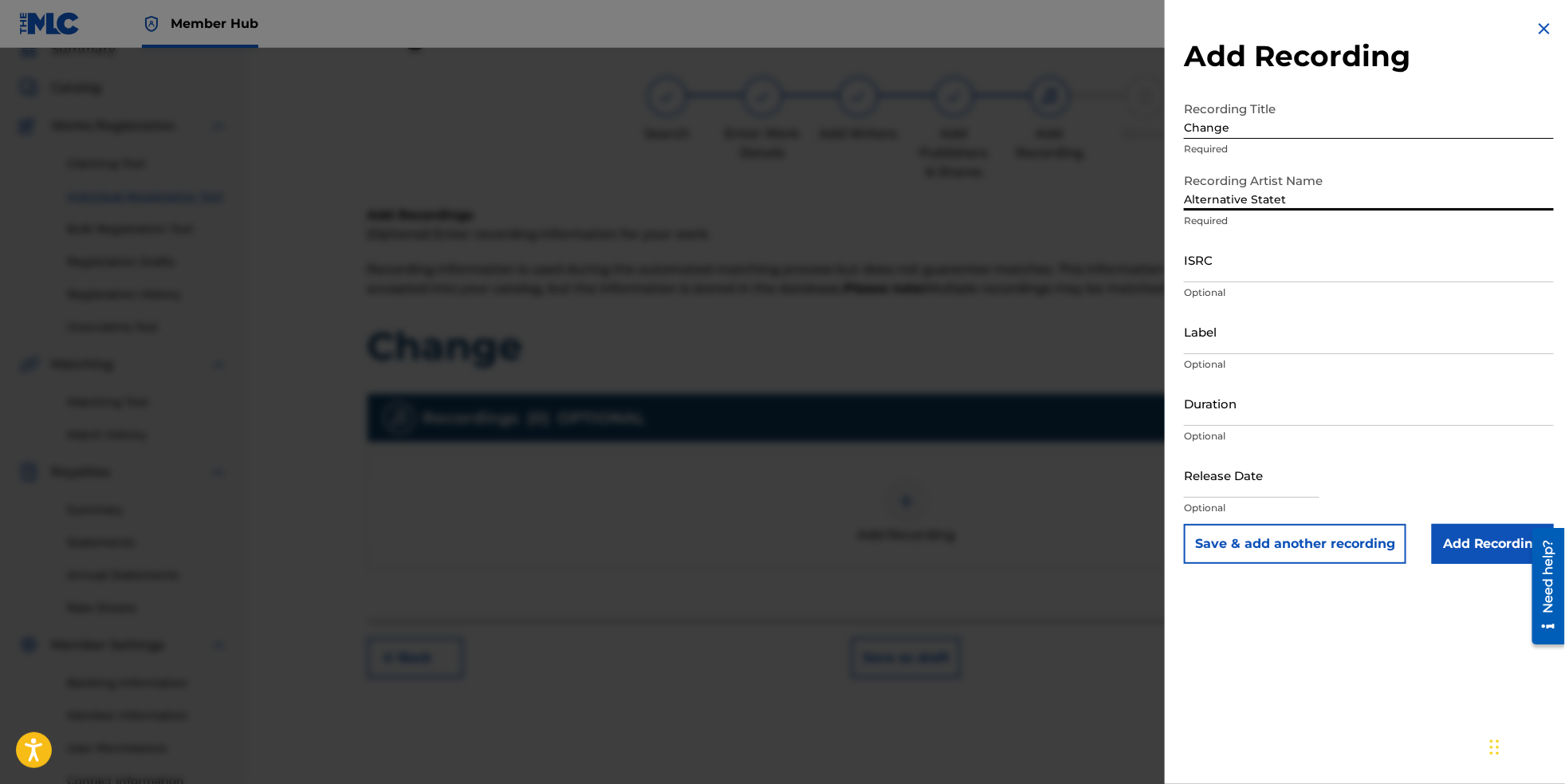
type input "Alternative States"
drag, startPoint x: 1245, startPoint y: 242, endPoint x: 1220, endPoint y: 278, distance: 43.8
click at [1220, 278] on input "ISRC" at bounding box center [1370, 260] width 370 height 46
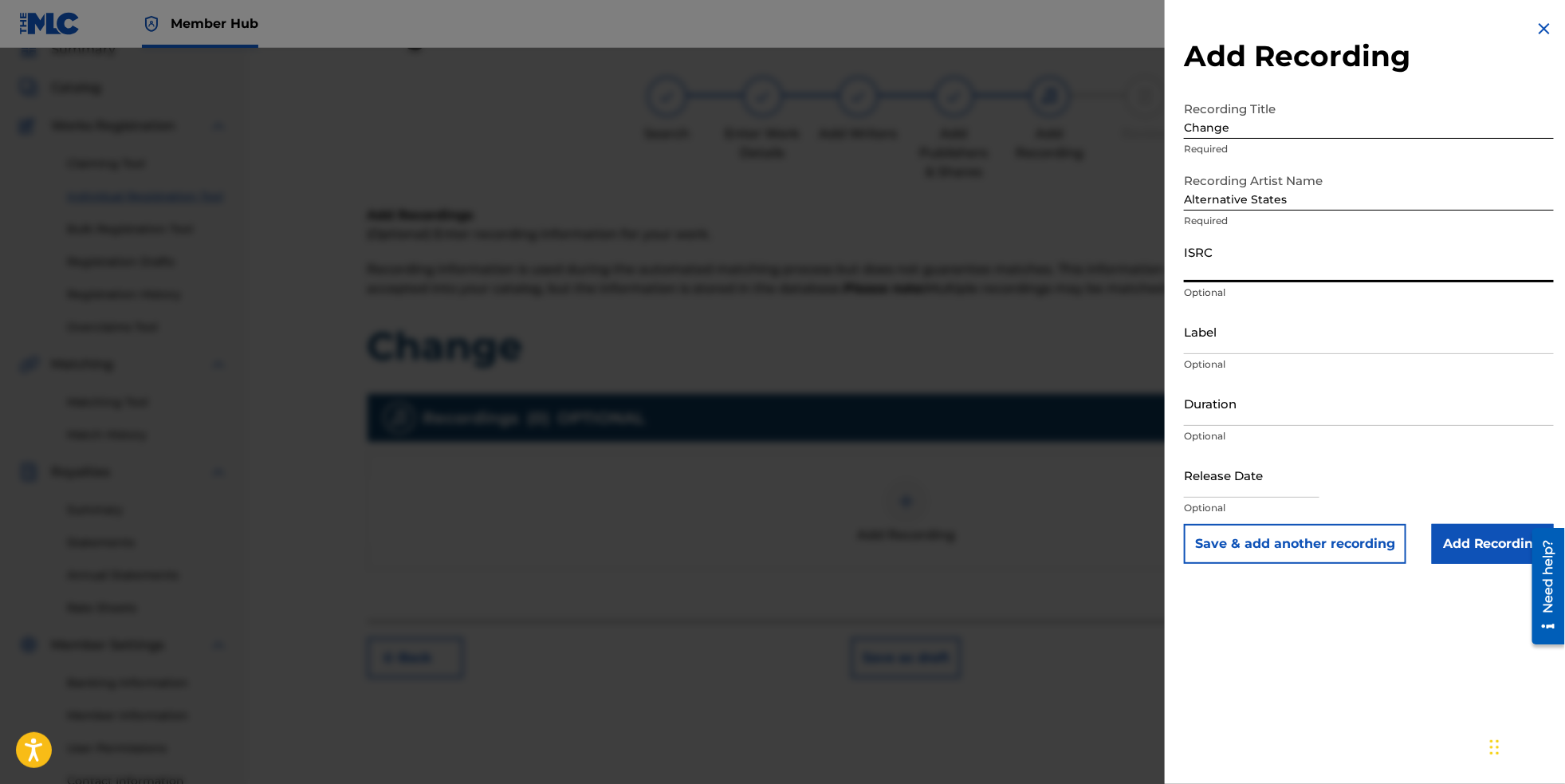
paste input "NL8RL2560347"
type input "NL8RL2560347"
click at [1230, 354] on input "Label" at bounding box center [1370, 331] width 370 height 46
type input "RevSphere Records"
click at [1234, 498] on input "text" at bounding box center [1252, 475] width 136 height 46
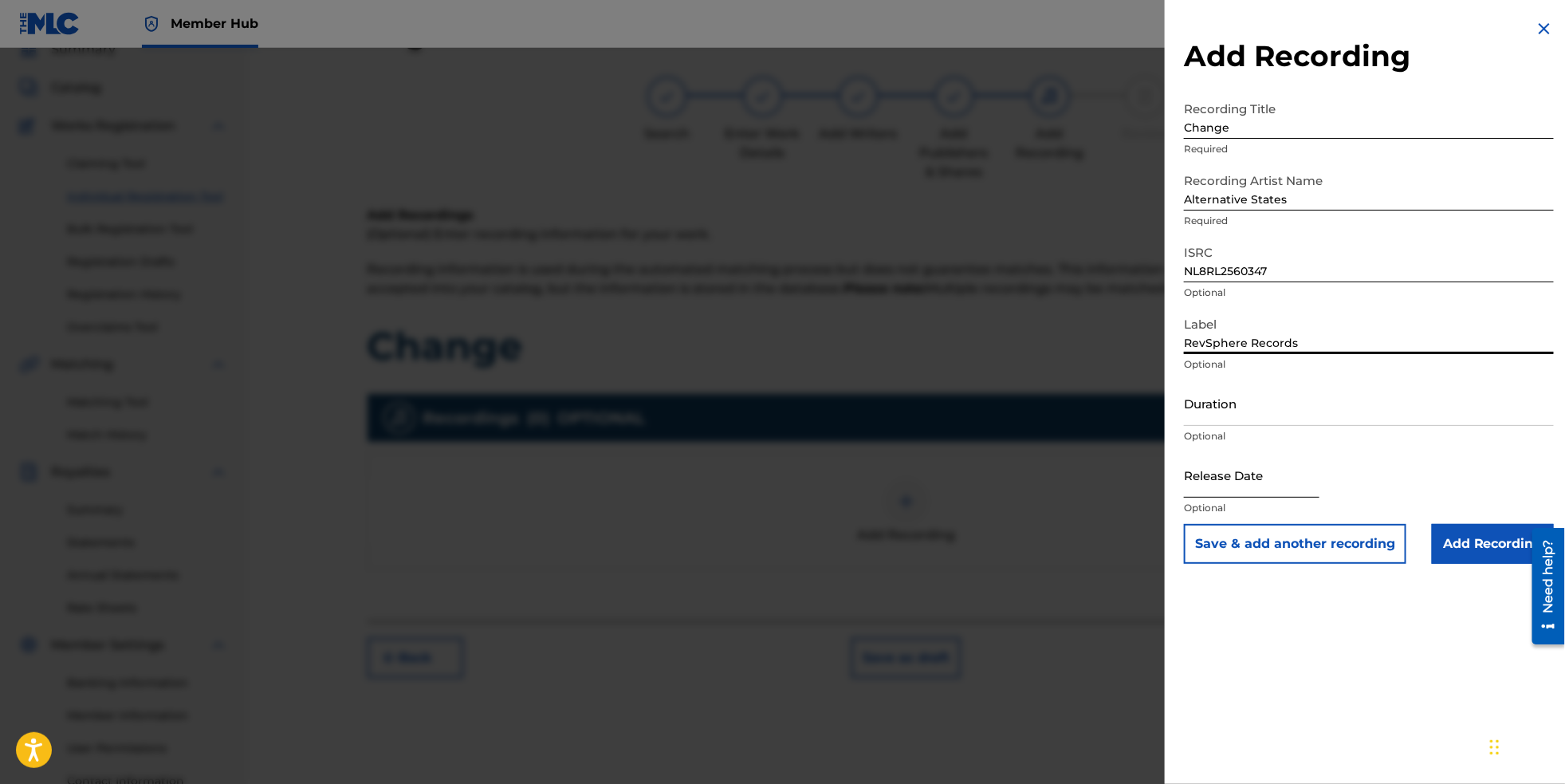
select select "8"
select select "2025"
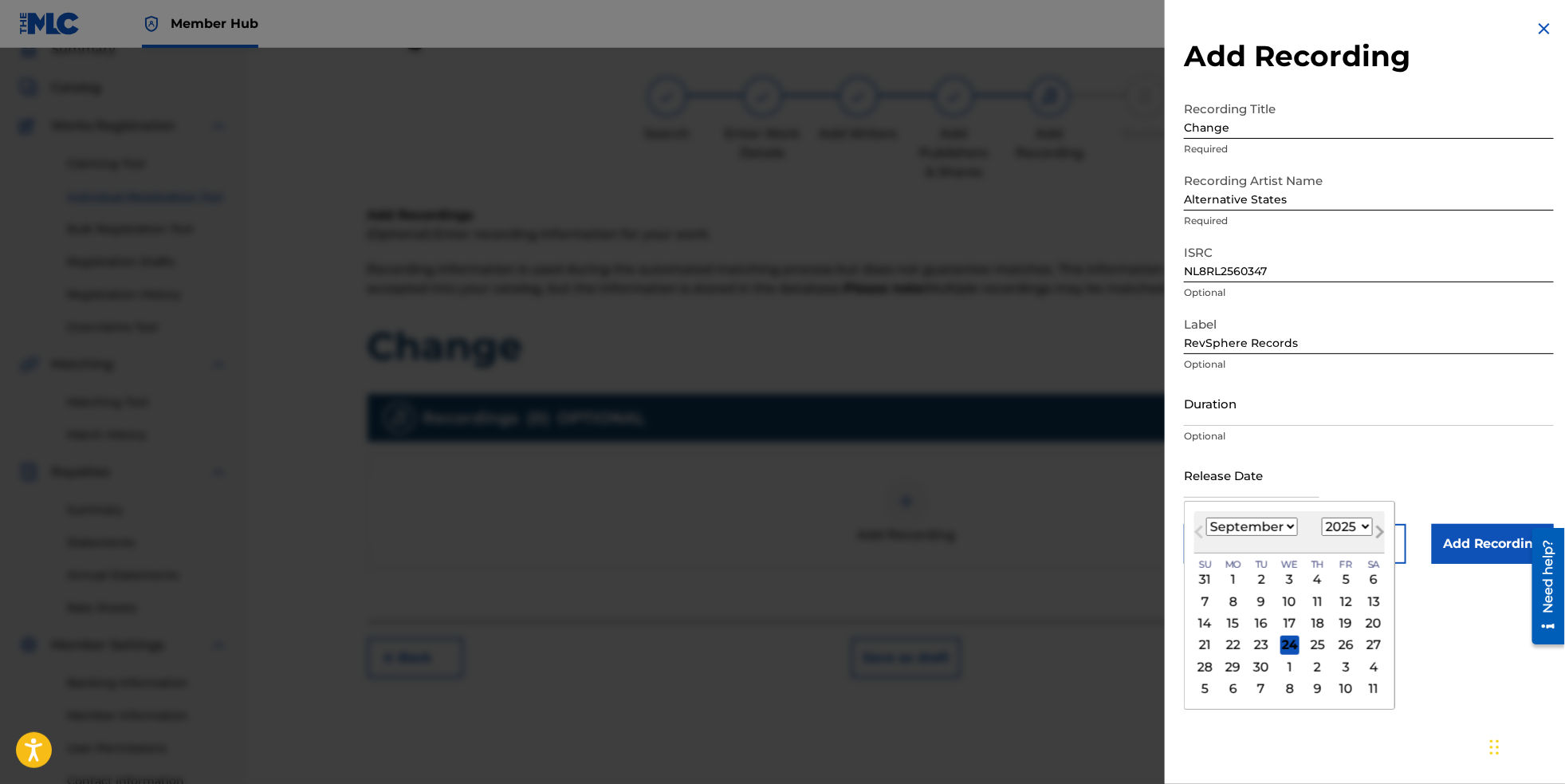
click at [1379, 546] on span "Next Month" at bounding box center [1379, 534] width 0 height 24
select select "9"
click at [1336, 589] on div "3" at bounding box center [1346, 579] width 20 height 20
type input "[DATE]"
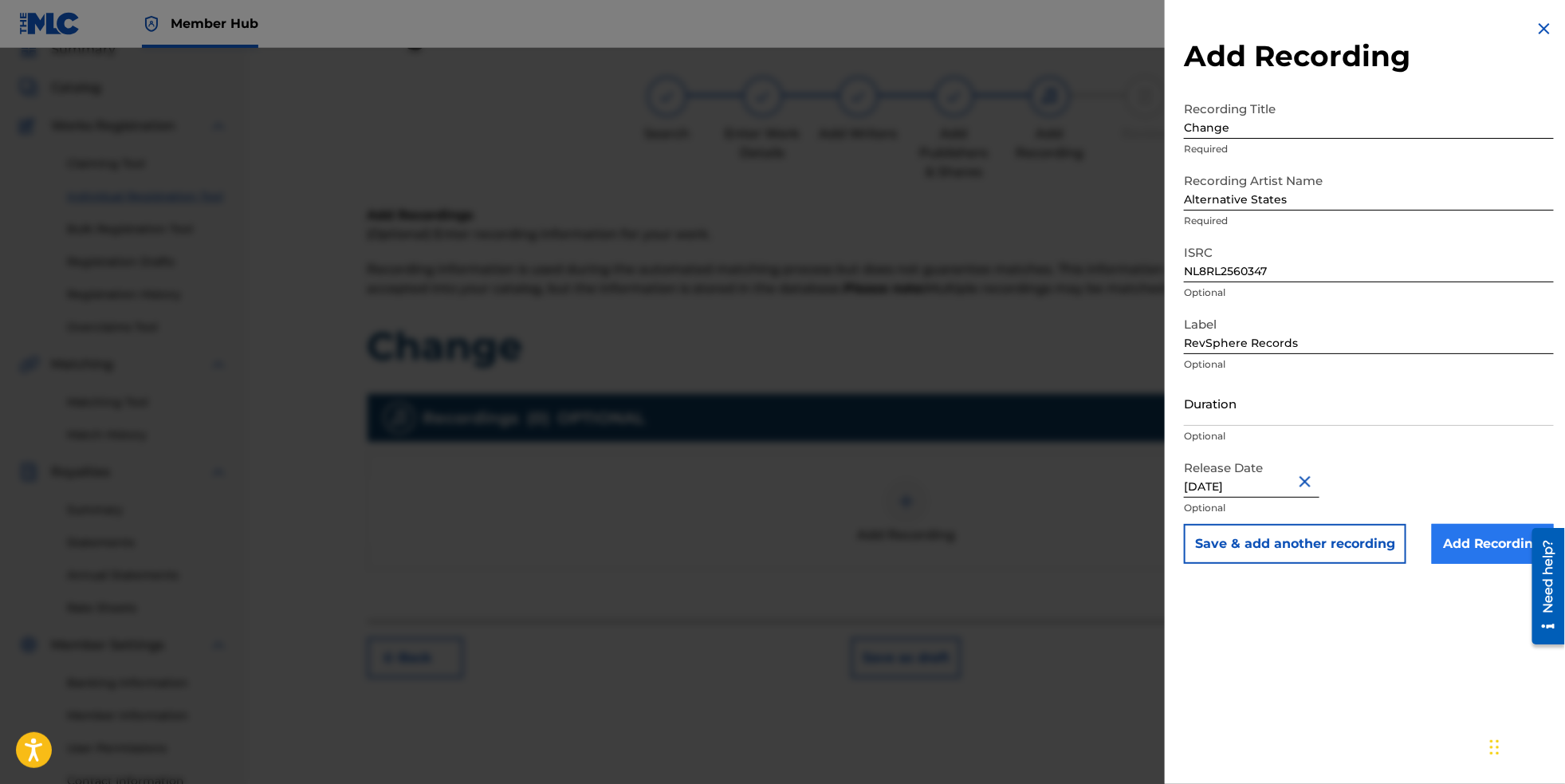
click at [1458, 564] on input "Add Recording" at bounding box center [1494, 544] width 122 height 40
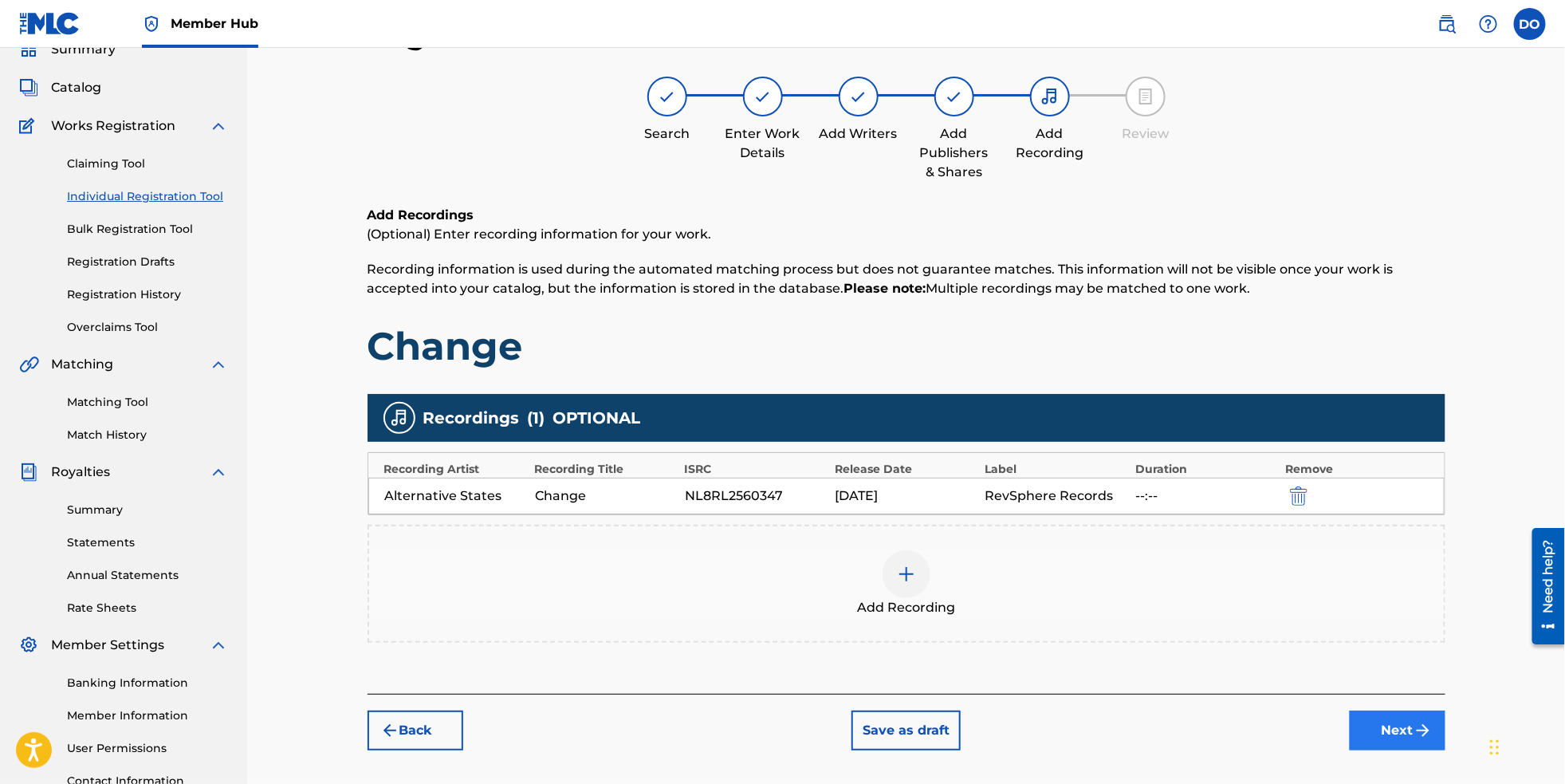
click at [1441, 750] on button "Next" at bounding box center [1398, 730] width 96 height 40
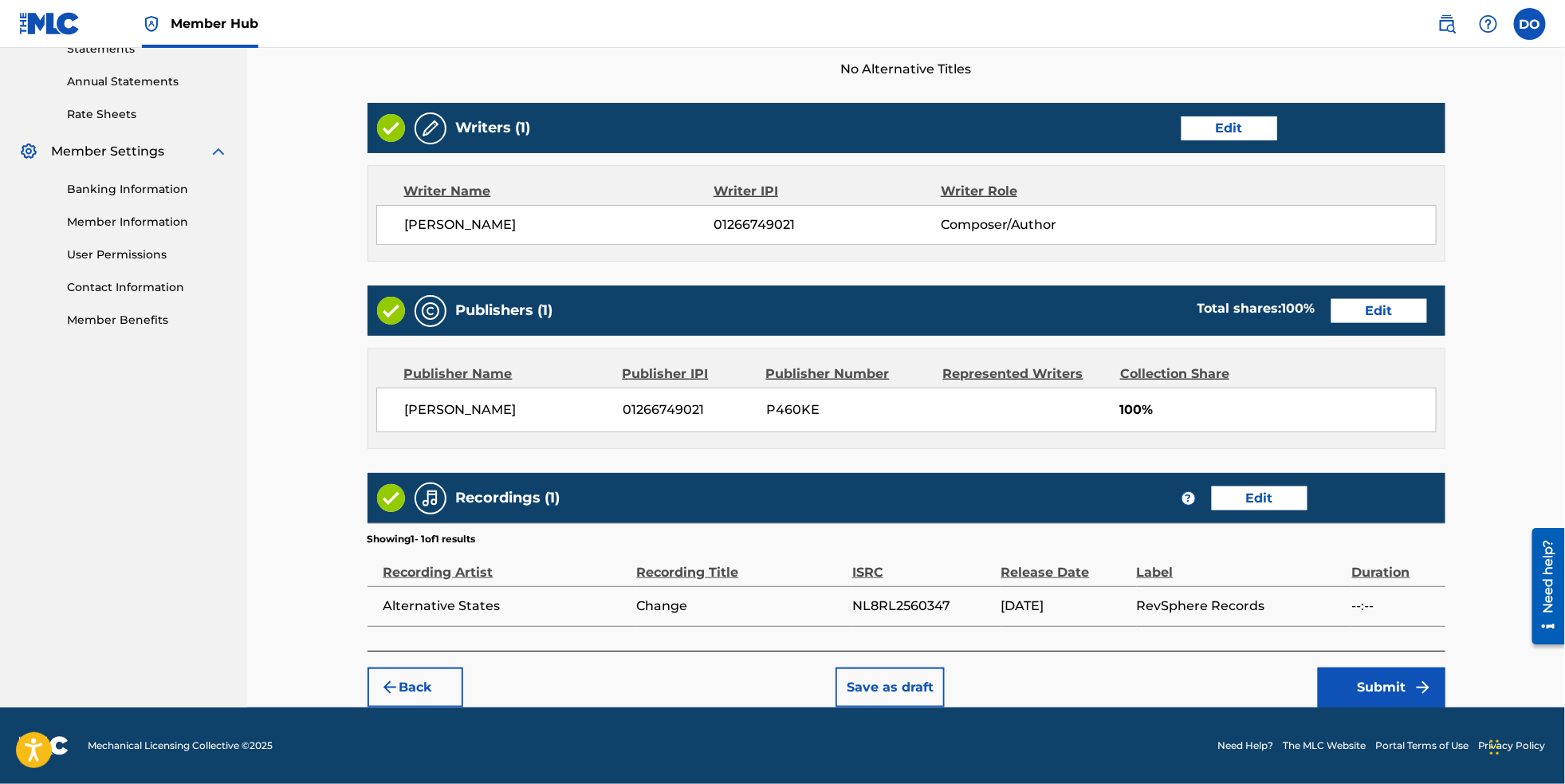
scroll to position [593, 0]
click at [1416, 687] on button "Submit" at bounding box center [1382, 687] width 127 height 40
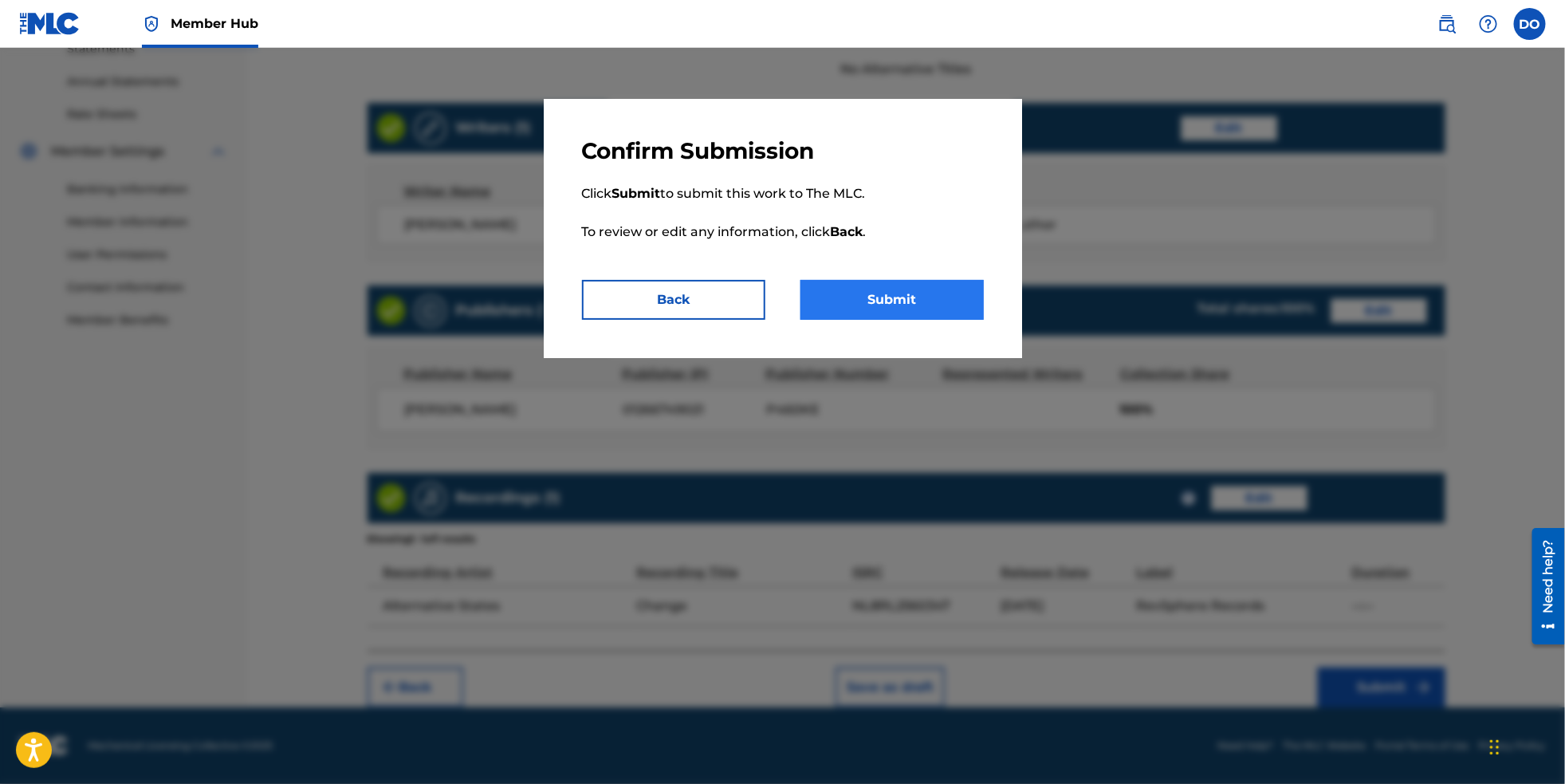
click at [916, 319] on button "Submit" at bounding box center [892, 299] width 184 height 40
